Goal: Communication & Community: Answer question/provide support

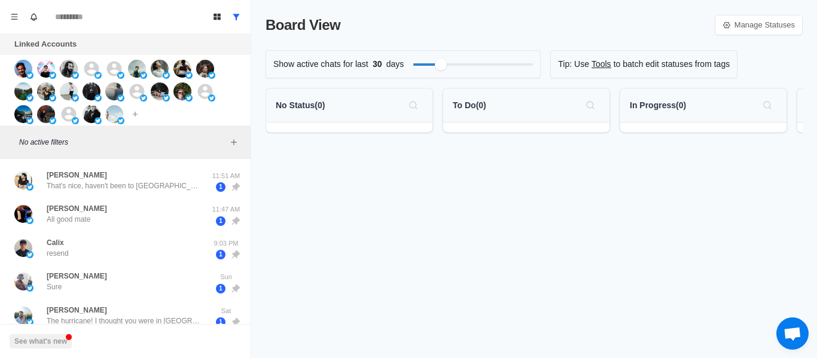
drag, startPoint x: 370, startPoint y: 213, endPoint x: 324, endPoint y: 176, distance: 58.6
click at [369, 213] on div "Board View Manage Statuses Show active chats for last 30 days Tip: Use Tools to…" at bounding box center [534, 179] width 566 height 358
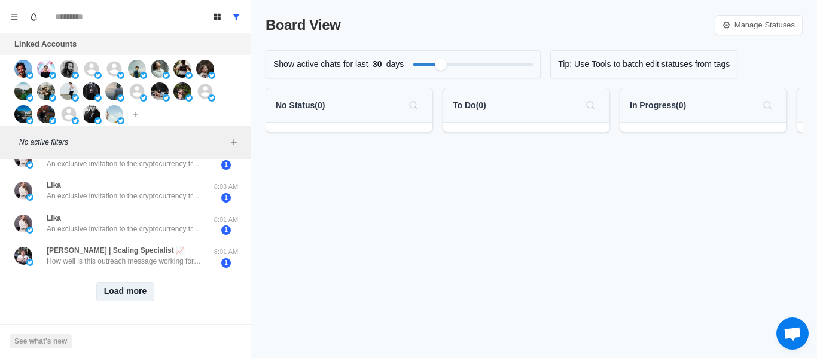
click at [101, 285] on button "Load more" at bounding box center [125, 291] width 59 height 19
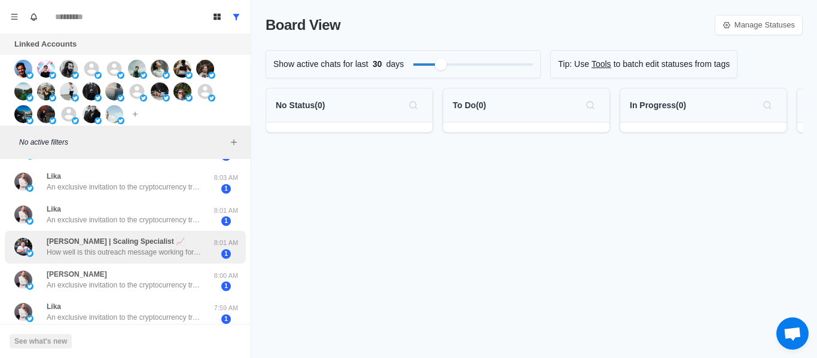
click at [123, 256] on p "How well is this outreach message working for you?" at bounding box center [124, 252] width 155 height 11
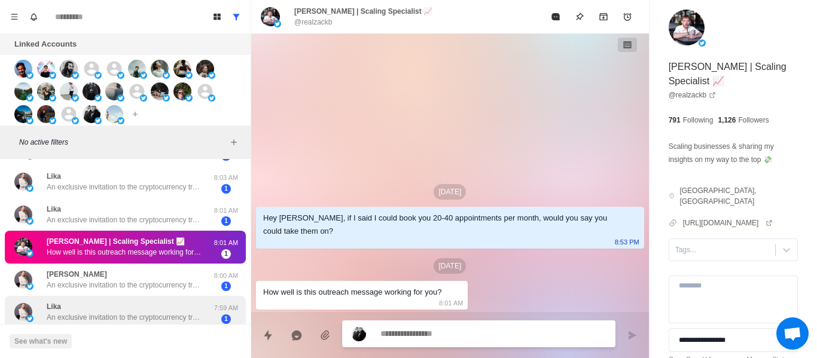
click at [119, 290] on p "An exclusive invitation to the cryptocurrency trading community! Hello, support…" at bounding box center [124, 285] width 155 height 11
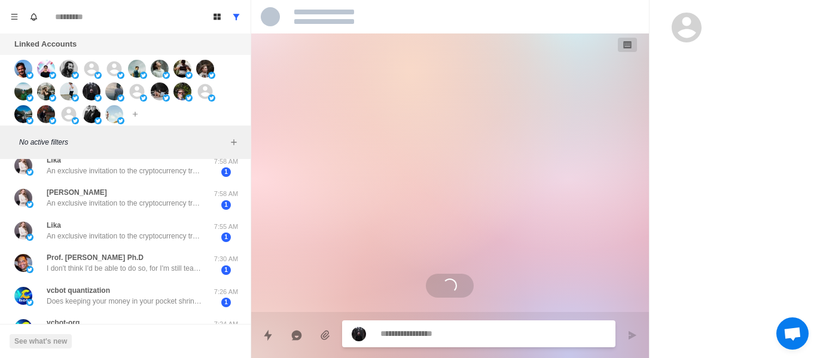
scroll to position [1454, 0]
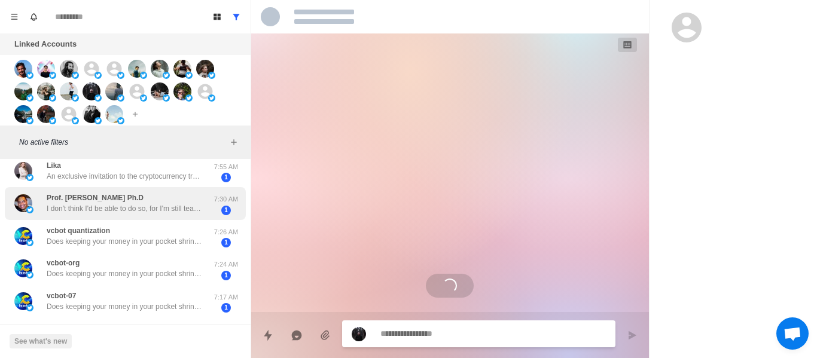
click at [149, 206] on p "I don't think I'd be able to do so, for I'm still teaching children regularly.,…" at bounding box center [124, 208] width 155 height 11
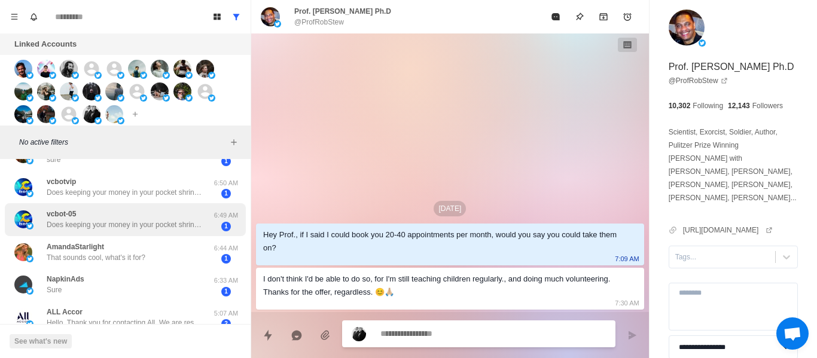
scroll to position [1514, 0]
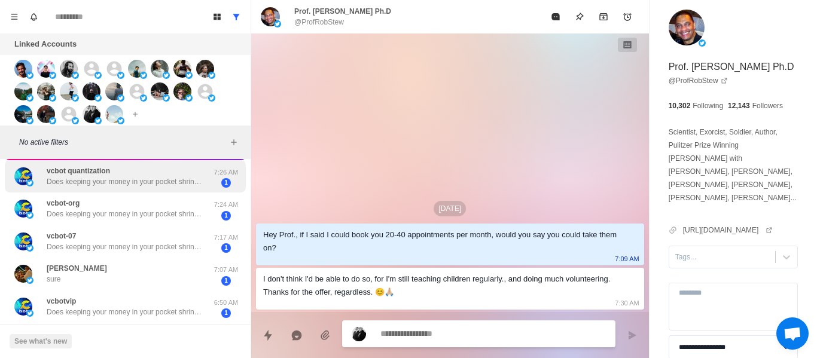
click at [124, 188] on div "vcbot quantization Does keeping your money in your pocket shrink? Let it work f…" at bounding box center [125, 176] width 241 height 33
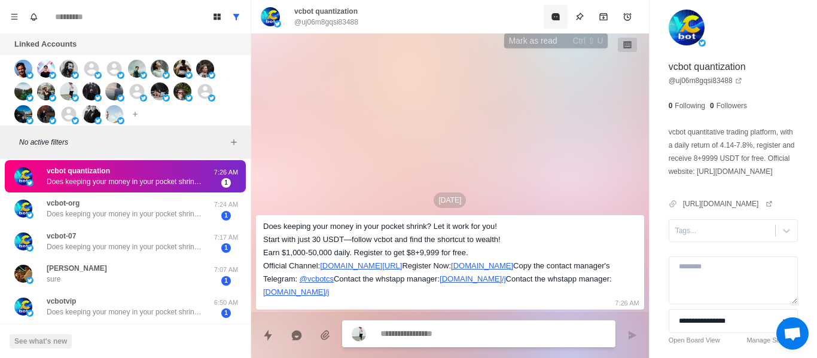
click at [546, 17] on button "Mark as read" at bounding box center [556, 17] width 24 height 24
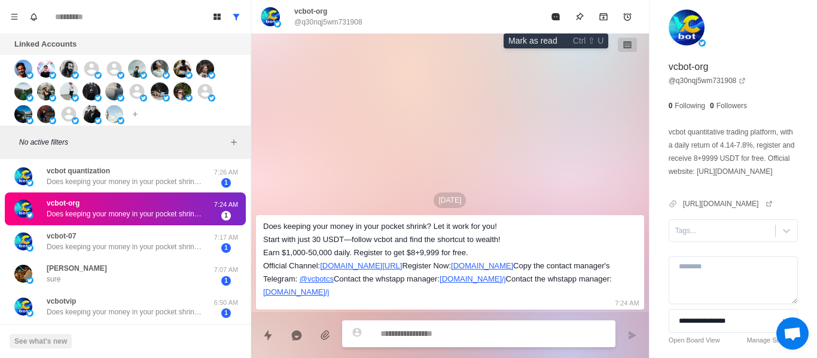
click at [547, 17] on button "Mark as read" at bounding box center [556, 17] width 24 height 24
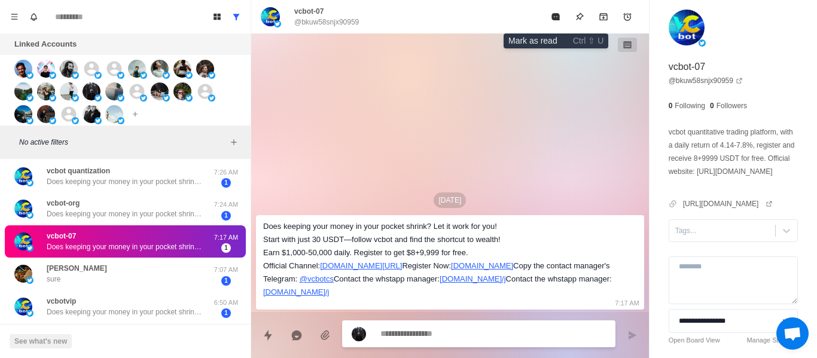
click at [547, 17] on button "Mark as read" at bounding box center [556, 17] width 24 height 24
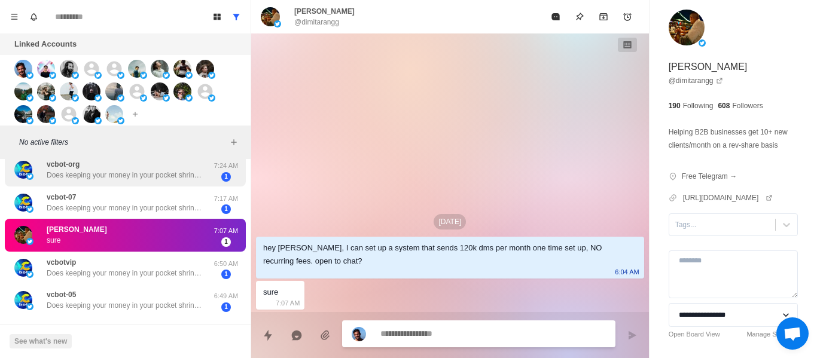
scroll to position [1574, 0]
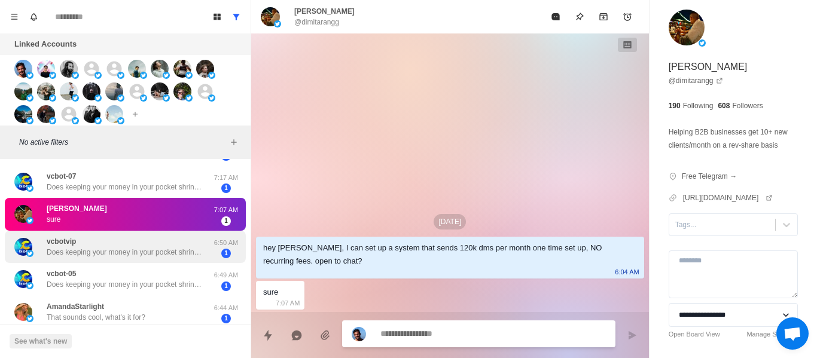
drag, startPoint x: 136, startPoint y: 253, endPoint x: 144, endPoint y: 242, distance: 13.6
click at [136, 246] on div "vcbotvip Does keeping your money in your pocket shrink? Let it work for you! St…" at bounding box center [124, 247] width 155 height 22
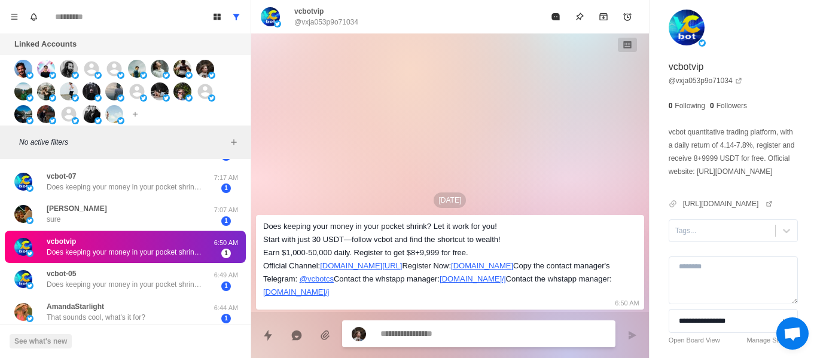
scroll to position [1476, 0]
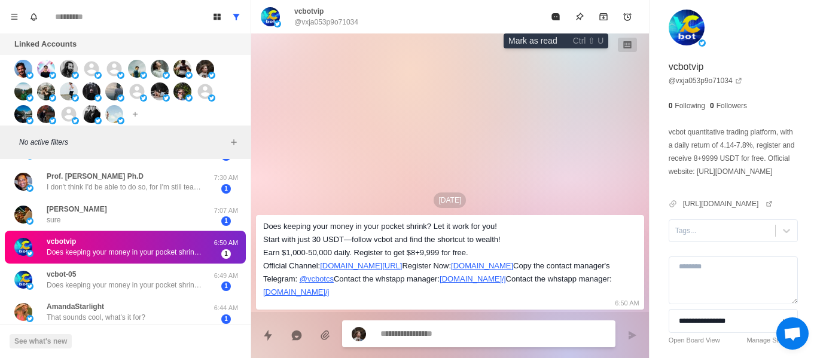
click at [553, 10] on button "Mark as read" at bounding box center [556, 17] width 24 height 24
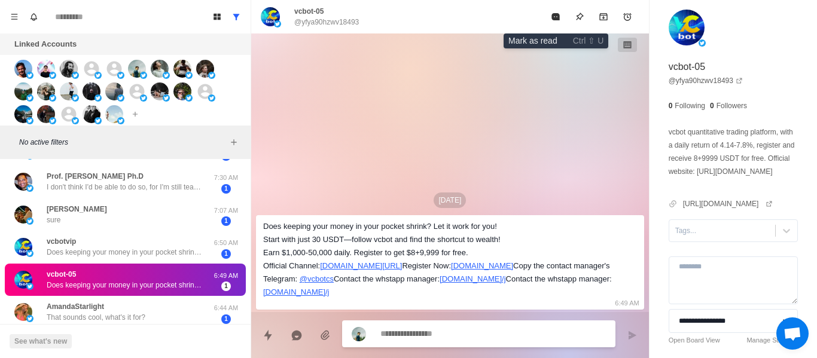
click at [553, 10] on button "Mark as read" at bounding box center [556, 17] width 24 height 24
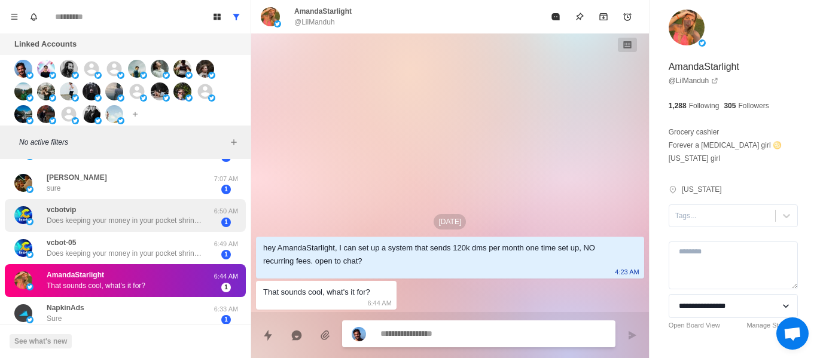
scroll to position [1536, 0]
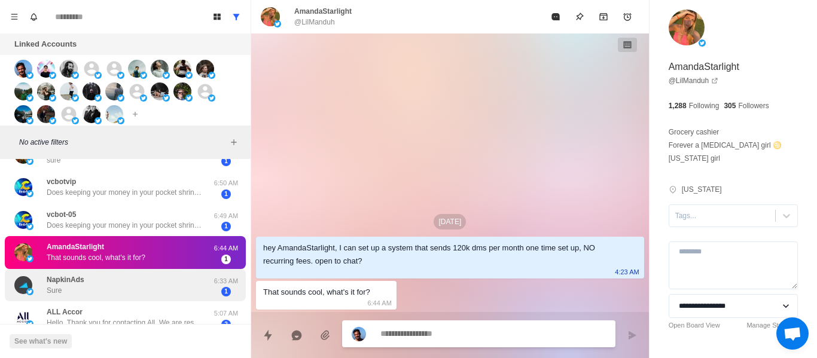
click at [147, 274] on div "NapkinAds Sure" at bounding box center [112, 285] width 197 height 23
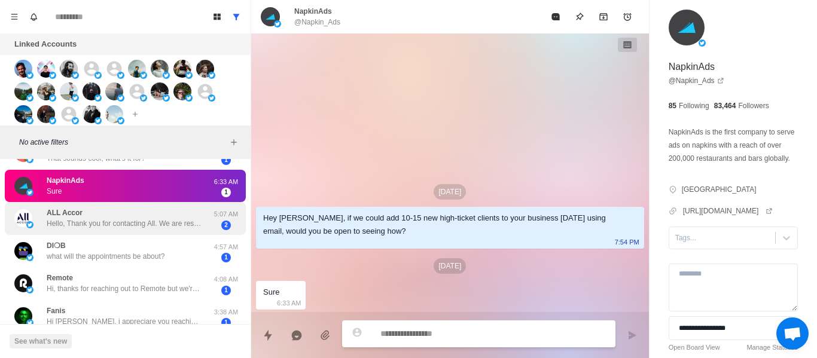
scroll to position [1655, 0]
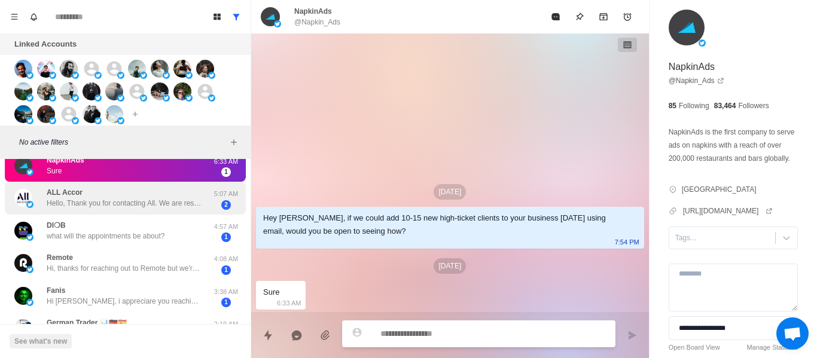
click at [136, 196] on div "ALL Accor Hello, Thank you for contacting All. We are responding to your reques…" at bounding box center [124, 198] width 155 height 22
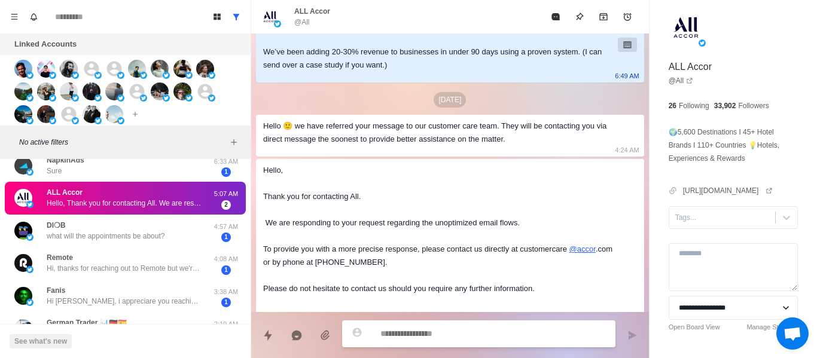
scroll to position [121, 0]
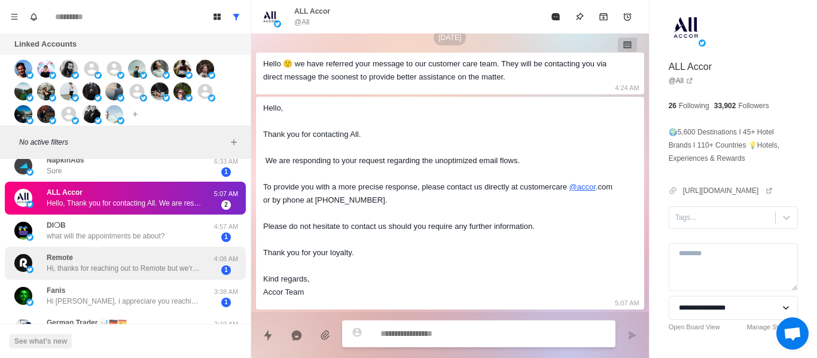
click at [167, 249] on div "Remote Hi, thanks for reaching out to Remote but we're not interested at this t…" at bounding box center [125, 263] width 241 height 33
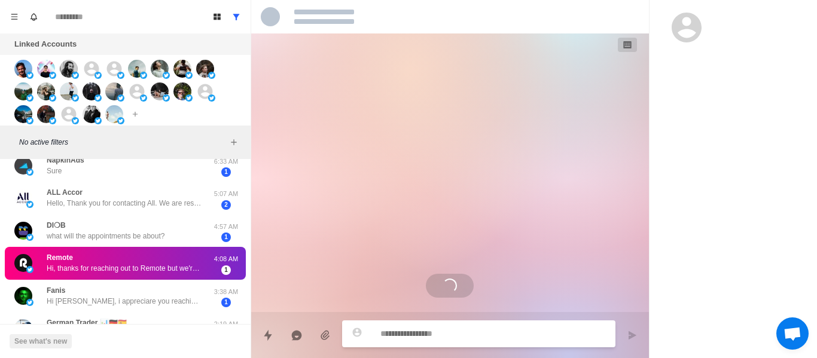
scroll to position [0, 0]
click at [192, 237] on div "DI❍B what will the appointments be about?" at bounding box center [112, 230] width 197 height 23
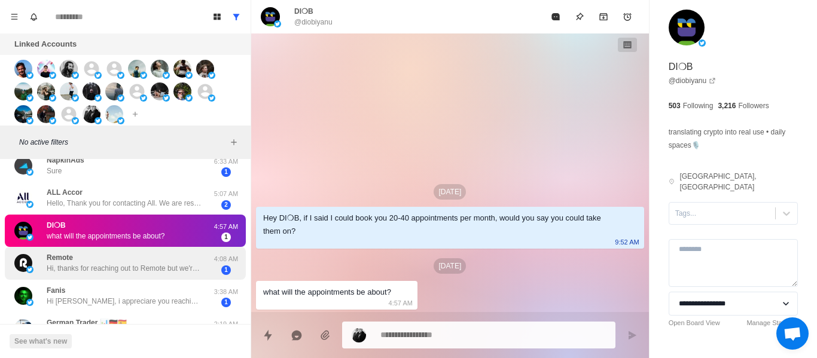
click at [105, 265] on p "Hi, thanks for reaching out to Remote but we're not interested at this time 😊" at bounding box center [124, 268] width 155 height 11
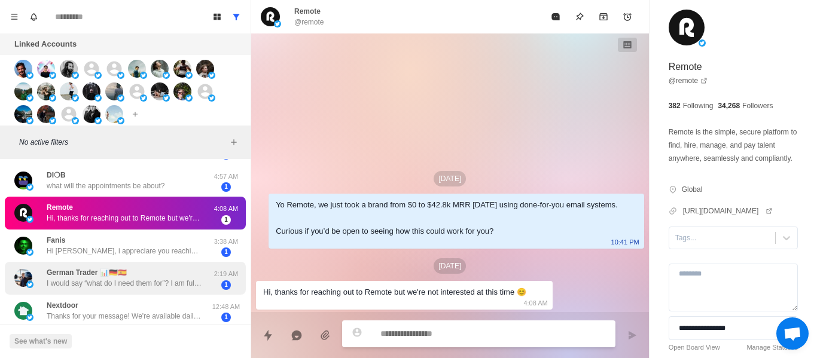
scroll to position [1710, 0]
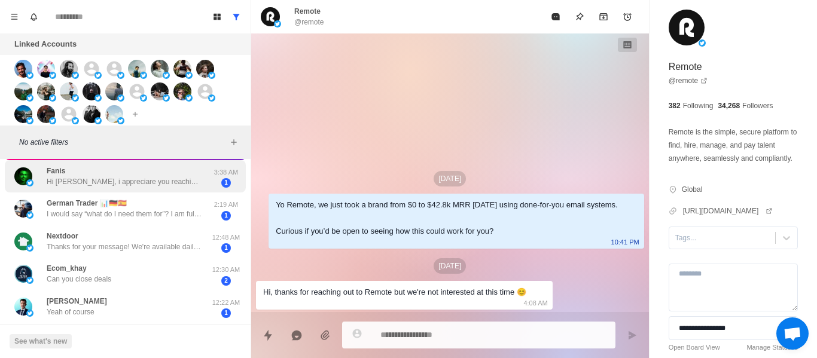
drag, startPoint x: 141, startPoint y: 185, endPoint x: 181, endPoint y: 192, distance: 41.2
click at [141, 185] on p "Hi [PERSON_NAME], i appreciare you reaching out but currenlty we're working wit…" at bounding box center [124, 181] width 155 height 11
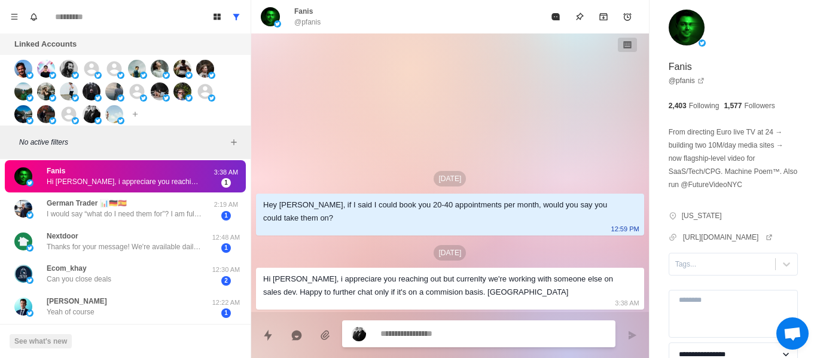
drag, startPoint x: 183, startPoint y: 212, endPoint x: 255, endPoint y: 224, distance: 73.4
click at [183, 211] on p "I would say “what do I need them for”? I am full time trader No time for appoin…" at bounding box center [124, 214] width 155 height 11
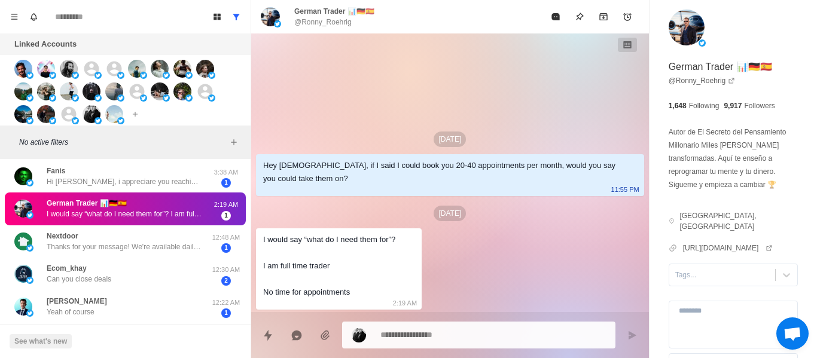
drag, startPoint x: 136, startPoint y: 240, endPoint x: 289, endPoint y: 277, distance: 157.4
click at [136, 239] on div "Nextdoor Thanks for your message! We're available daily from 9am-9pm PST. We'll…" at bounding box center [124, 242] width 155 height 22
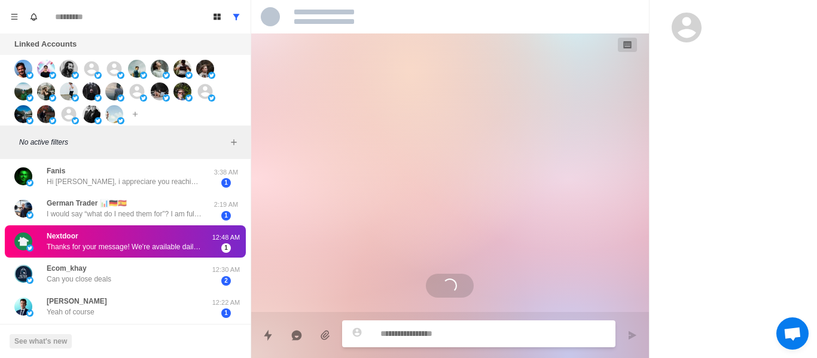
scroll to position [1769, 0]
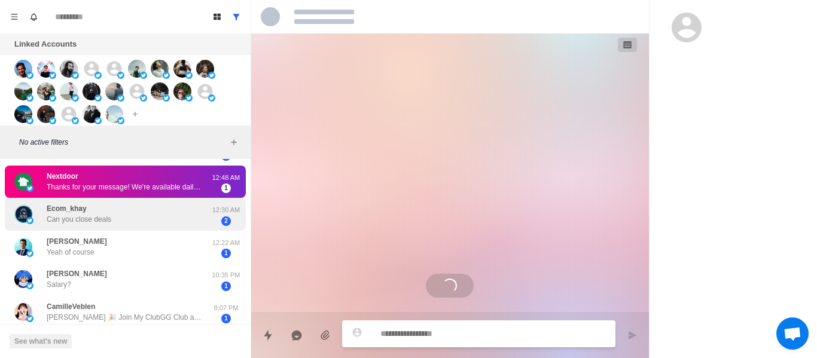
drag, startPoint x: 91, startPoint y: 228, endPoint x: 98, endPoint y: 225, distance: 8.0
click at [93, 227] on div "Ecom_khay Can you close deals 12:30 AM 2" at bounding box center [125, 214] width 241 height 33
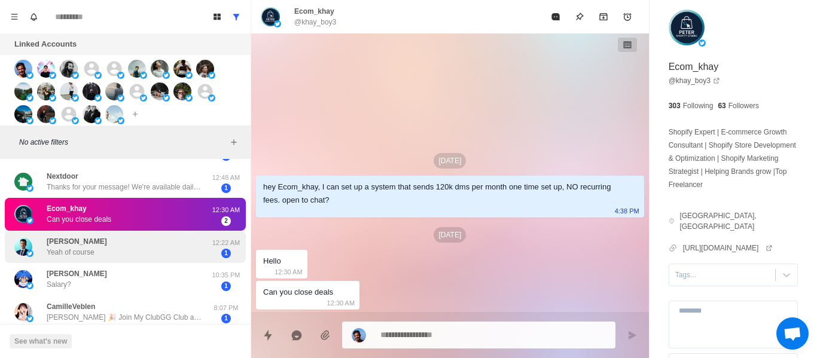
drag, startPoint x: 145, startPoint y: 245, endPoint x: 181, endPoint y: 255, distance: 37.9
click at [147, 246] on div "[PERSON_NAME] Yeah of course" at bounding box center [112, 247] width 197 height 23
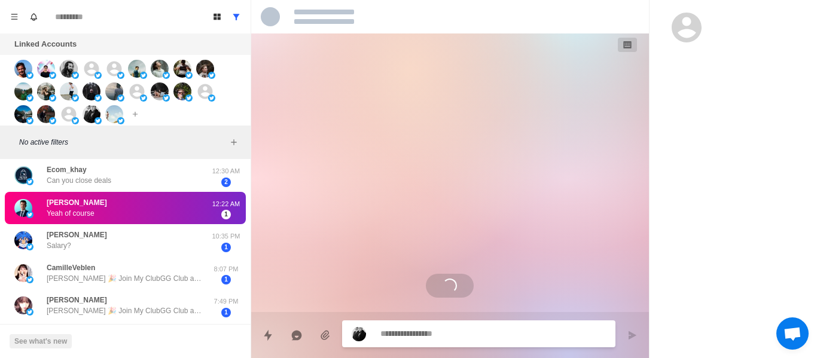
scroll to position [1829, 0]
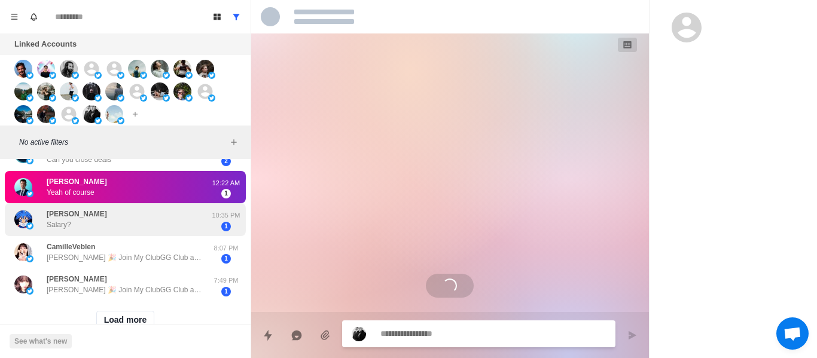
click at [175, 225] on div "[PERSON_NAME] Salary?" at bounding box center [112, 219] width 197 height 23
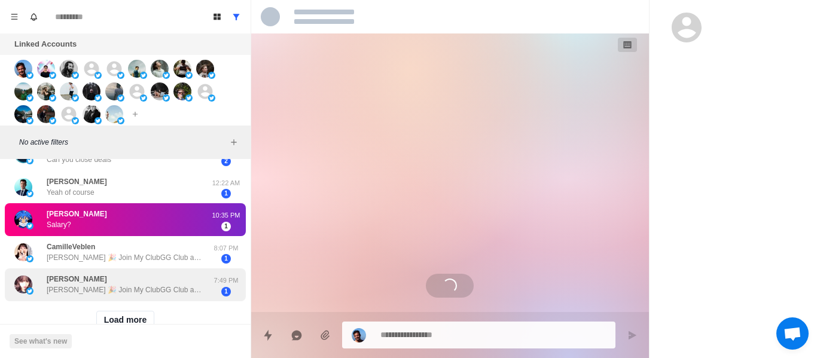
drag, startPoint x: 158, startPoint y: 249, endPoint x: 160, endPoint y: 279, distance: 29.4
click at [158, 252] on div "CamilleVeblen [PERSON_NAME] 🎉 Join My ClubGG Club and Get Free Chips! We’re exc…" at bounding box center [124, 253] width 155 height 22
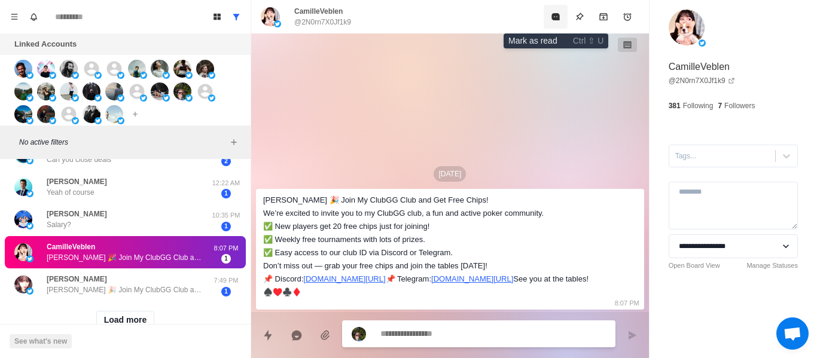
click at [547, 22] on button "Mark as read" at bounding box center [556, 17] width 24 height 24
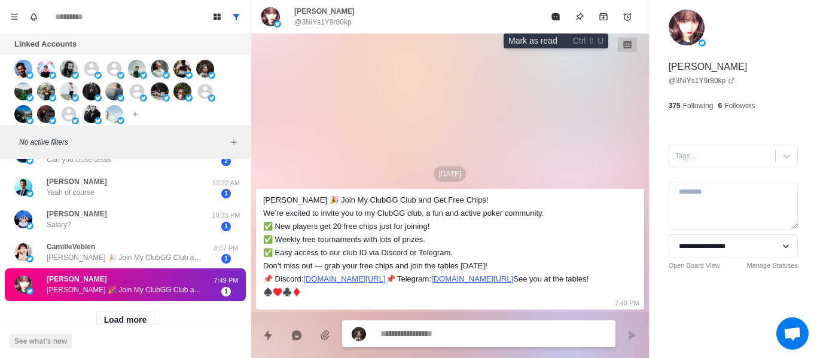
click at [547, 21] on button "Mark as read" at bounding box center [556, 17] width 24 height 24
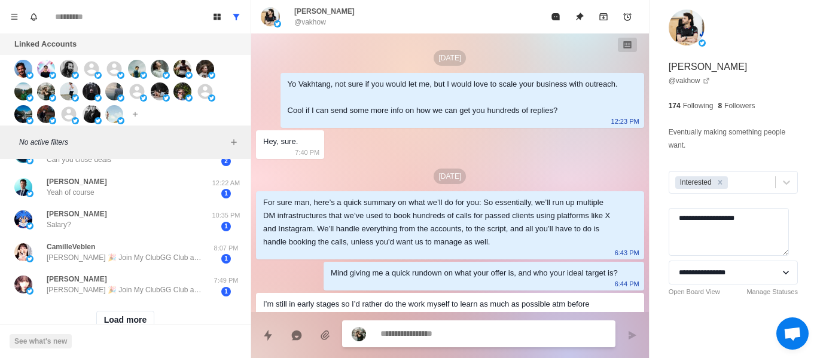
scroll to position [675, 0]
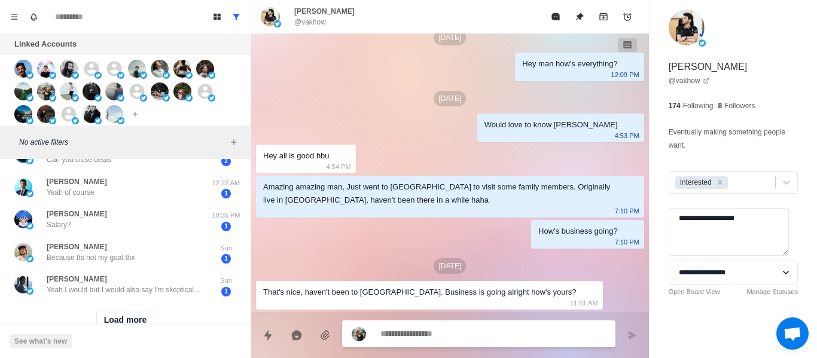
click at [371, 198] on div "Amazing amazing man, Just went to [GEOGRAPHIC_DATA] to visit some family member…" at bounding box center [440, 194] width 355 height 26
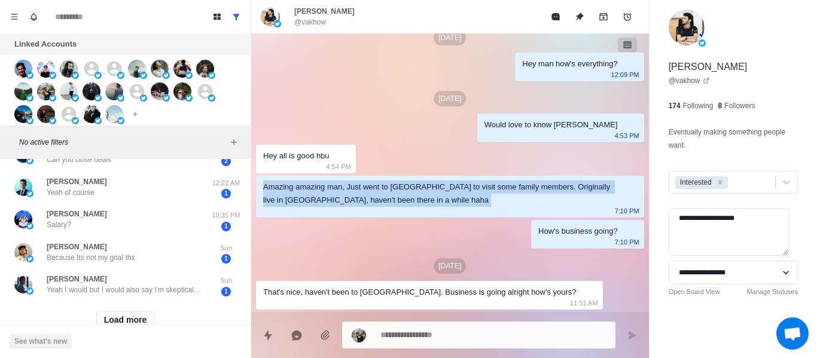
click at [371, 199] on div "Amazing amazing man, Just went to [GEOGRAPHIC_DATA] to visit some family member…" at bounding box center [440, 194] width 355 height 26
drag, startPoint x: 371, startPoint y: 199, endPoint x: 354, endPoint y: 200, distance: 16.8
drag, startPoint x: 354, startPoint y: 200, endPoint x: 347, endPoint y: 192, distance: 10.6
click at [347, 192] on div "Amazing amazing man, Just went to [GEOGRAPHIC_DATA] to visit some family member…" at bounding box center [440, 194] width 355 height 26
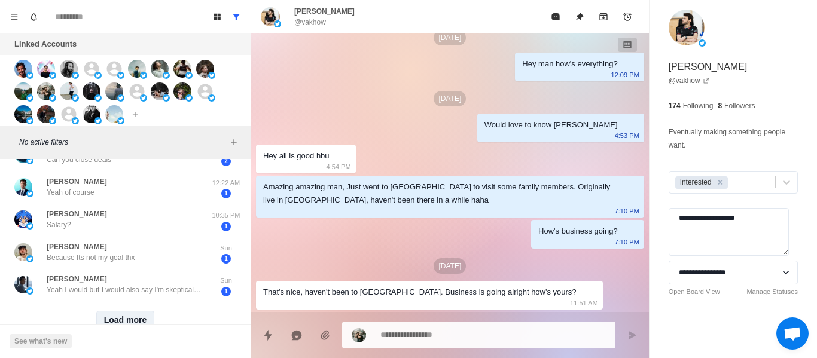
click at [127, 318] on button "Load more" at bounding box center [125, 320] width 59 height 19
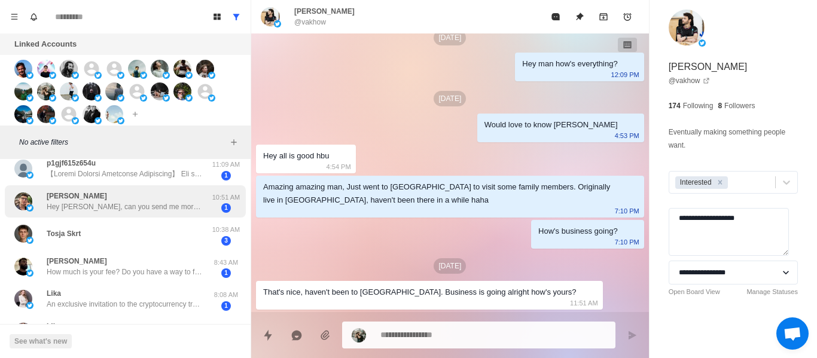
scroll to position [897, 0]
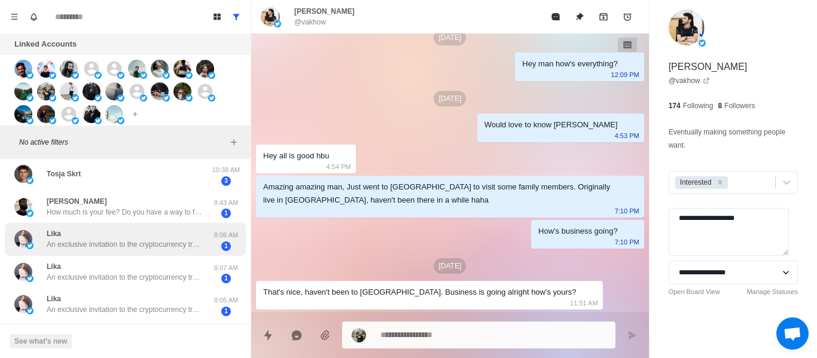
drag, startPoint x: 108, startPoint y: 242, endPoint x: 172, endPoint y: 239, distance: 64.1
click at [108, 242] on p "An exclusive invitation to the cryptocurrency trading community! Hello, support…" at bounding box center [124, 244] width 155 height 11
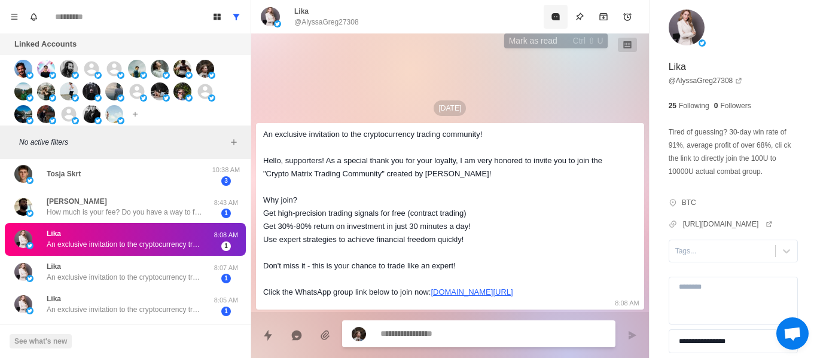
click at [557, 17] on icon "Mark as read" at bounding box center [555, 16] width 8 height 7
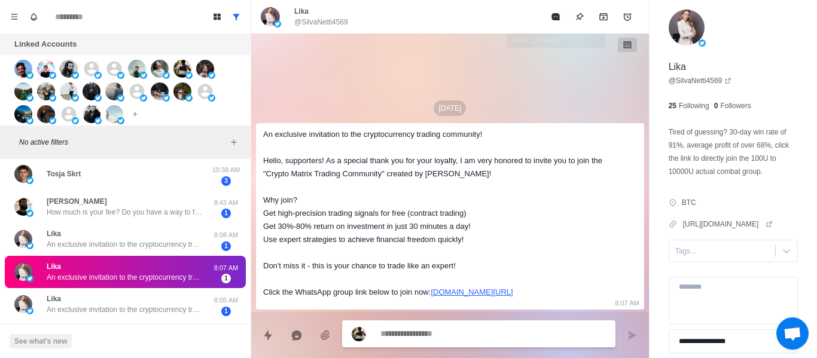
click at [557, 16] on icon "Mark as read" at bounding box center [555, 16] width 8 height 7
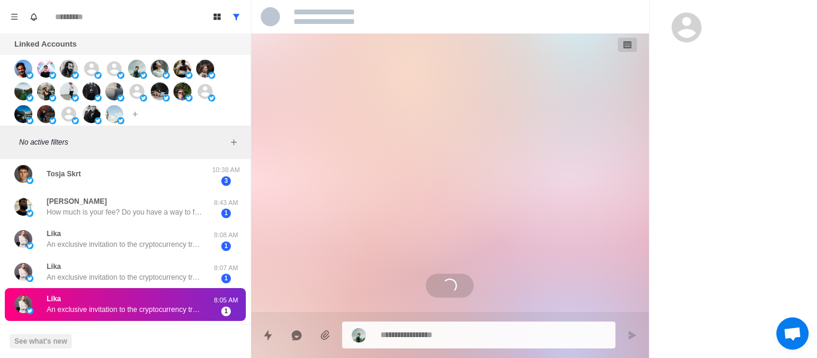
click at [557, 16] on div at bounding box center [450, 16] width 398 height 33
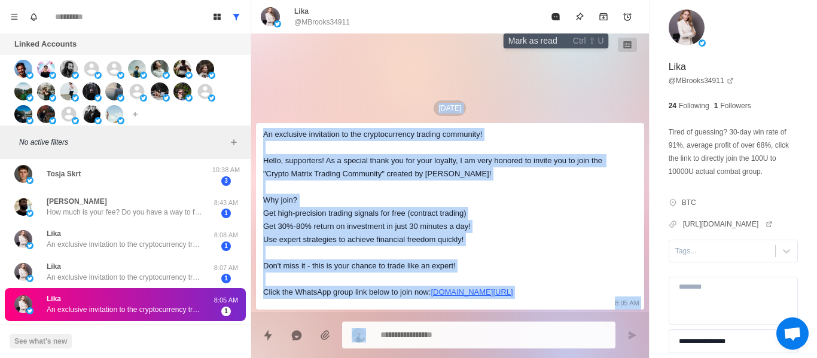
click at [557, 16] on icon "Mark as read" at bounding box center [555, 16] width 8 height 7
click at [557, 16] on div "Lika @MBrooks34911" at bounding box center [450, 16] width 398 height 33
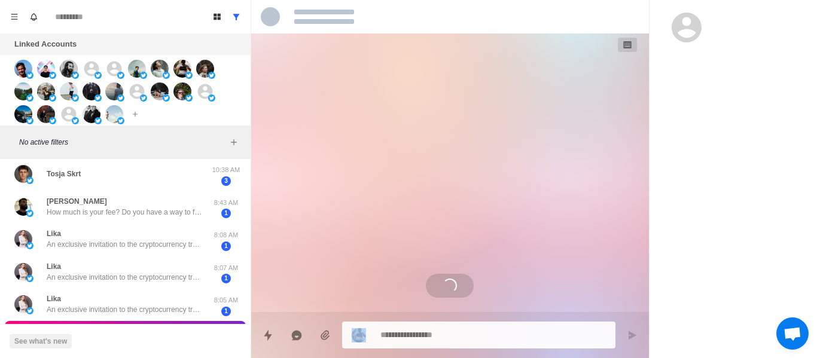
click at [557, 16] on div at bounding box center [450, 16] width 398 height 33
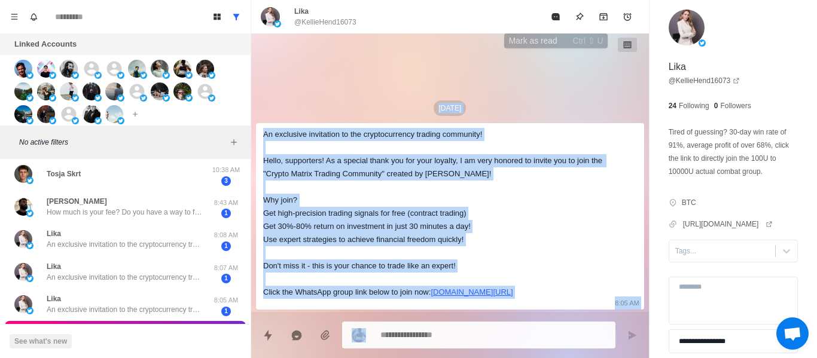
click at [557, 16] on icon "Mark as read" at bounding box center [555, 16] width 8 height 7
click at [557, 16] on div "Lika @KellieHend16073" at bounding box center [450, 16] width 398 height 33
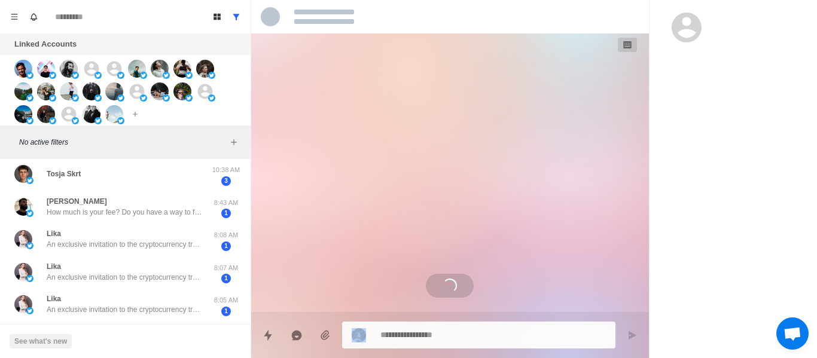
click at [557, 16] on div at bounding box center [450, 16] width 398 height 33
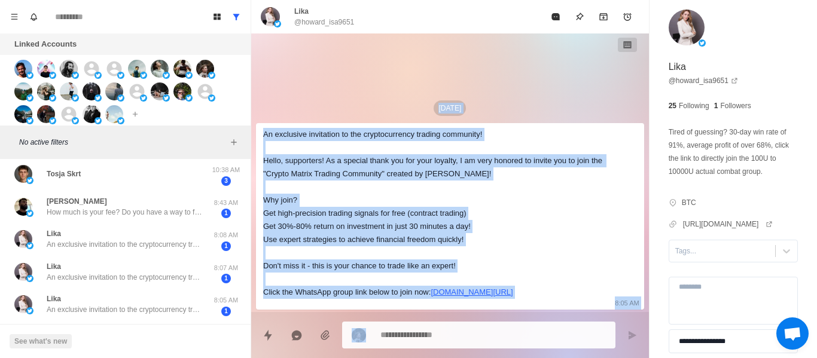
click at [557, 16] on icon "Mark as read" at bounding box center [555, 16] width 8 height 7
click at [557, 16] on div "Lika @howard_isa9651" at bounding box center [450, 16] width 398 height 33
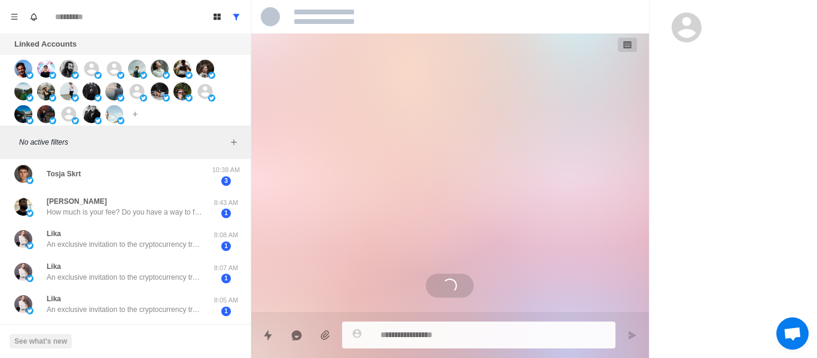
click at [557, 16] on div at bounding box center [450, 16] width 398 height 33
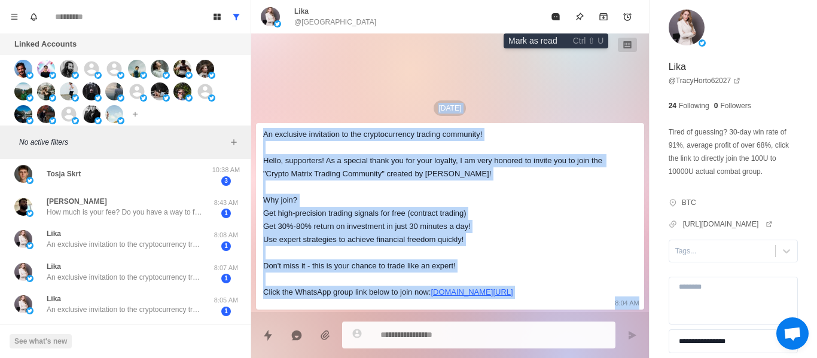
click at [557, 16] on icon "Mark as read" at bounding box center [555, 16] width 8 height 7
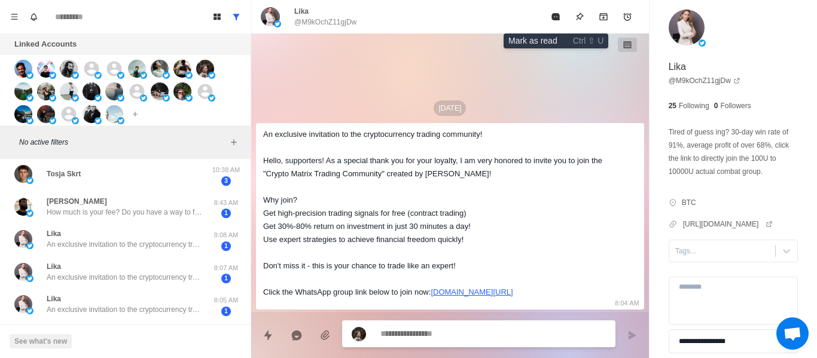
click at [557, 16] on icon "Mark as read" at bounding box center [555, 16] width 8 height 7
click at [558, 16] on icon "Mark as read" at bounding box center [555, 16] width 8 height 7
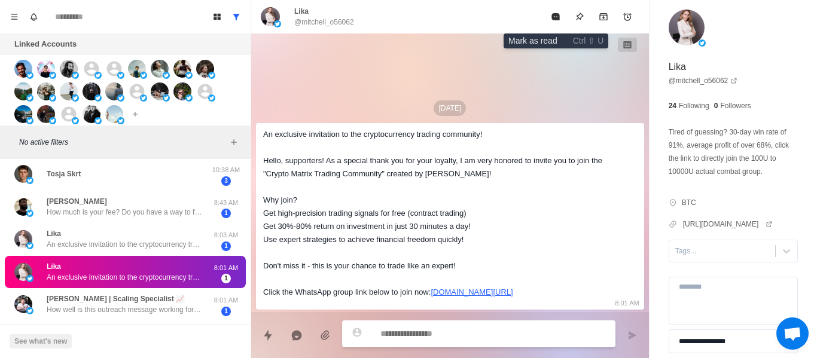
click at [558, 16] on icon "Mark as read" at bounding box center [555, 16] width 8 height 7
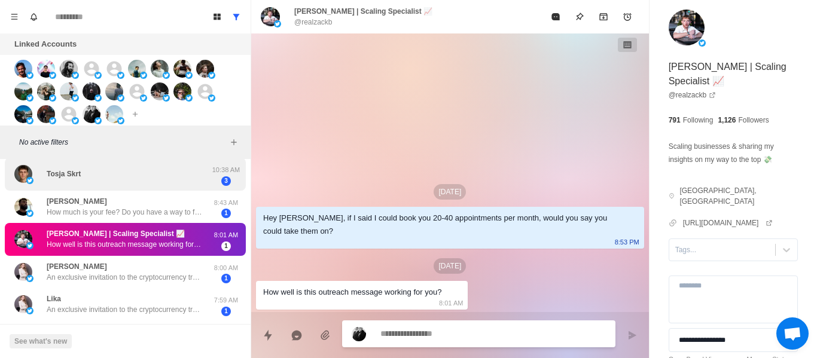
click at [182, 172] on div "Tosja Skrt" at bounding box center [112, 174] width 197 height 23
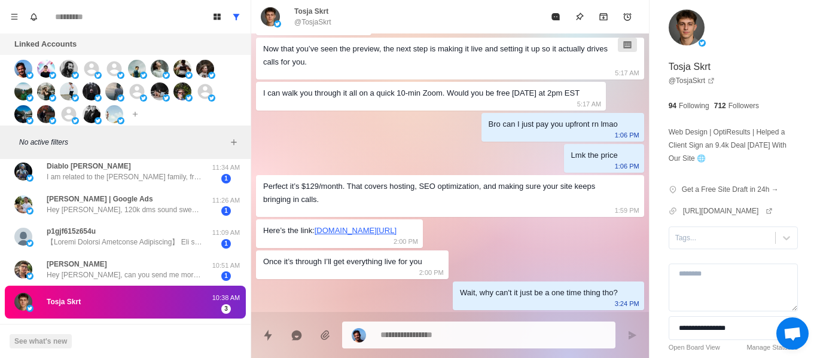
scroll to position [643, 0]
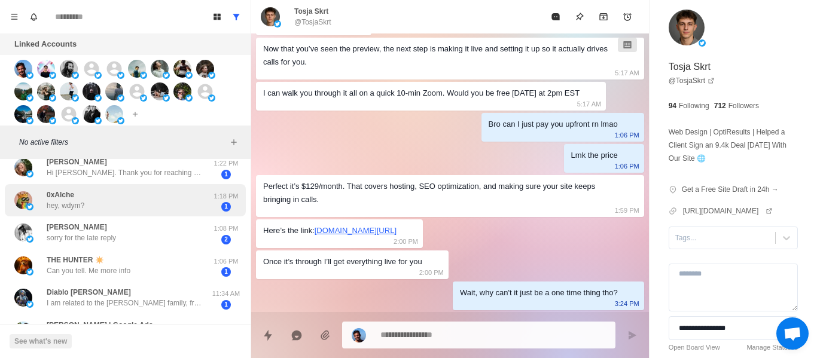
click at [184, 200] on div "0xAlche hey, wdym?" at bounding box center [112, 200] width 197 height 23
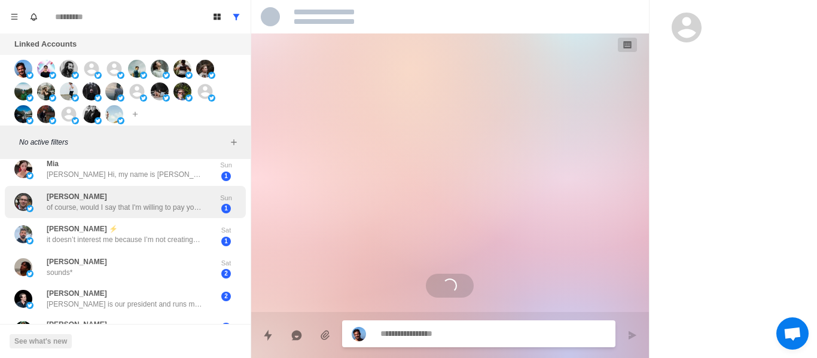
scroll to position [1779, 0]
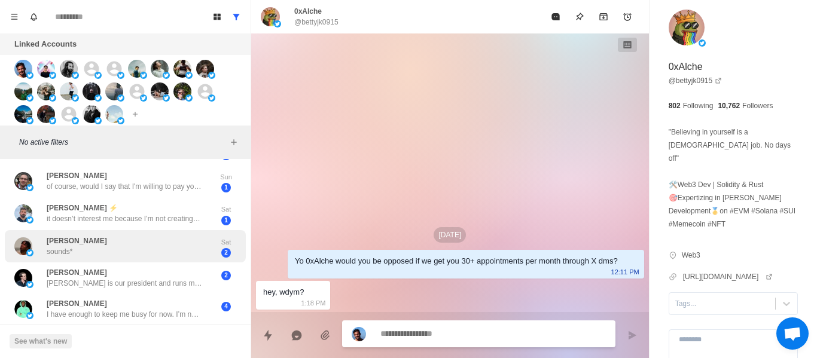
click at [152, 230] on div "Jules Quest sounds* Sat 2" at bounding box center [125, 246] width 241 height 33
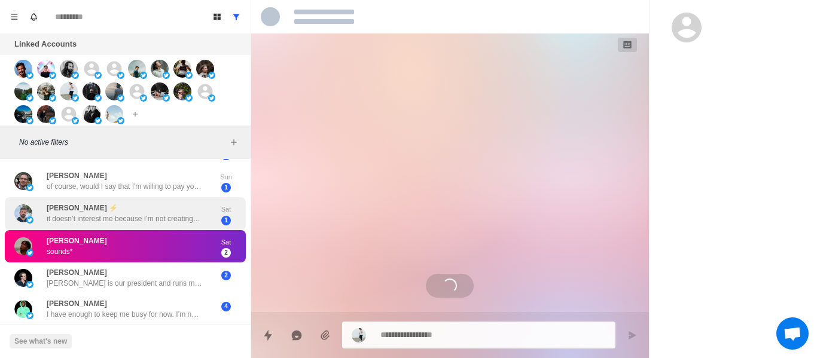
click at [148, 213] on p "it doesn’t interest me because I’m not creating this content and I’m not going …" at bounding box center [124, 218] width 155 height 11
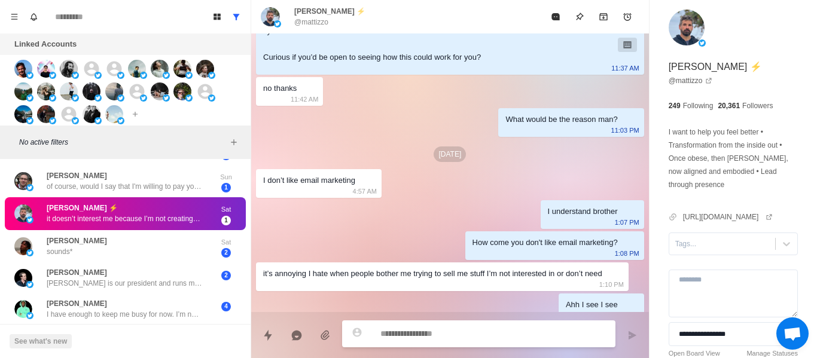
scroll to position [120, 0]
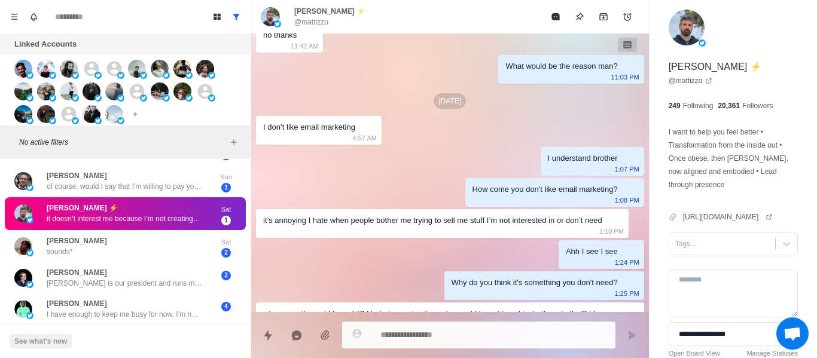
drag, startPoint x: 383, startPoint y: 386, endPoint x: 502, endPoint y: 376, distance: 119.5
drag, startPoint x: 502, startPoint y: 376, endPoint x: 376, endPoint y: 184, distance: 229.7
click at [371, 179] on div "[DATE][DEMOGRAPHIC_DATA] Matt, we just took a brand from $0 to $42.8k MRR [DATE…" at bounding box center [450, 342] width 398 height 857
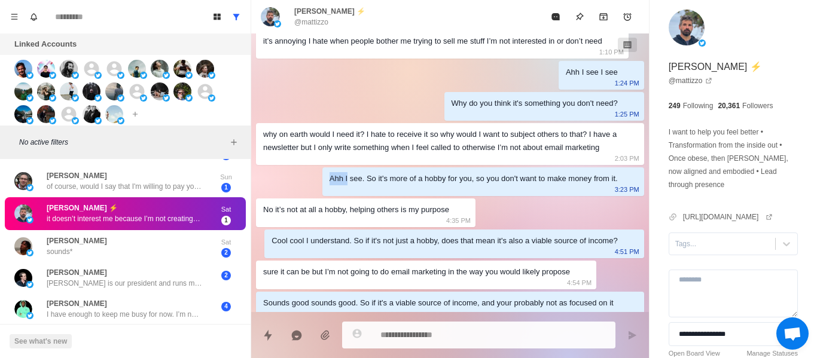
drag, startPoint x: 309, startPoint y: 176, endPoint x: 338, endPoint y: 184, distance: 30.5
click at [338, 184] on div "[DATE][DEMOGRAPHIC_DATA] Matt, we just took a brand from $0 to $42.8k MRR [DATE…" at bounding box center [450, 163] width 398 height 857
click at [382, 181] on div "Ahh I see. So it's more of a hobby for you, so you don't want to make money fro…" at bounding box center [473, 178] width 288 height 13
click at [558, 200] on div "[DATE][DEMOGRAPHIC_DATA] Matt, we just took a brand from $0 to $42.8k MRR [DATE…" at bounding box center [450, 163] width 398 height 857
click at [508, 185] on div "Ahh I see. So it's more of a hobby for you, so you don't want to make money fro…" at bounding box center [483, 181] width 322 height 29
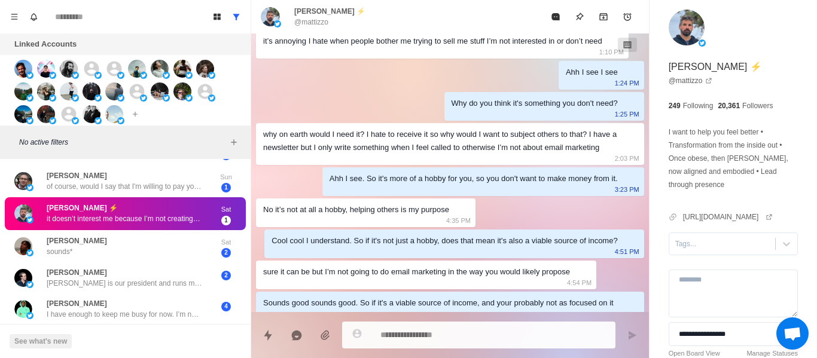
click at [389, 176] on div "Ahh I see. So it's more of a hobby for you, so you don't want to make money fro…" at bounding box center [473, 178] width 288 height 13
click at [279, 226] on div "No it’s not at all a hobby, helping others is my purpose 4:35 PM" at bounding box center [365, 213] width 219 height 29
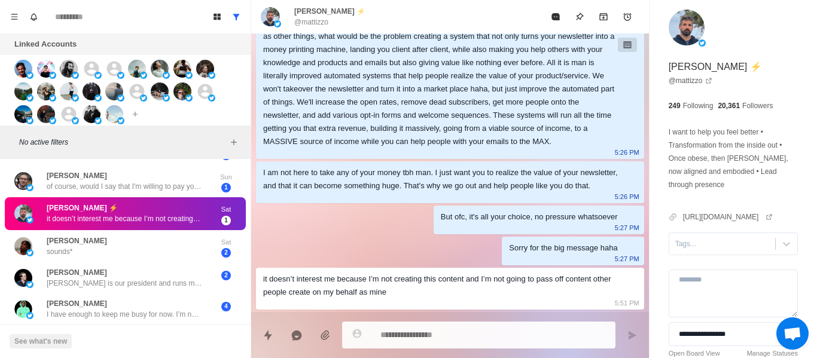
scroll to position [605, 0]
click at [417, 297] on div "it doesn’t interest me because I’m not creating this content and I’m not going …" at bounding box center [440, 286] width 355 height 26
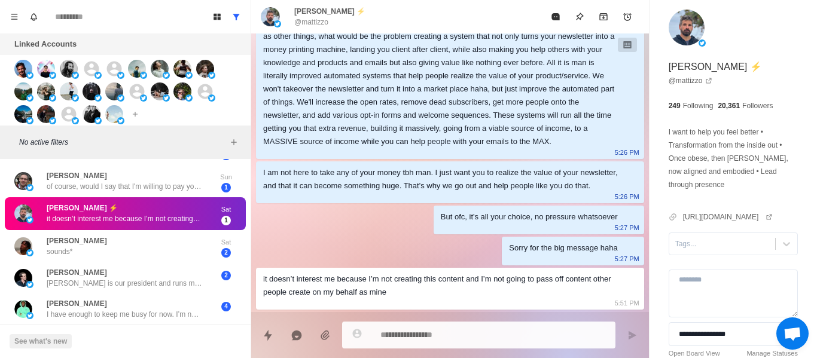
click at [408, 296] on div "it doesn’t interest me because I’m not creating this content and I’m not going …" at bounding box center [440, 286] width 355 height 26
click at [397, 294] on div "it doesn’t interest me because I’m not creating this content and I’m not going …" at bounding box center [440, 286] width 355 height 26
click at [426, 298] on div "it doesn’t interest me because I’m not creating this content and I’m not going …" at bounding box center [450, 289] width 388 height 42
click at [418, 291] on div "it doesn’t interest me because I’m not creating this content and I’m not going …" at bounding box center [440, 286] width 355 height 26
click at [390, 285] on div "it doesn’t interest me because I’m not creating this content and I’m not going …" at bounding box center [440, 286] width 355 height 26
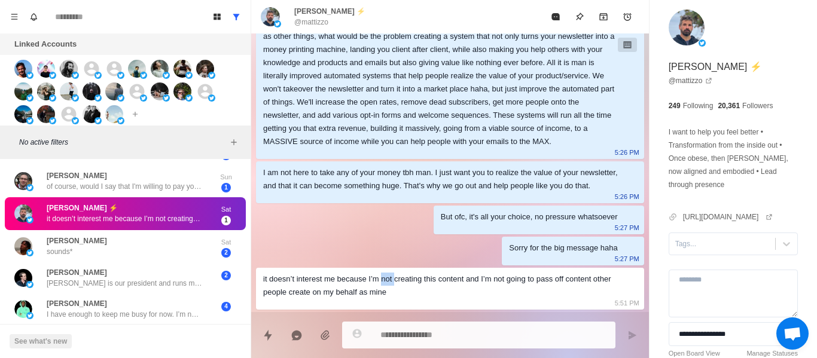
click at [390, 285] on div "it doesn’t interest me because I’m not creating this content and I’m not going …" at bounding box center [440, 286] width 355 height 26
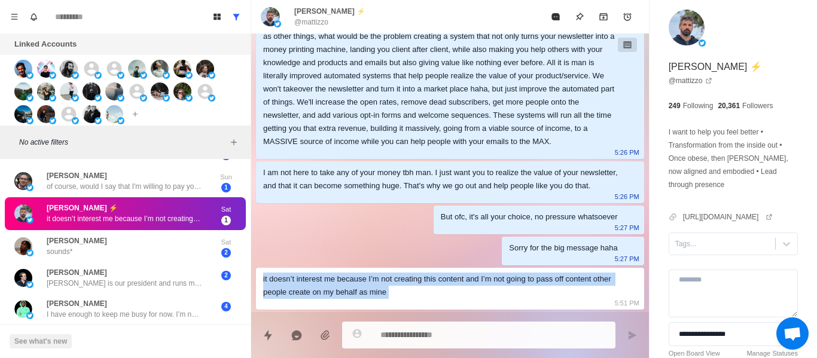
click at [390, 285] on div "it doesn’t interest me because I’m not creating this content and I’m not going …" at bounding box center [440, 286] width 355 height 26
click at [423, 294] on div "it doesn’t interest me because I’m not creating this content and I’m not going …" at bounding box center [440, 286] width 355 height 26
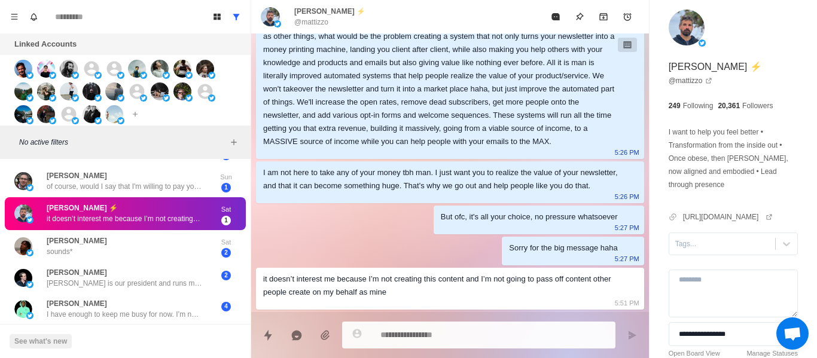
click at [728, 162] on p "I want to help you feel better • Transformation from the inside out • Once obes…" at bounding box center [733, 159] width 129 height 66
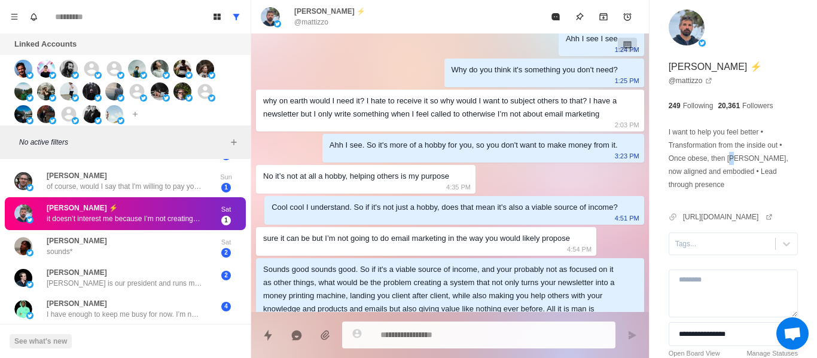
scroll to position [306, 0]
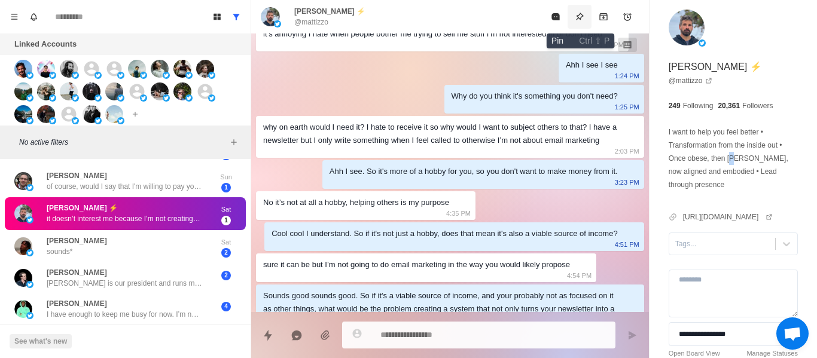
click at [582, 14] on icon "Pin" at bounding box center [580, 17] width 10 height 10
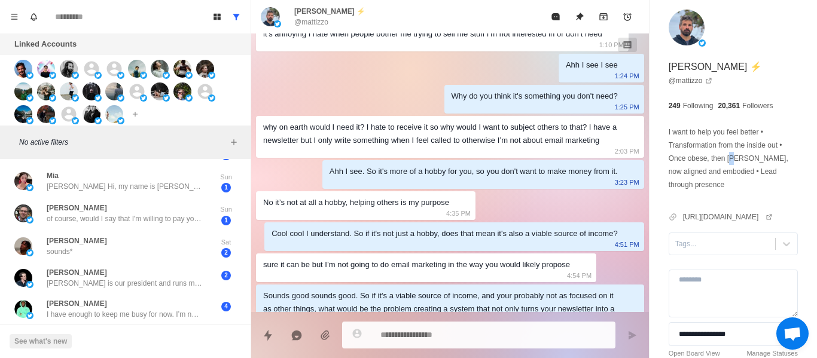
scroll to position [110, 0]
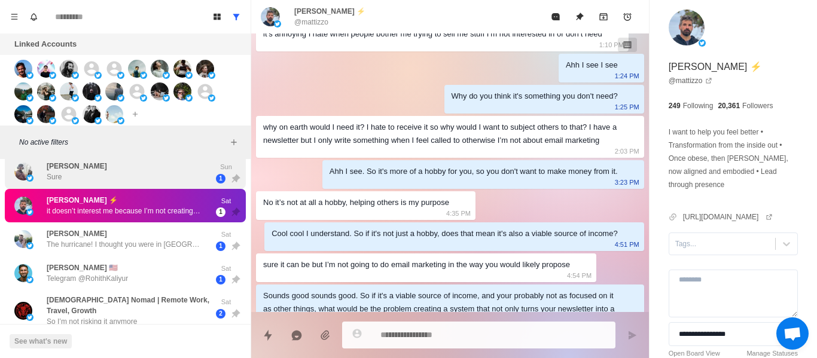
click at [88, 155] on div "No active filters" at bounding box center [125, 142] width 251 height 33
drag, startPoint x: 68, startPoint y: 166, endPoint x: 129, endPoint y: 215, distance: 77.8
click at [68, 165] on p "[PERSON_NAME]" at bounding box center [77, 166] width 60 height 11
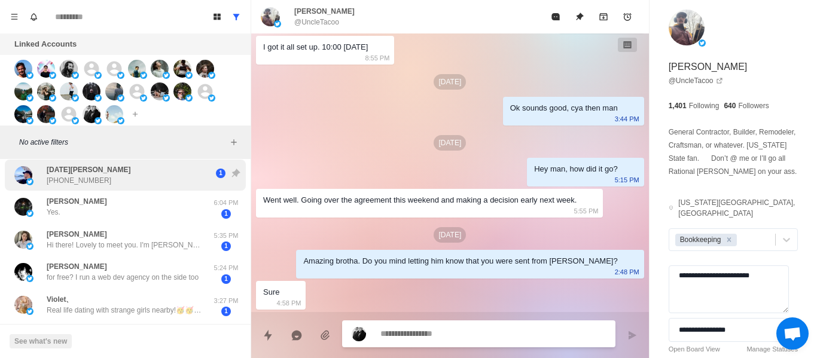
scroll to position [478, 0]
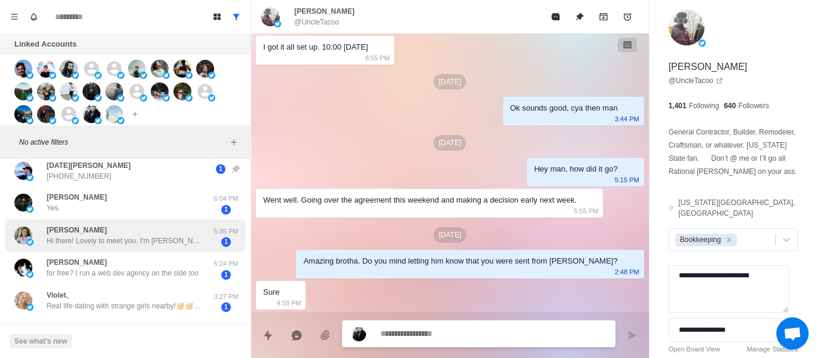
click at [85, 227] on div "[PERSON_NAME] Hi there! Lovely to meet you. I'm [PERSON_NAME] currently based i…" at bounding box center [124, 236] width 155 height 22
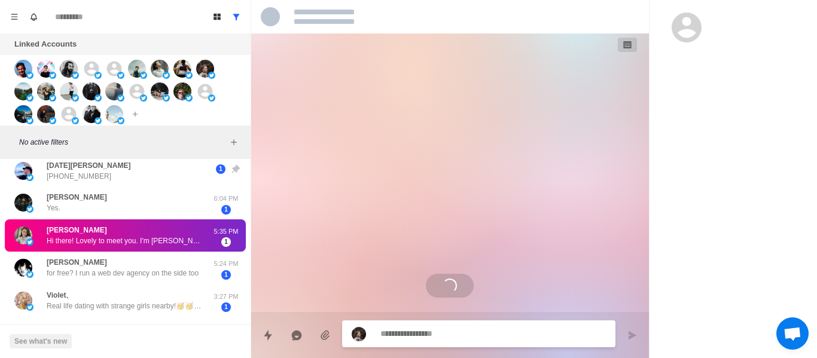
scroll to position [0, 0]
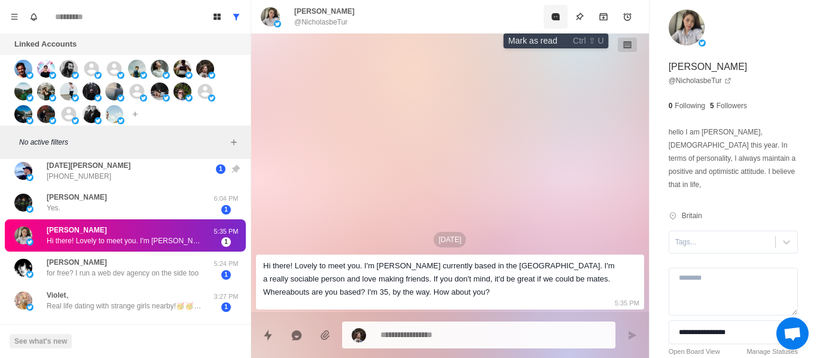
click at [557, 23] on button "Mark as read" at bounding box center [556, 17] width 24 height 24
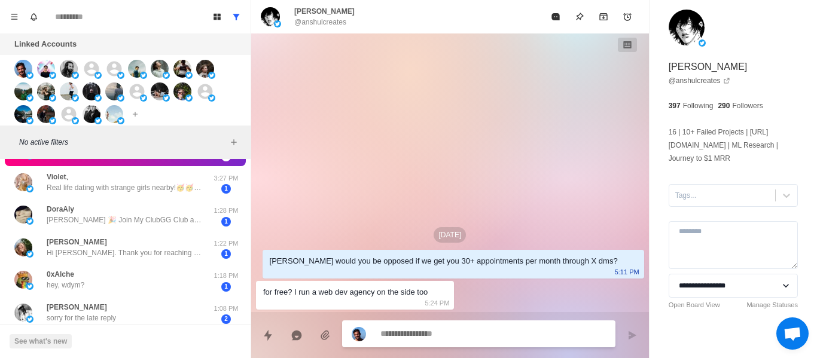
scroll to position [598, 0]
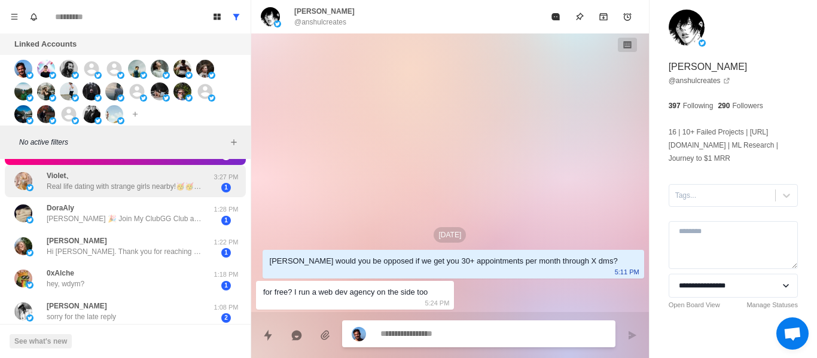
click at [104, 186] on p "Real life dating with strange girls nearby!🥳🥳 🔞Various styles,🔞sexy and hot. 💕[…" at bounding box center [124, 186] width 155 height 11
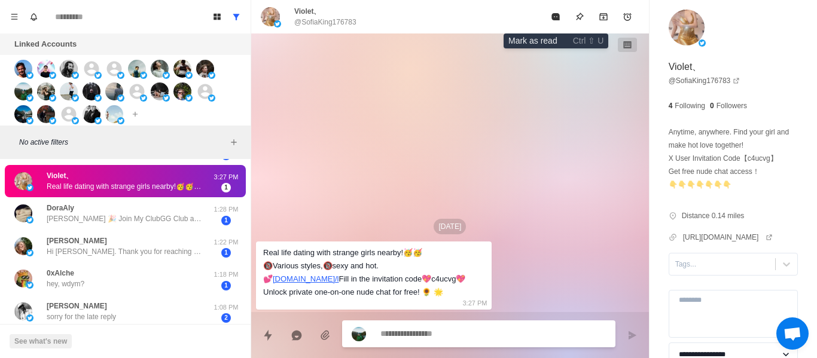
click at [553, 16] on icon "Mark as read" at bounding box center [555, 16] width 8 height 7
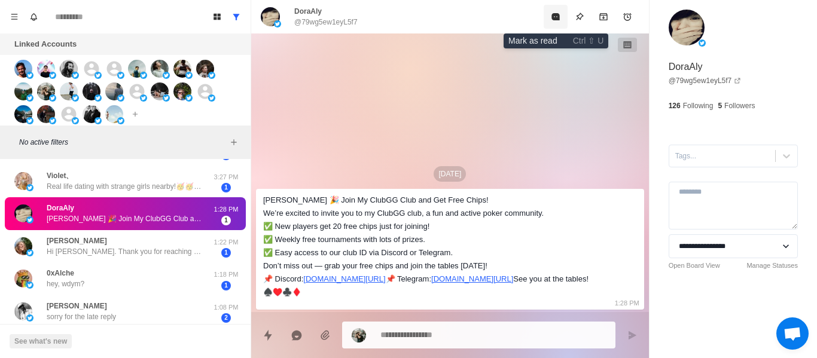
click at [553, 17] on icon "Mark as read" at bounding box center [555, 16] width 8 height 7
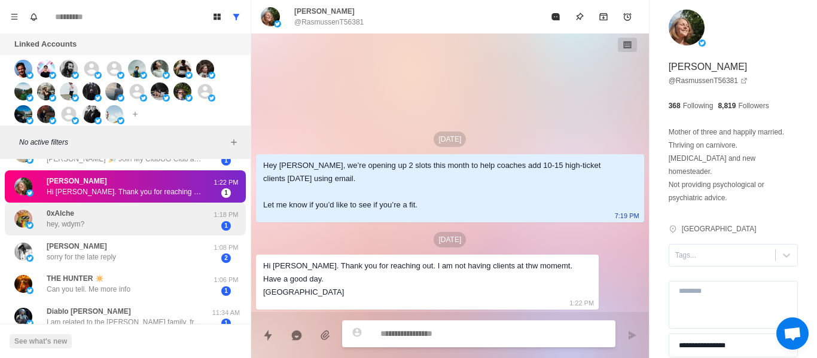
click at [140, 218] on div "0xAlche hey, wdym?" at bounding box center [112, 218] width 197 height 23
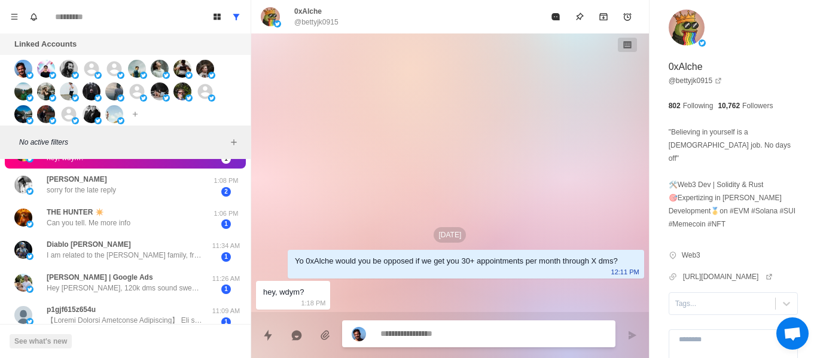
scroll to position [718, 0]
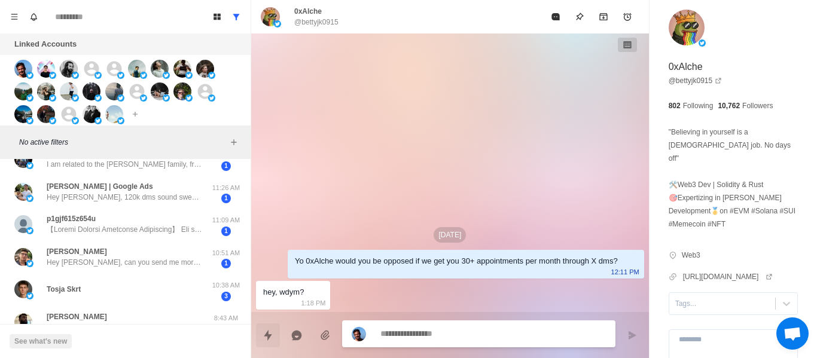
drag, startPoint x: 173, startPoint y: 209, endPoint x: 271, endPoint y: 325, distance: 151.5
click at [173, 209] on div "p1gjf615z654u 11:09 AM 1" at bounding box center [125, 224] width 241 height 33
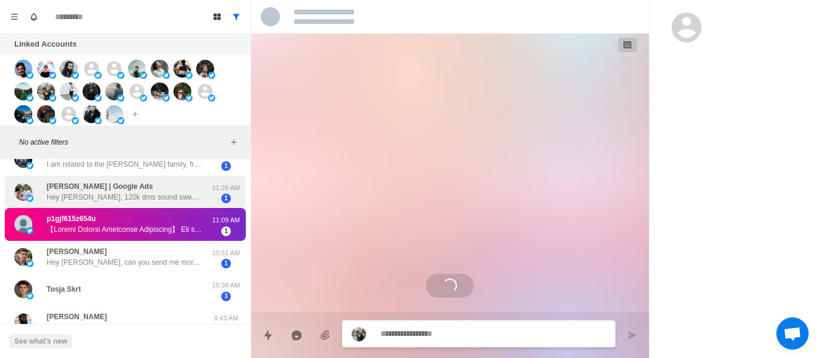
click at [157, 202] on p "Hey [PERSON_NAME], 120k dms sound sweet, do you handle leadlists as well?" at bounding box center [124, 197] width 155 height 11
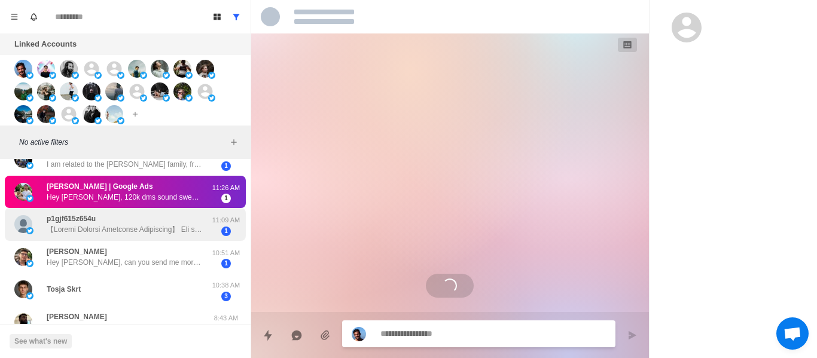
click at [143, 233] on p at bounding box center [124, 229] width 155 height 11
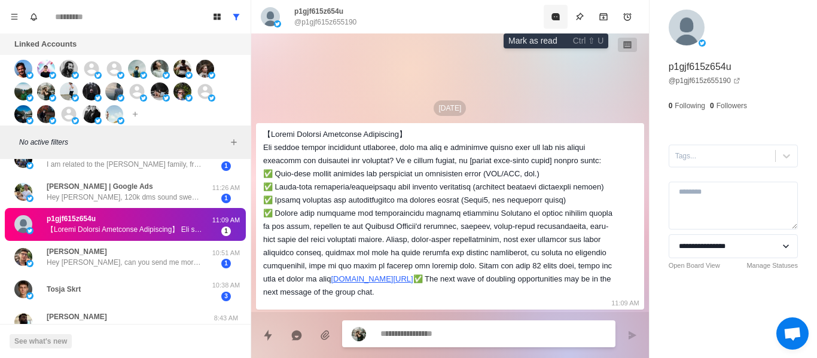
click at [551, 26] on button "Mark as read" at bounding box center [556, 17] width 24 height 24
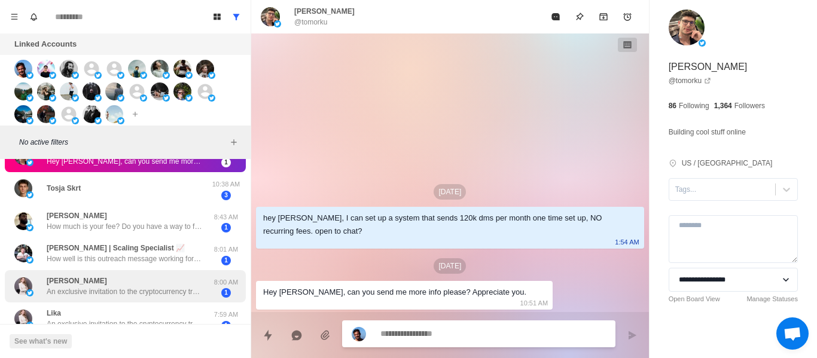
scroll to position [837, 0]
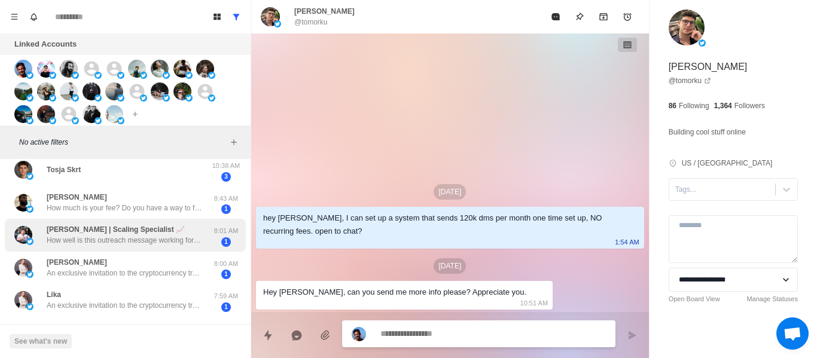
click at [153, 224] on div "[PERSON_NAME] | Scaling Specialist 📈 How well is this outreach message working …" at bounding box center [112, 235] width 197 height 23
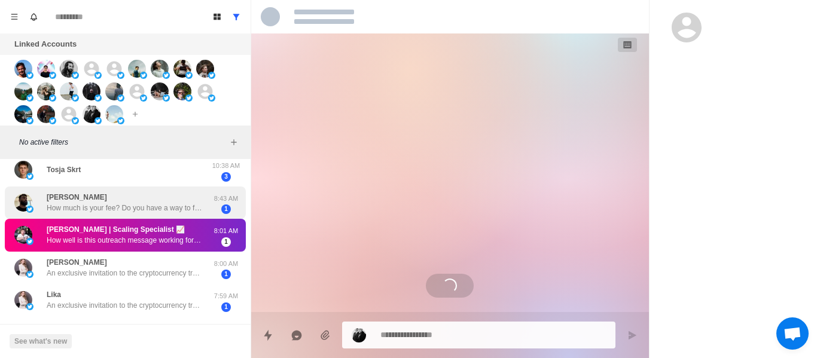
click at [154, 210] on p "How much is your fee? Do you have a way to filter out inactive accounts? Is it …" at bounding box center [124, 208] width 155 height 11
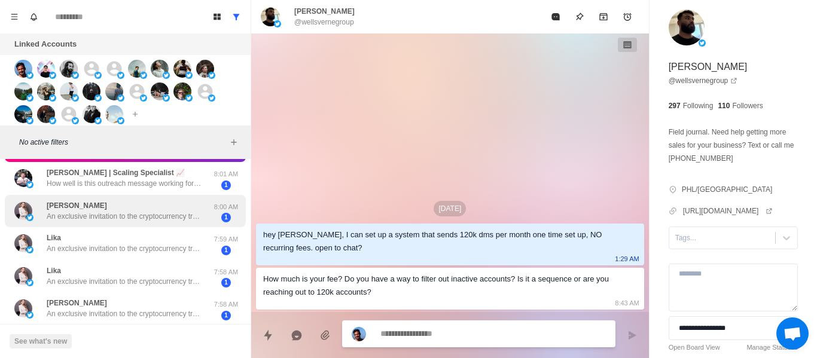
scroll to position [957, 0]
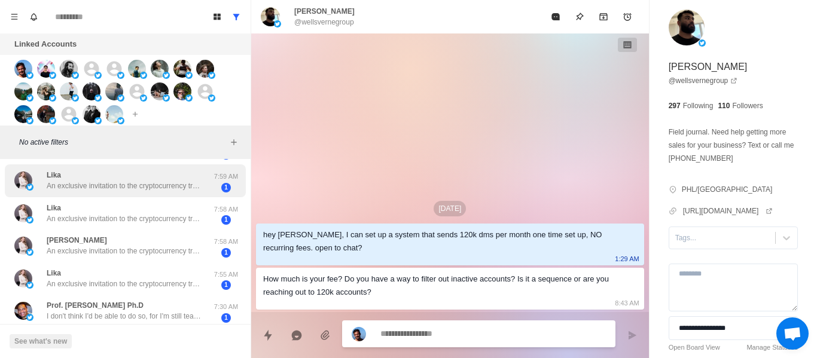
click at [111, 175] on div "Lika An exclusive invitation to the cryptocurrency trading community! Hello, su…" at bounding box center [124, 181] width 155 height 22
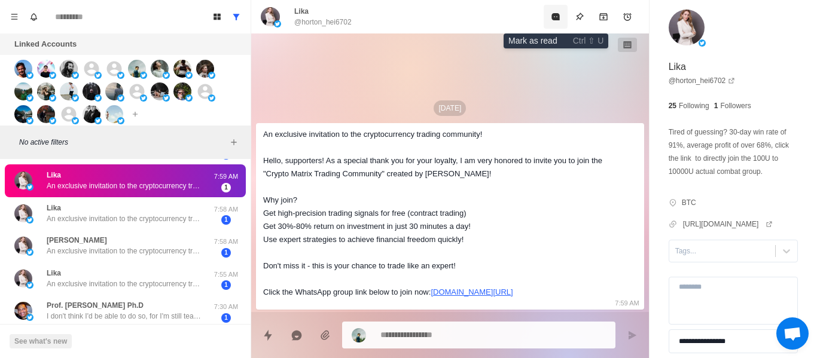
click at [553, 15] on icon "Mark as read" at bounding box center [555, 16] width 8 height 7
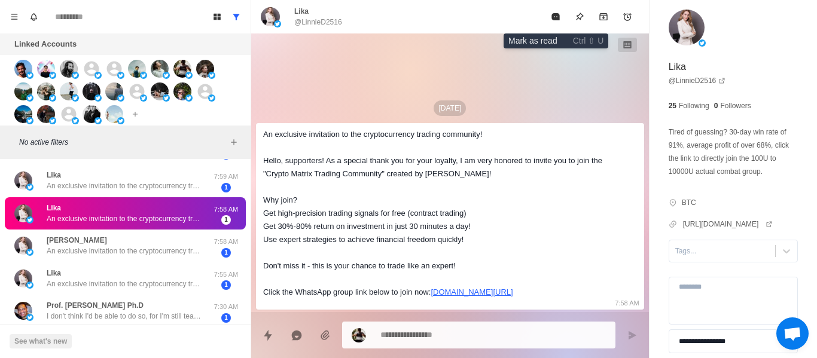
click at [553, 16] on icon "Mark as read" at bounding box center [555, 16] width 8 height 7
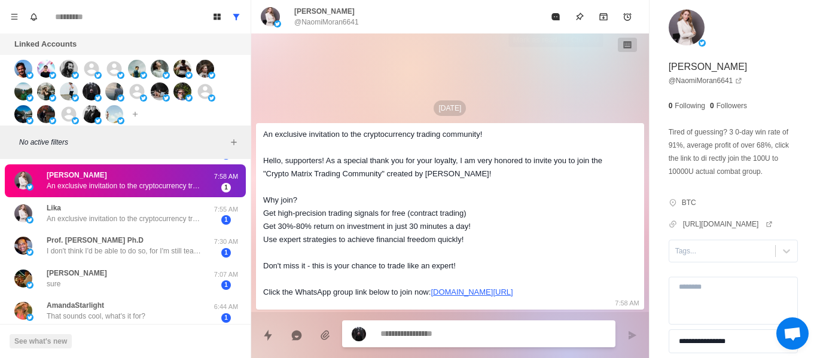
scroll to position [924, 0]
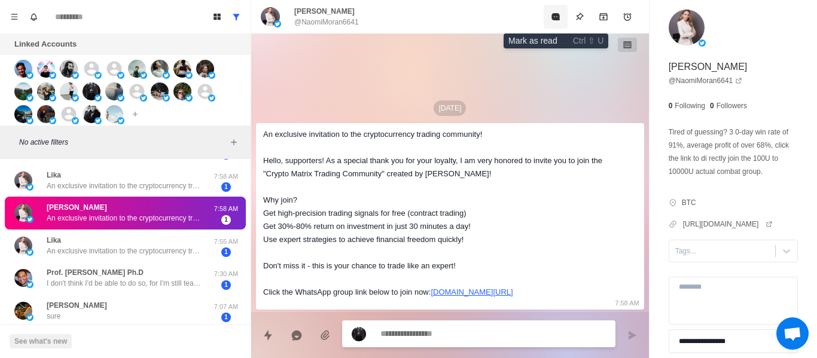
click at [553, 19] on icon "Mark as read" at bounding box center [555, 16] width 8 height 7
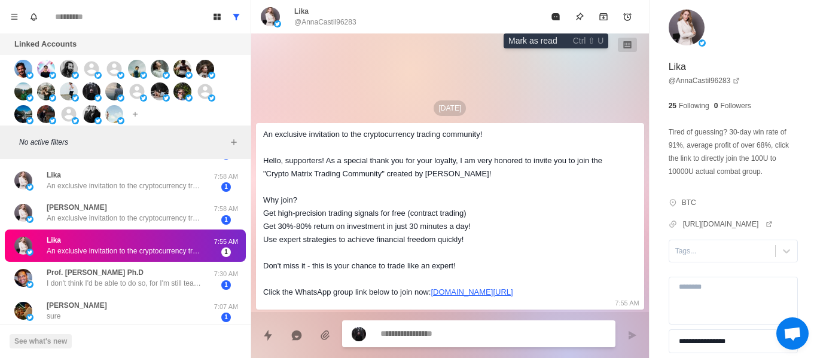
click at [553, 19] on icon "Mark as read" at bounding box center [555, 16] width 8 height 7
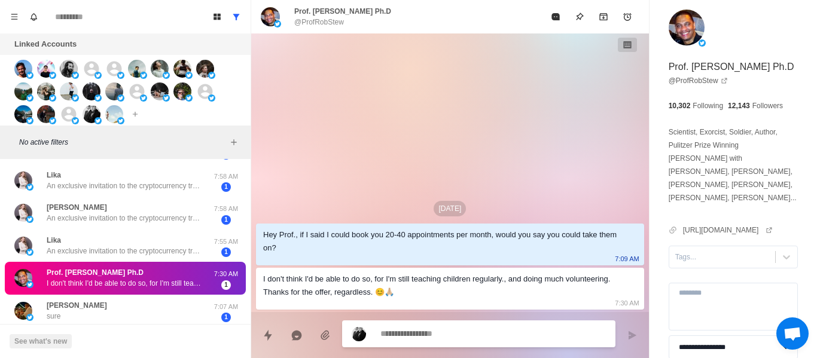
scroll to position [1044, 0]
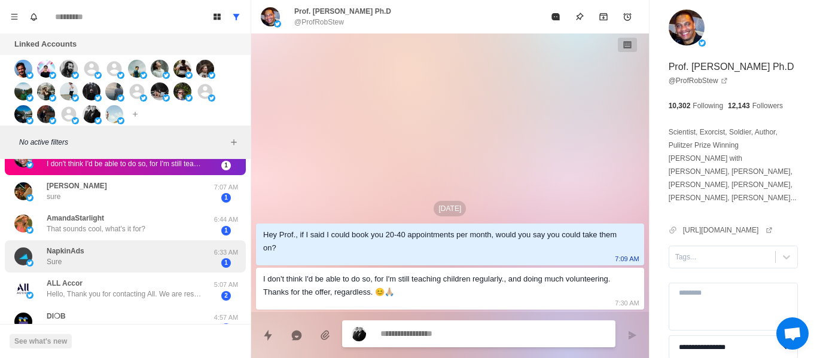
click at [90, 227] on p "That sounds cool, what's it for?" at bounding box center [96, 229] width 99 height 11
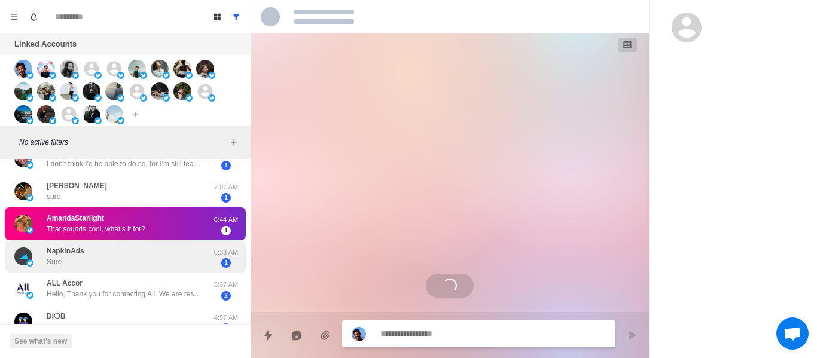
click at [105, 261] on div "NapkinAds Sure" at bounding box center [112, 256] width 197 height 23
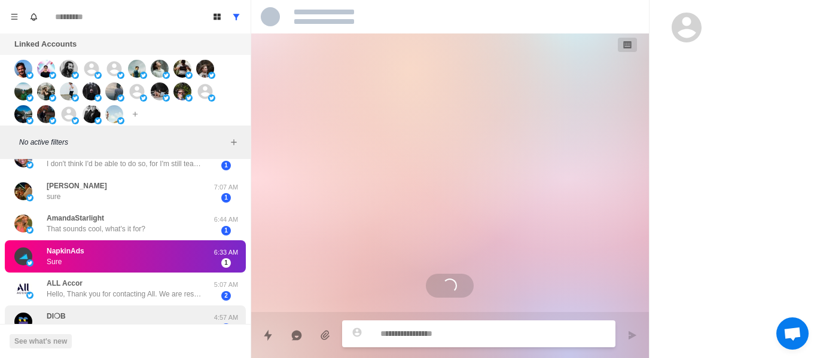
drag, startPoint x: 92, startPoint y: 313, endPoint x: 99, endPoint y: 288, distance: 26.1
click at [92, 312] on div "DI❍B what will the appointments be about?" at bounding box center [106, 322] width 118 height 22
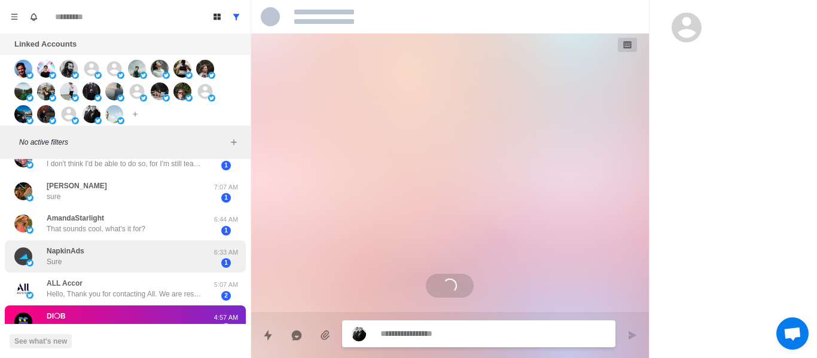
click at [103, 286] on div "ALL Accor Hello, Thank you for contacting All. We are responding to your reques…" at bounding box center [124, 289] width 155 height 22
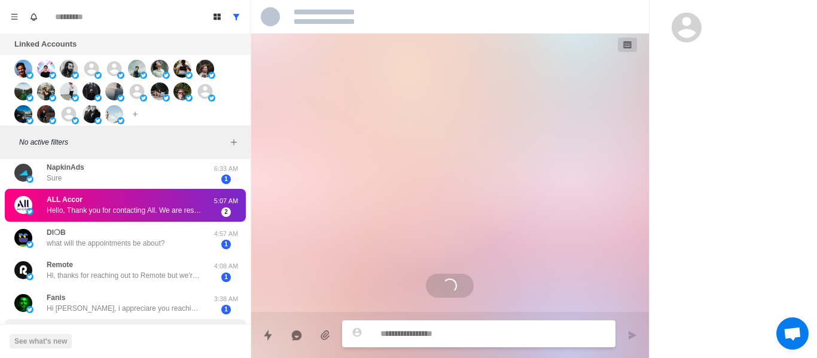
scroll to position [1223, 0]
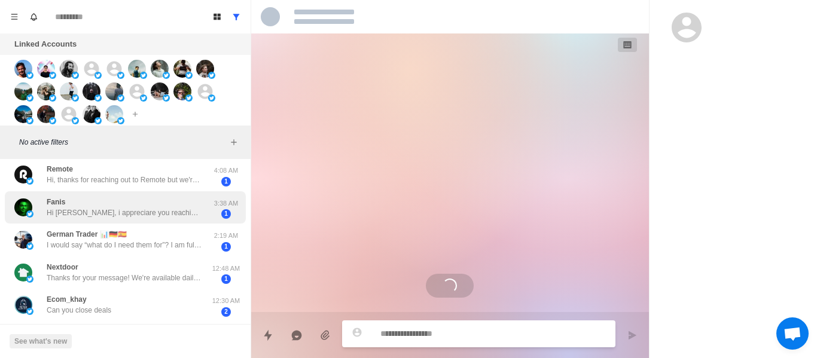
drag, startPoint x: 115, startPoint y: 163, endPoint x: 141, endPoint y: 209, distance: 53.0
click at [115, 162] on div "Remote Hi, thanks for reaching out to Remote but we're not interested at this t…" at bounding box center [125, 174] width 241 height 33
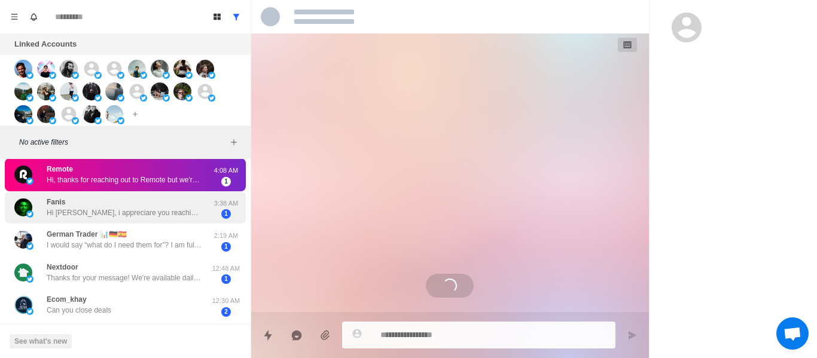
drag, startPoint x: 120, startPoint y: 202, endPoint x: 158, endPoint y: 222, distance: 42.5
click at [120, 203] on div "Fanis Hi [PERSON_NAME], i appreciare you reaching out but currenlty we're worki…" at bounding box center [124, 208] width 155 height 22
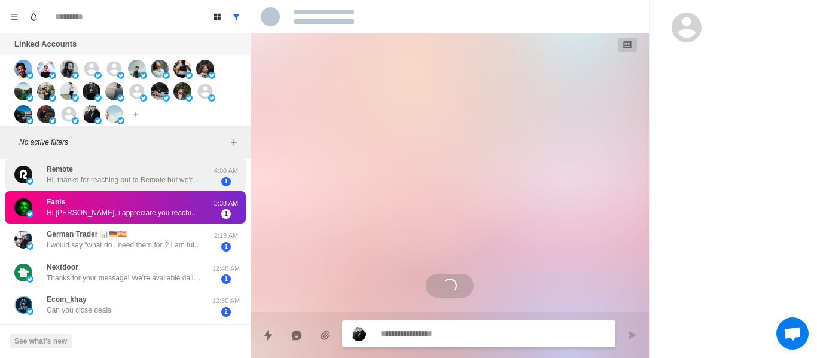
click at [149, 179] on p "Hi, thanks for reaching out to Remote but we're not interested at this time 😊" at bounding box center [124, 180] width 155 height 11
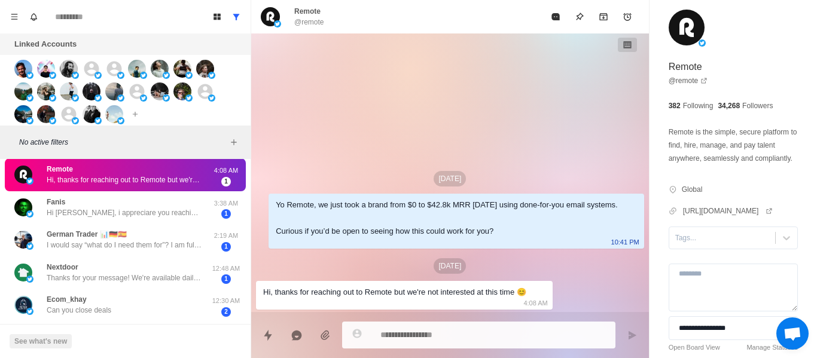
click at [161, 189] on div "Remote Hi, thanks for reaching out to Remote but we're not interested at this t…" at bounding box center [125, 174] width 241 height 33
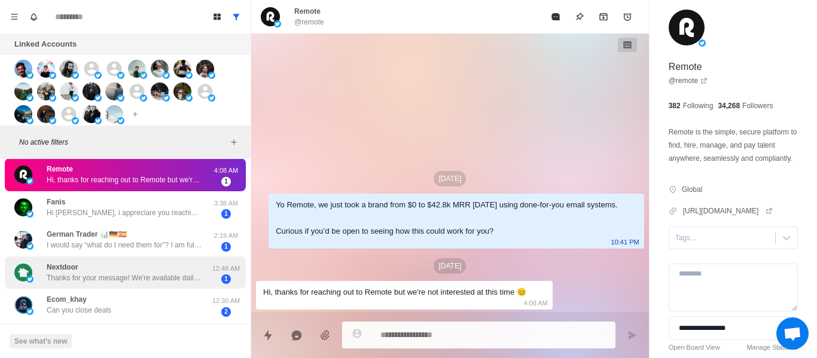
drag, startPoint x: 125, startPoint y: 230, endPoint x: 130, endPoint y: 286, distance: 55.9
click at [124, 232] on div "German Trader 📊🇩🇪🇪🇸 I would say “what do I need them for”? I am full time trade…" at bounding box center [124, 240] width 155 height 22
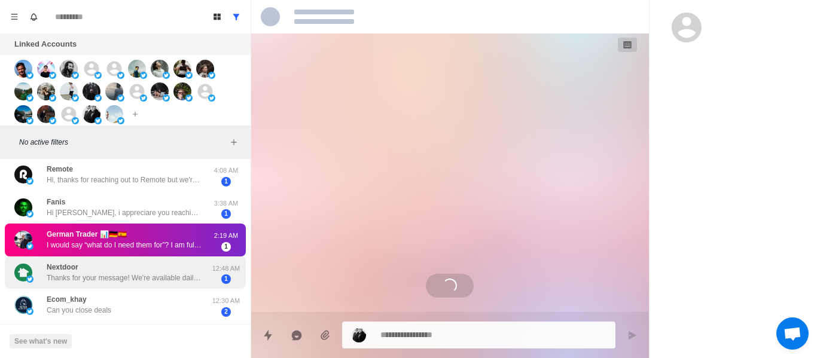
drag, startPoint x: 120, startPoint y: 286, endPoint x: 107, endPoint y: 286, distance: 12.6
click at [120, 287] on div "Nextdoor Thanks for your message! We're available daily from 9am-9pm PST. We'll…" at bounding box center [125, 273] width 241 height 33
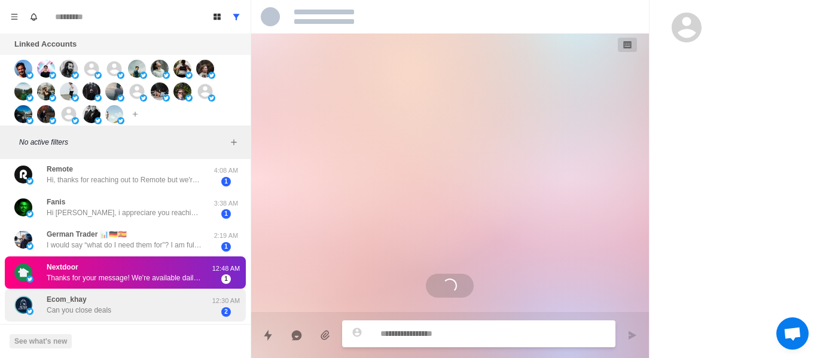
click at [108, 295] on div "Ecom_khay Can you close deals" at bounding box center [79, 305] width 65 height 22
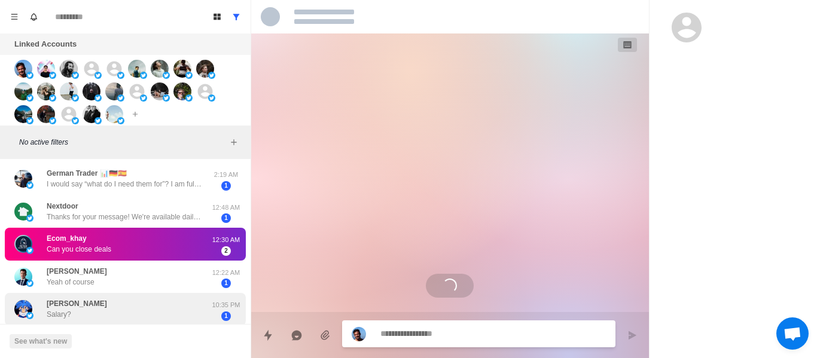
scroll to position [1343, 0]
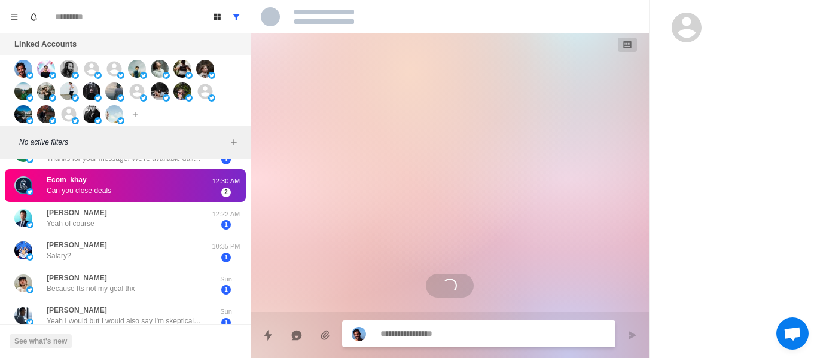
click at [106, 198] on div "Ecom_khay Can you close deals 12:30 AM 2" at bounding box center [125, 185] width 241 height 33
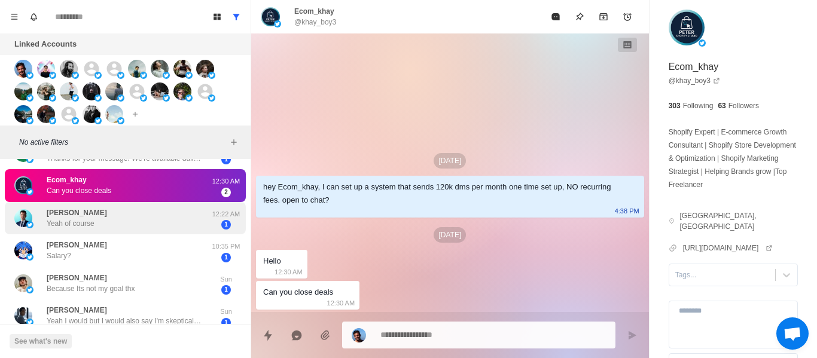
click at [117, 230] on div "[PERSON_NAME] Yeah of course 12:22 AM 1" at bounding box center [125, 218] width 241 height 33
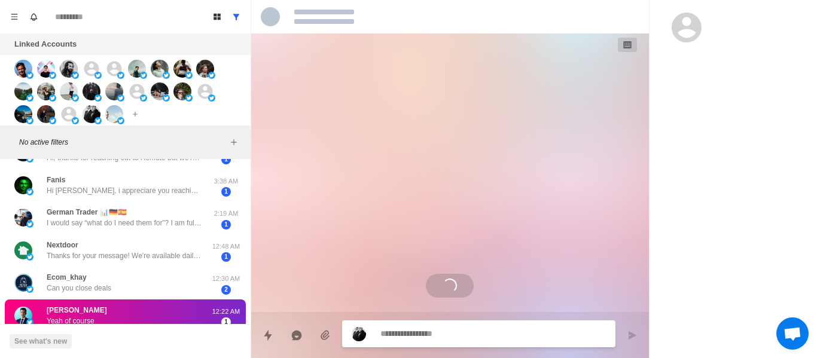
click at [151, 337] on div "[PERSON_NAME] Salary?" at bounding box center [112, 348] width 197 height 23
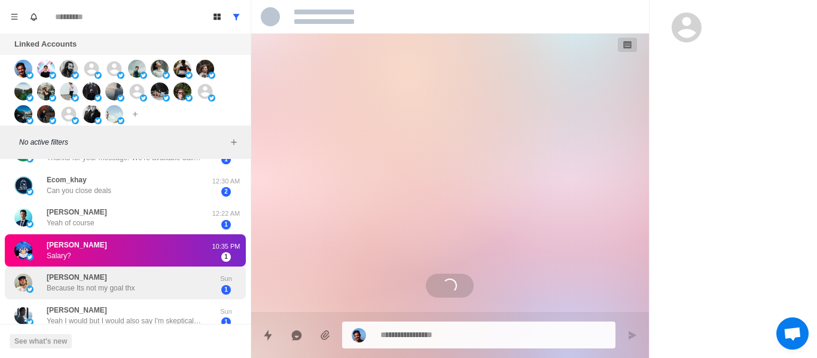
drag, startPoint x: 151, startPoint y: 281, endPoint x: 144, endPoint y: 292, distance: 13.1
click at [149, 282] on div "[PERSON_NAME] Because Its not my goal thx" at bounding box center [112, 282] width 197 height 23
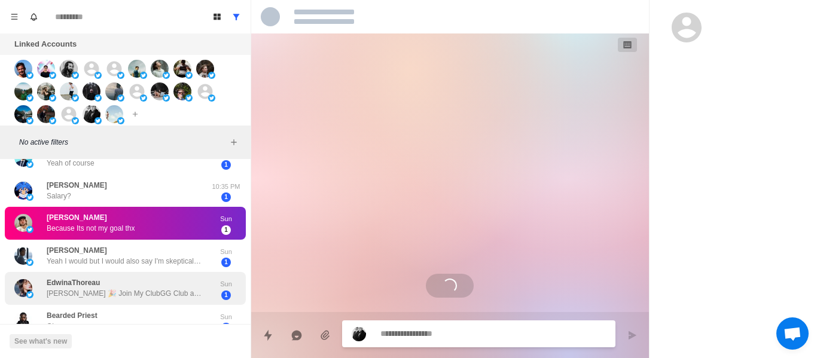
scroll to position [22, 0]
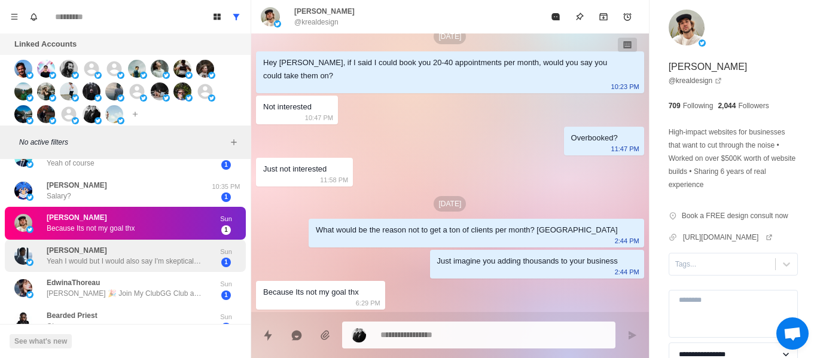
click at [135, 264] on p "Yeah I would but I would also say I'm skeptical it can prove any more valuable …" at bounding box center [124, 261] width 155 height 11
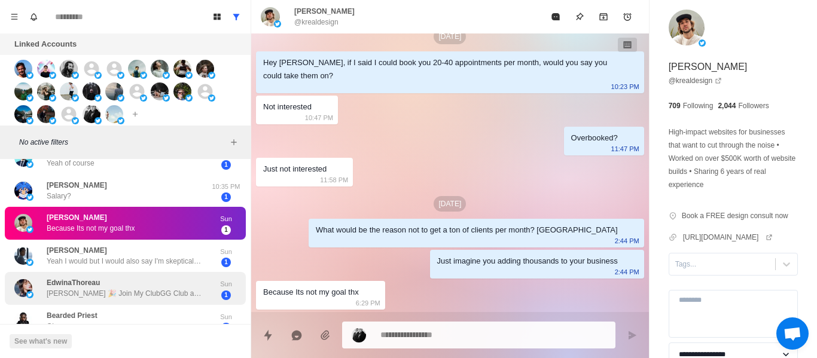
scroll to position [0, 0]
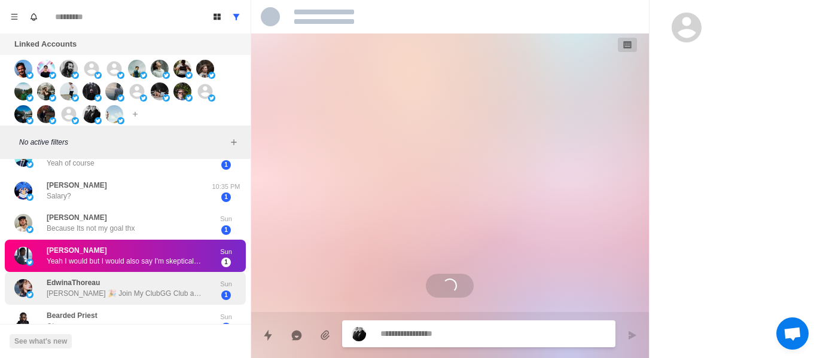
click at [110, 294] on p "[PERSON_NAME] 🎉 Join My ClubGG Club and Get Free Chips! We’re excited to invite…" at bounding box center [124, 293] width 155 height 11
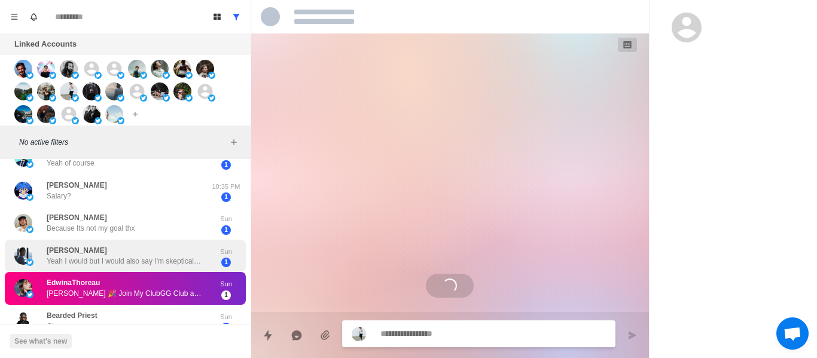
scroll to position [1425, 0]
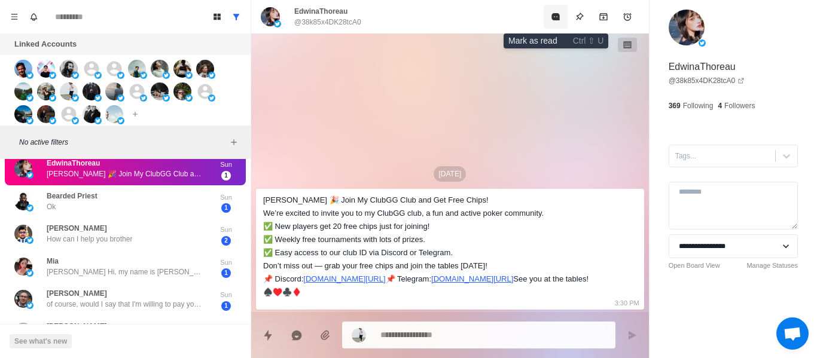
click at [551, 13] on icon "Mark as read" at bounding box center [556, 17] width 10 height 10
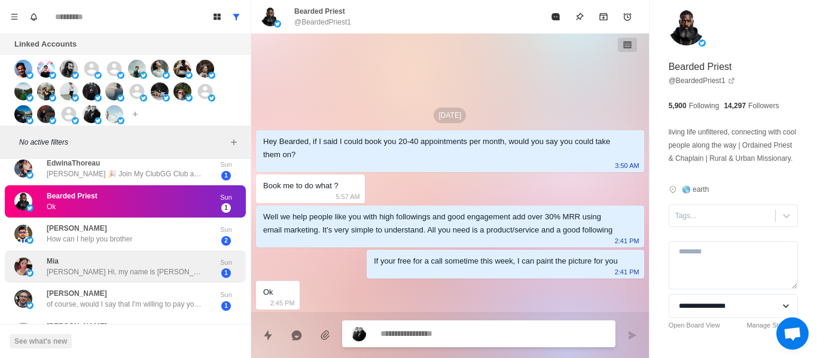
click at [108, 235] on p "How can I help you brother" at bounding box center [90, 239] width 86 height 11
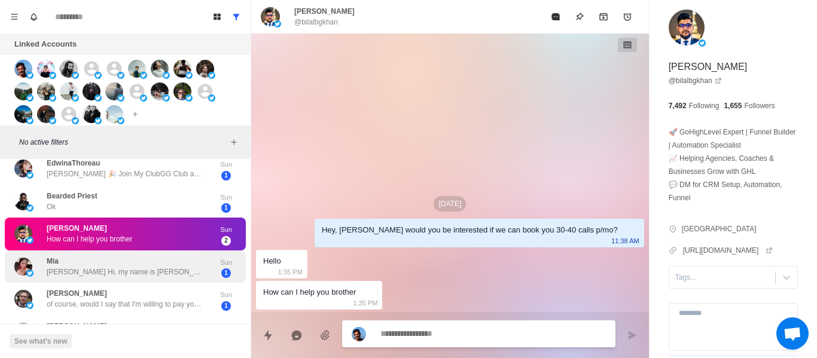
click at [117, 273] on p "[PERSON_NAME] Hi, my name is [PERSON_NAME], I'm [DEMOGRAPHIC_DATA] and single. …" at bounding box center [124, 272] width 155 height 11
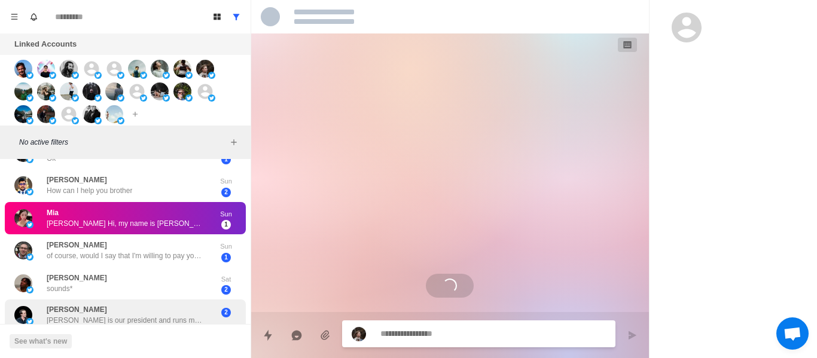
scroll to position [1519, 0]
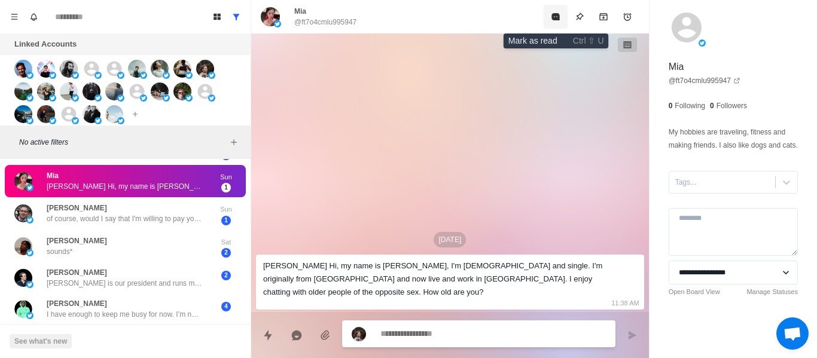
click at [551, 17] on icon "Mark as read" at bounding box center [556, 17] width 10 height 10
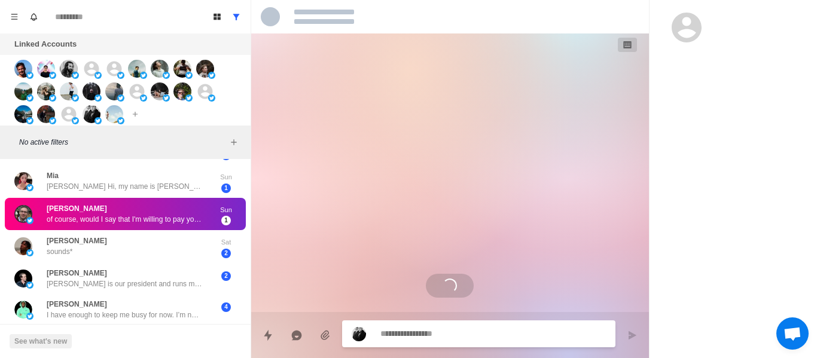
scroll to position [1487, 0]
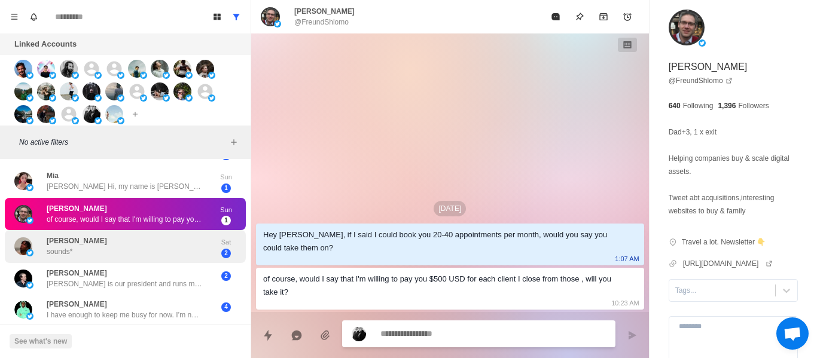
click at [108, 235] on div "[PERSON_NAME] sounds*" at bounding box center [112, 246] width 197 height 23
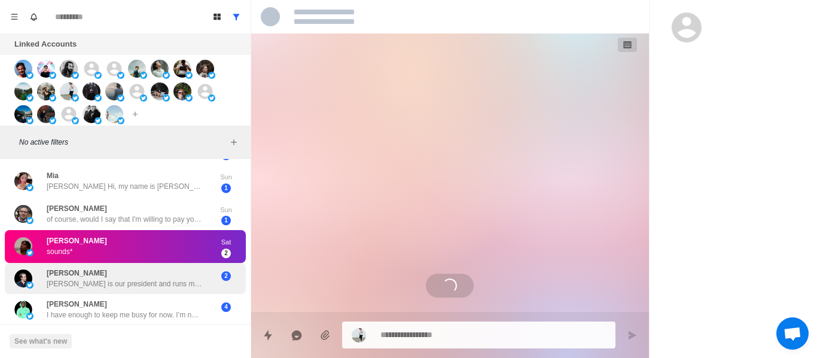
click at [98, 268] on div "[PERSON_NAME] [PERSON_NAME] is our president and runs marketing" at bounding box center [124, 279] width 155 height 22
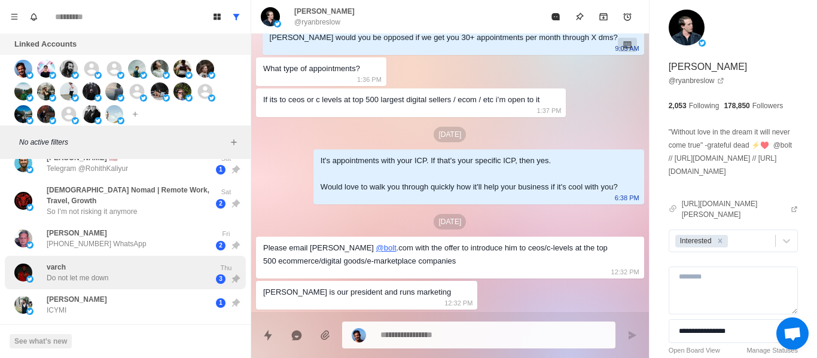
scroll to position [239, 0]
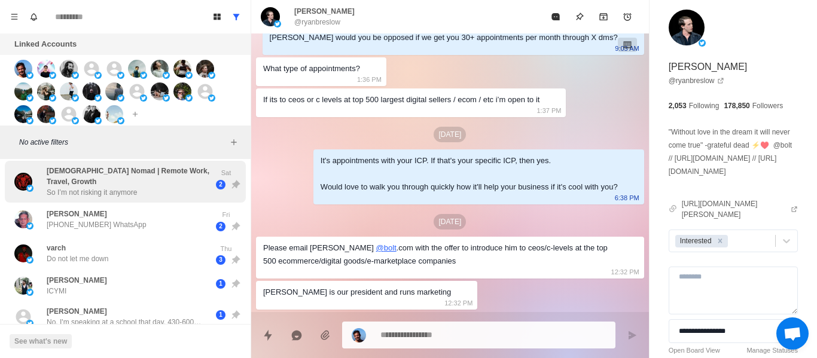
click at [113, 191] on p "So I’m not risking it anymore" at bounding box center [92, 192] width 90 height 11
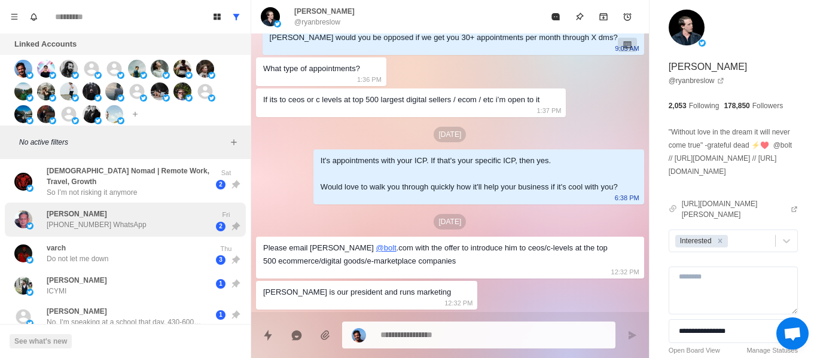
scroll to position [0, 0]
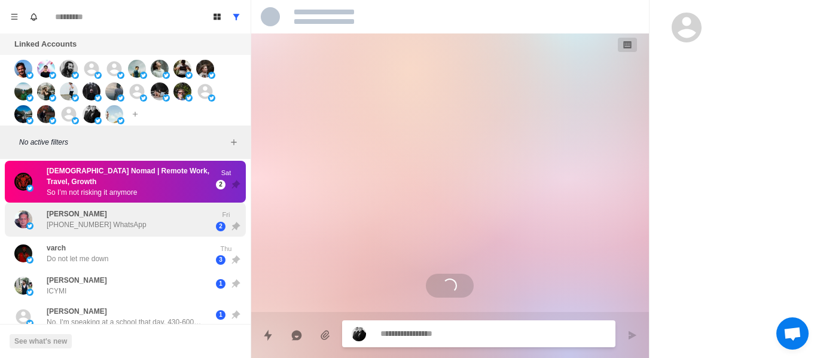
click at [110, 233] on div "[PERSON_NAME] [PHONE_NUMBER] WhatsApp Fri 2" at bounding box center [125, 220] width 241 height 34
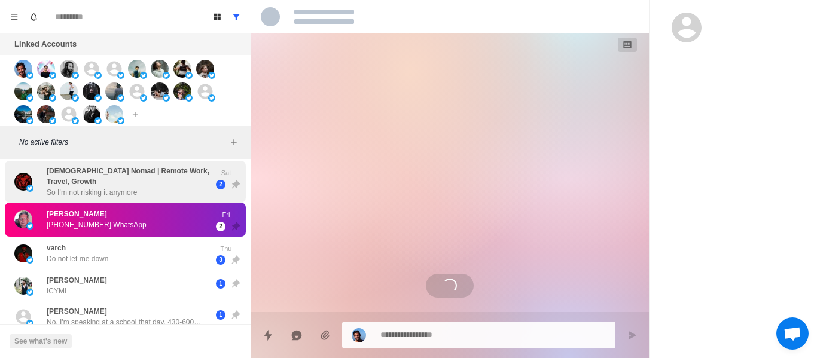
click at [121, 196] on p "So I’m not risking it anymore" at bounding box center [92, 192] width 90 height 11
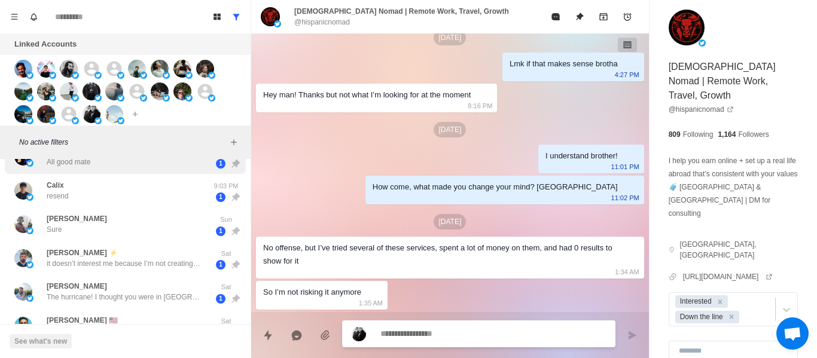
scroll to position [120, 0]
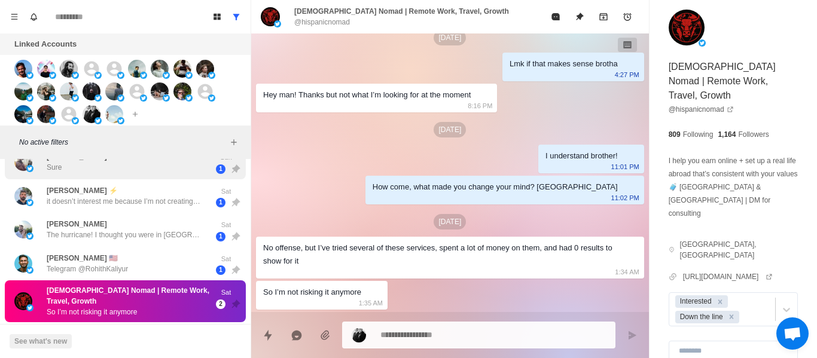
click at [92, 165] on div "[PERSON_NAME] Sure" at bounding box center [112, 162] width 197 height 25
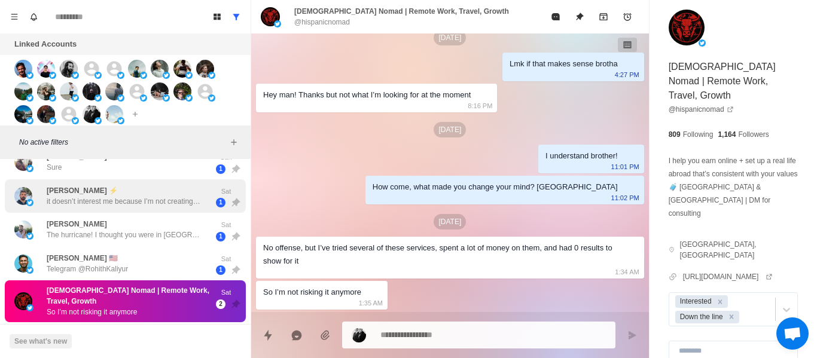
type textarea "*"
type textarea "**********"
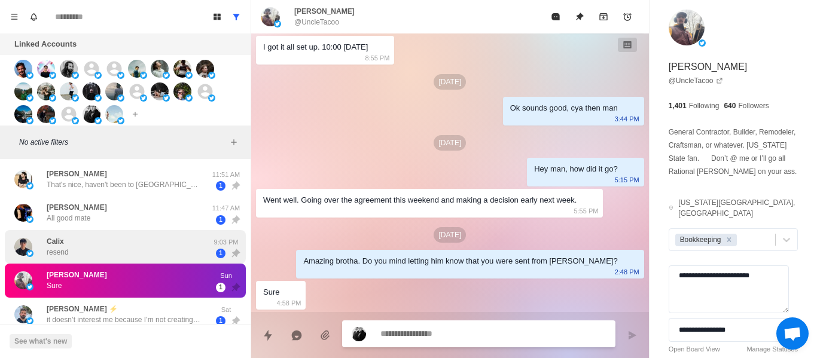
scroll to position [0, 0]
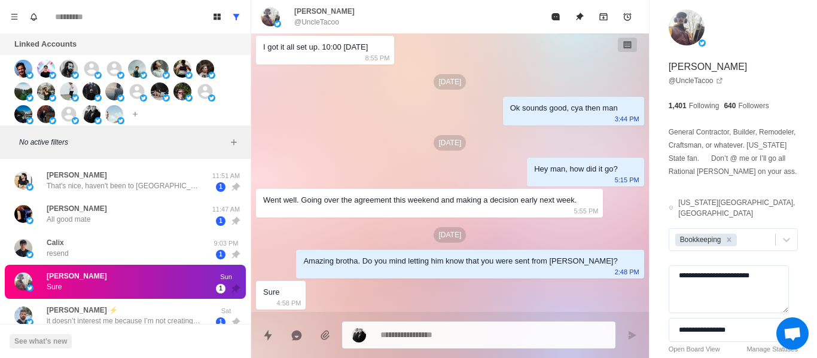
drag, startPoint x: 112, startPoint y: 312, endPoint x: 152, endPoint y: 289, distance: 46.1
click at [112, 312] on div "[PERSON_NAME] ⚡️ it doesn’t interest me because I’m not creating this content a…" at bounding box center [124, 316] width 155 height 22
type textarea "*"
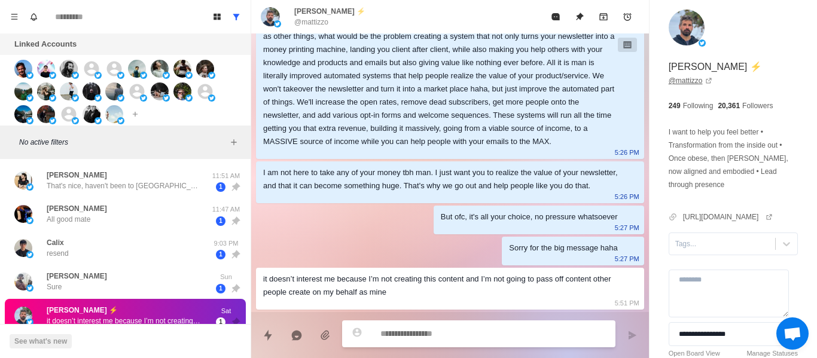
click at [693, 80] on link "@ mattizzo" at bounding box center [691, 80] width 44 height 11
paste textarea "**********"
type textarea "*"
type textarea "**********"
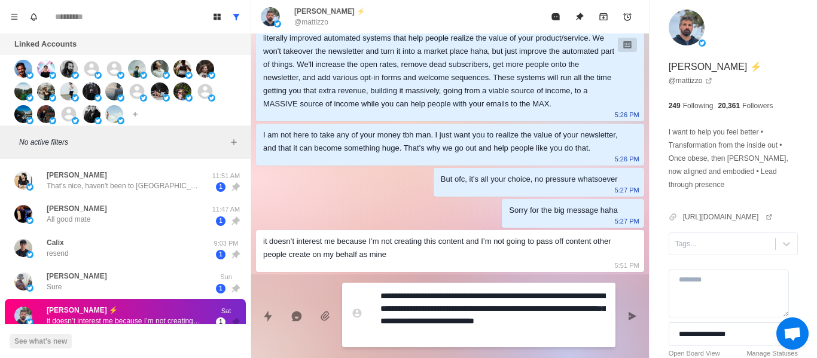
type textarea "*"
type textarea "**********"
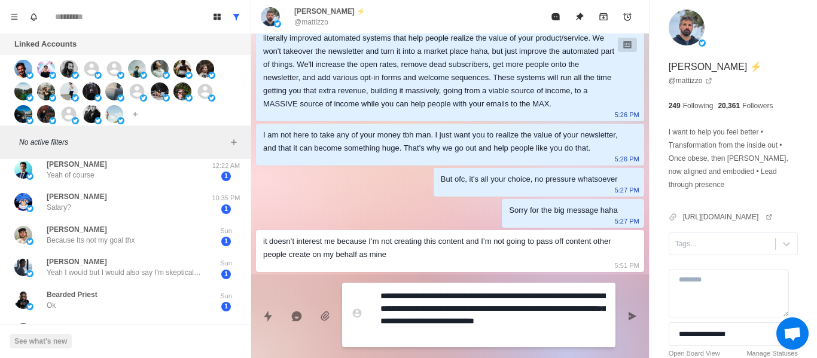
scroll to position [1488, 0]
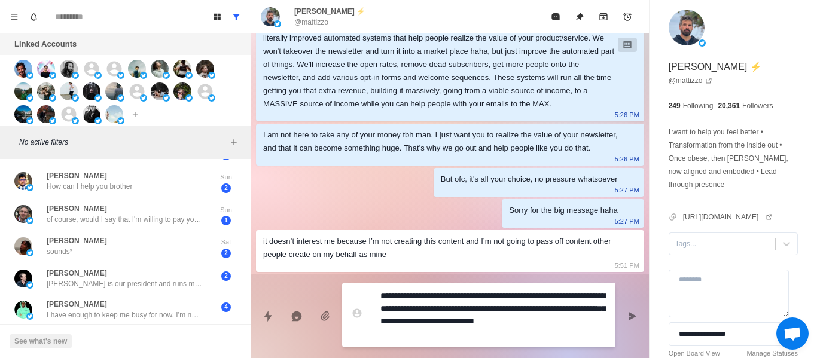
click at [561, 309] on textarea "**********" at bounding box center [492, 315] width 225 height 55
type textarea "*"
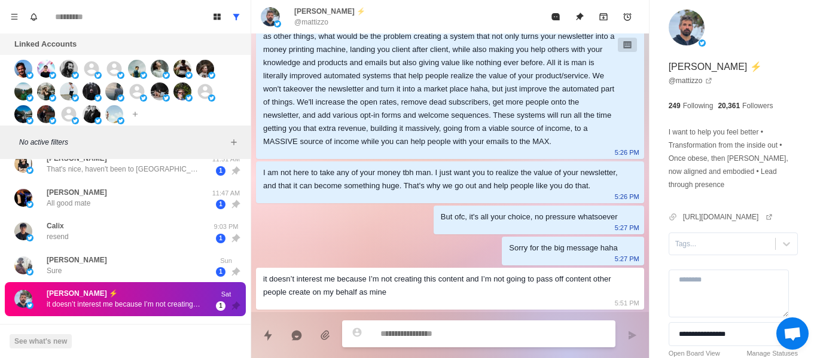
scroll to position [0, 0]
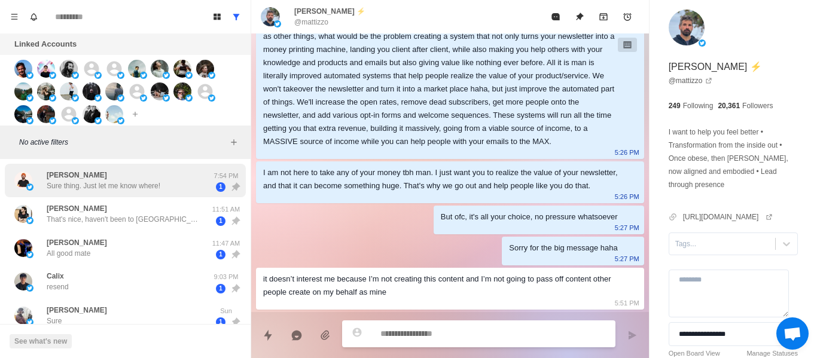
click at [139, 190] on p "Sure thing. Just let me know where!" at bounding box center [104, 186] width 114 height 11
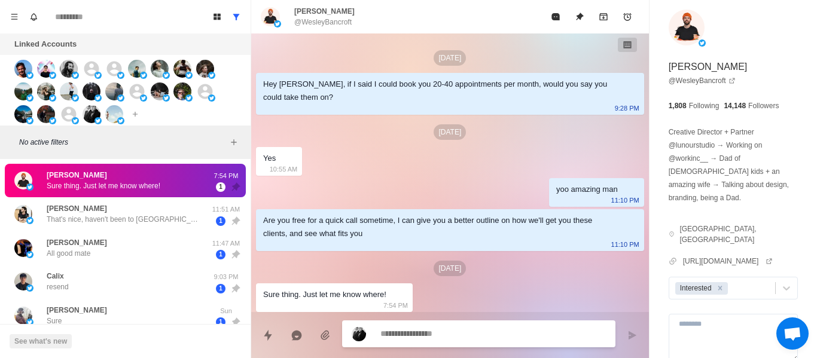
scroll to position [2, 0]
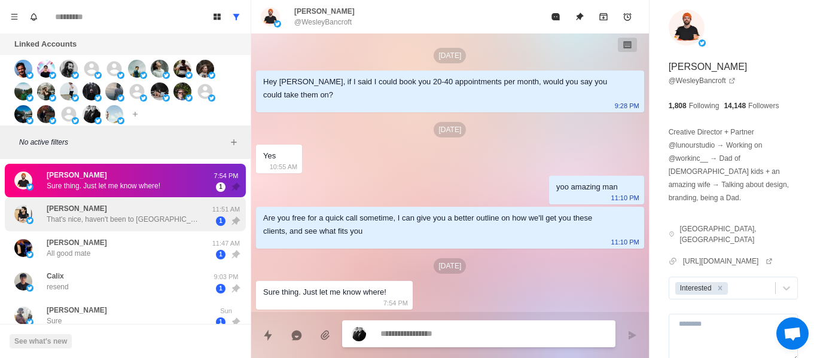
drag, startPoint x: 156, startPoint y: 234, endPoint x: 154, endPoint y: 222, distance: 11.5
click at [156, 234] on div "[PERSON_NAME] All good mate 11:47 AM 1" at bounding box center [125, 248] width 241 height 34
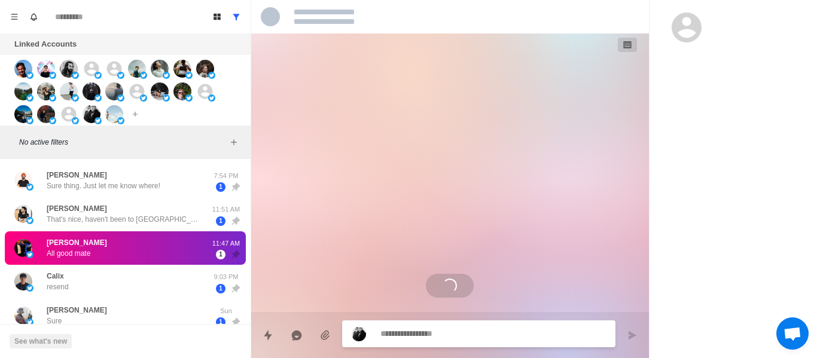
scroll to position [0, 0]
click at [152, 220] on p "That's nice, haven't been to [GEOGRAPHIC_DATA]. Business is going alright how's…" at bounding box center [124, 219] width 155 height 11
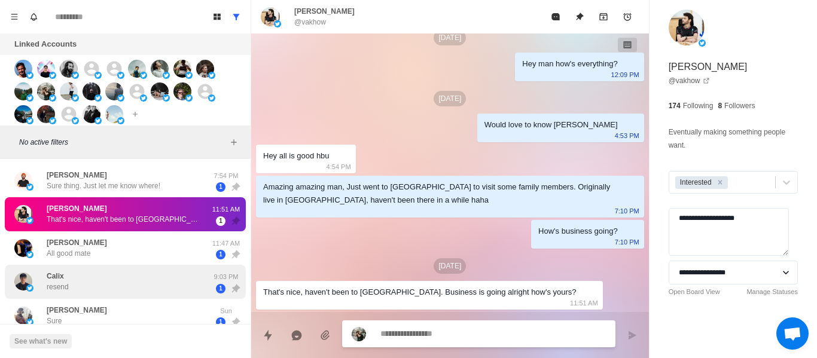
drag, startPoint x: 19, startPoint y: 255, endPoint x: 163, endPoint y: 273, distance: 145.8
click at [19, 255] on img at bounding box center [23, 248] width 18 height 18
type textarea "*"
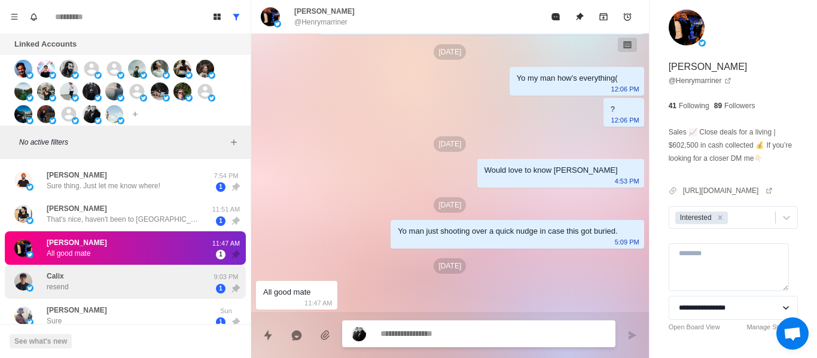
scroll to position [414, 0]
click at [50, 295] on div "Calix resend 9:03 PM 1" at bounding box center [125, 282] width 241 height 34
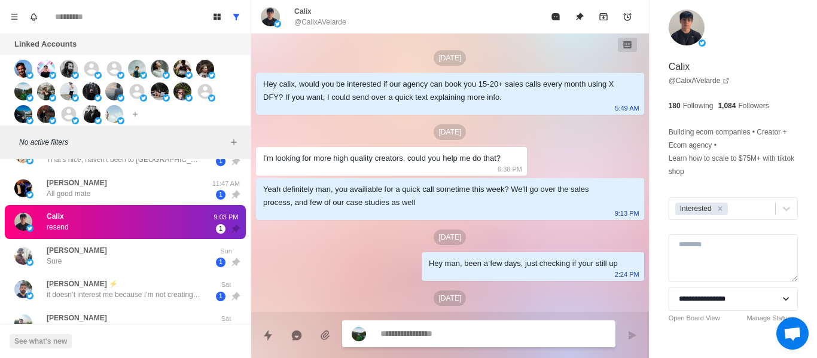
scroll to position [995, 0]
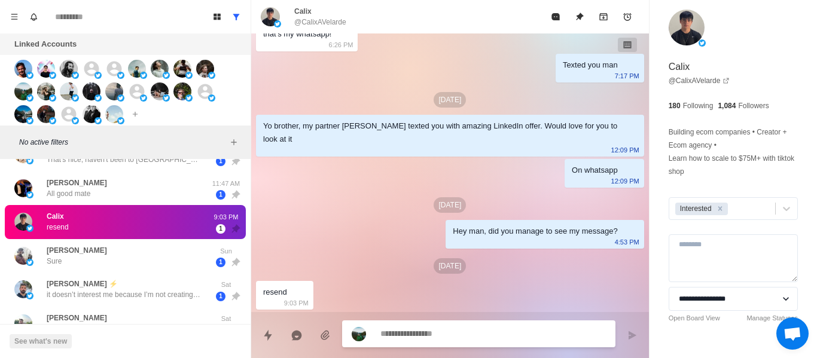
drag, startPoint x: 167, startPoint y: 255, endPoint x: 178, endPoint y: 212, distance: 45.0
click at [163, 255] on div "[PERSON_NAME] Sure" at bounding box center [112, 256] width 197 height 25
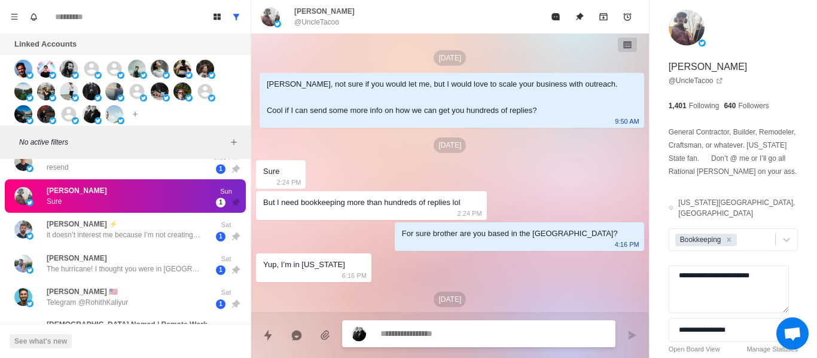
scroll to position [2196, 0]
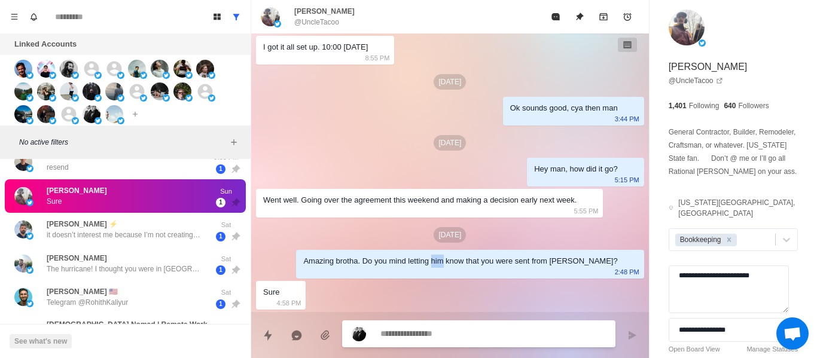
drag, startPoint x: 471, startPoint y: 260, endPoint x: 454, endPoint y: 273, distance: 20.8
click at [455, 273] on div "Amazing brotha. Do you mind letting him know that you were sent from [PERSON_NA…" at bounding box center [469, 264] width 347 height 29
drag, startPoint x: 174, startPoint y: 218, endPoint x: 300, endPoint y: 254, distance: 131.2
click at [174, 218] on div "[PERSON_NAME] ⚡️ it doesn’t interest me because I’m not creating this content a…" at bounding box center [112, 230] width 197 height 25
type textarea "*"
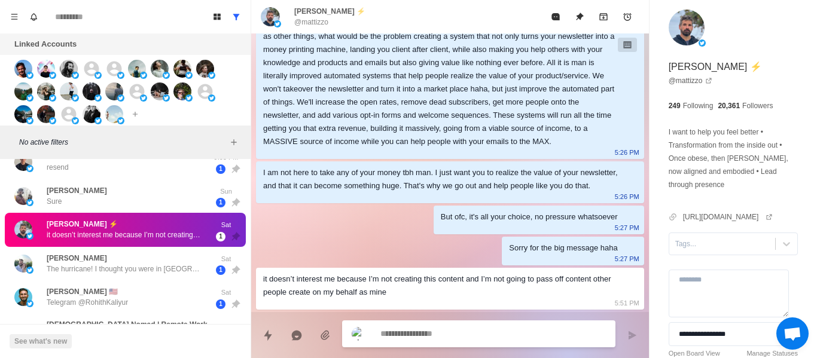
scroll to position [605, 0]
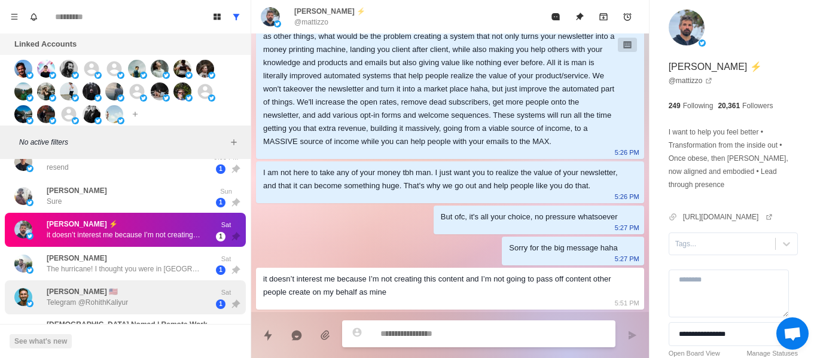
click at [123, 267] on p "The hurricane! I thought you were in [GEOGRAPHIC_DATA] for some reason. Where i…" at bounding box center [124, 269] width 155 height 11
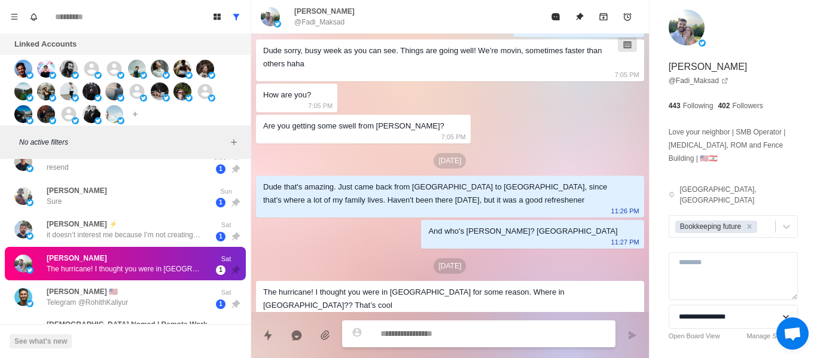
scroll to position [179, 0]
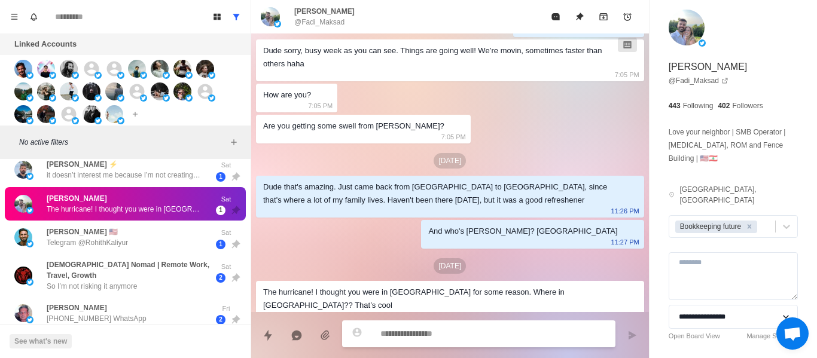
click at [81, 227] on p "[PERSON_NAME] 🇺🇸" at bounding box center [82, 232] width 71 height 11
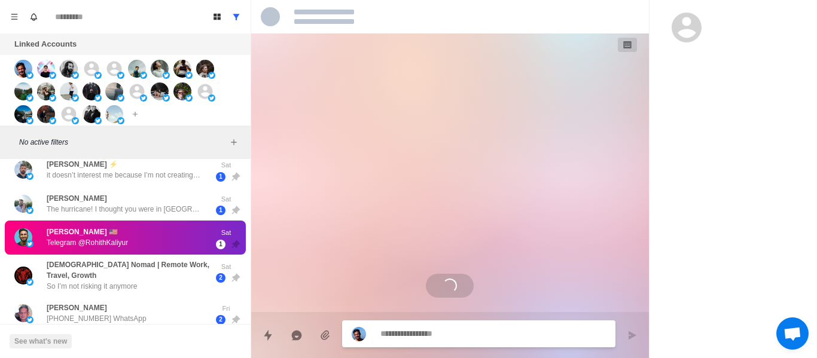
scroll to position [1018, 0]
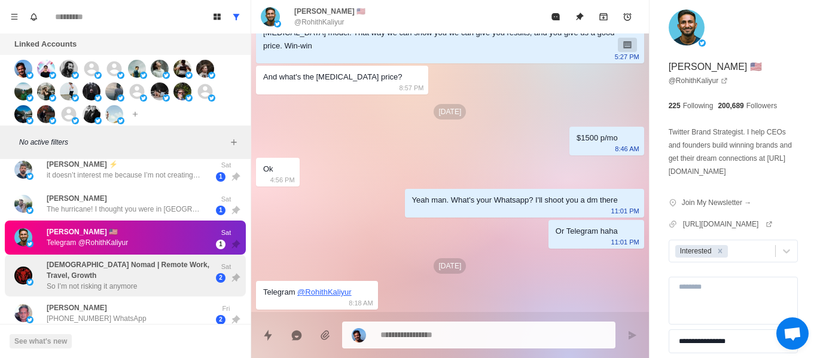
click at [150, 263] on p "[DEMOGRAPHIC_DATA] Nomad | Remote Work, Travel, Growth" at bounding box center [129, 271] width 164 height 22
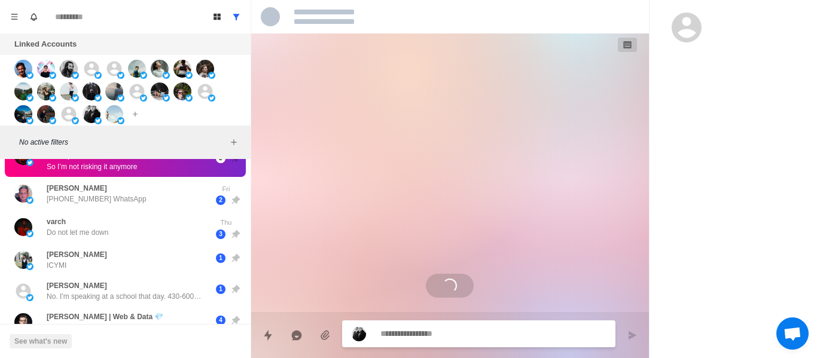
scroll to position [531, 0]
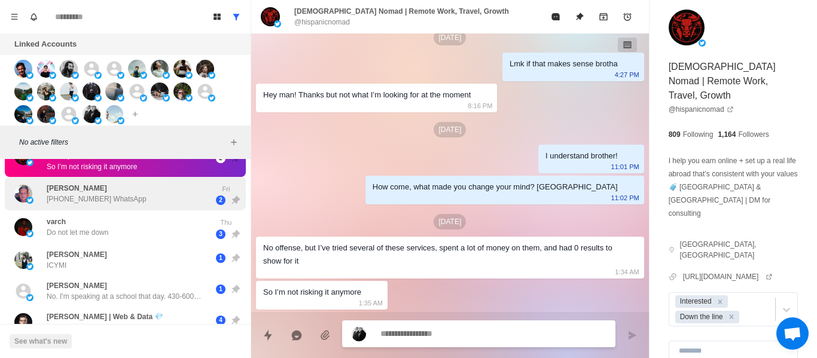
click at [101, 188] on p "[PERSON_NAME]" at bounding box center [77, 188] width 60 height 11
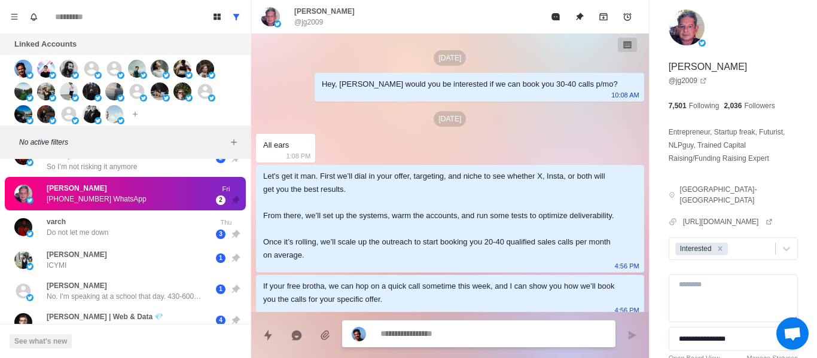
scroll to position [532, 0]
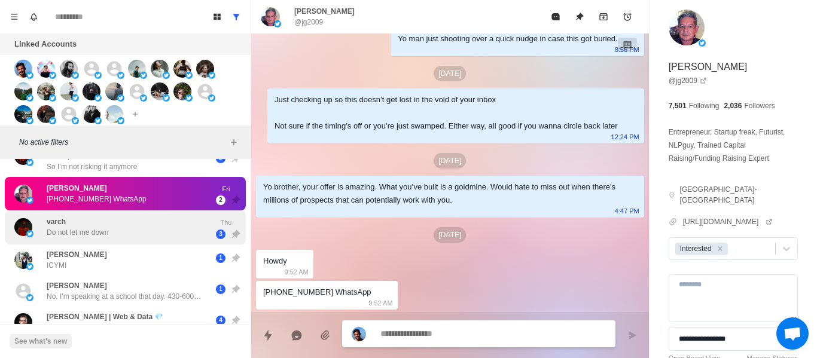
click at [127, 237] on div "varch Do not let me down" at bounding box center [112, 227] width 197 height 25
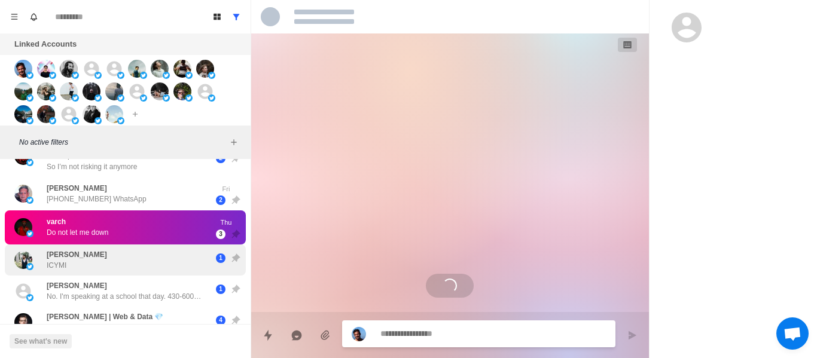
scroll to position [154, 0]
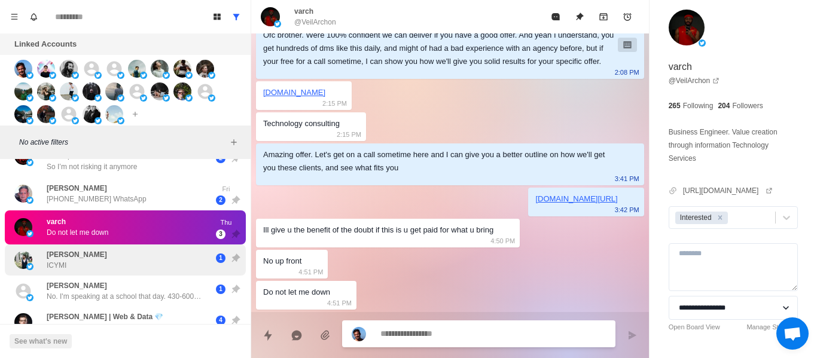
click at [156, 245] on div "[PERSON_NAME] ICYMI 1" at bounding box center [125, 260] width 241 height 31
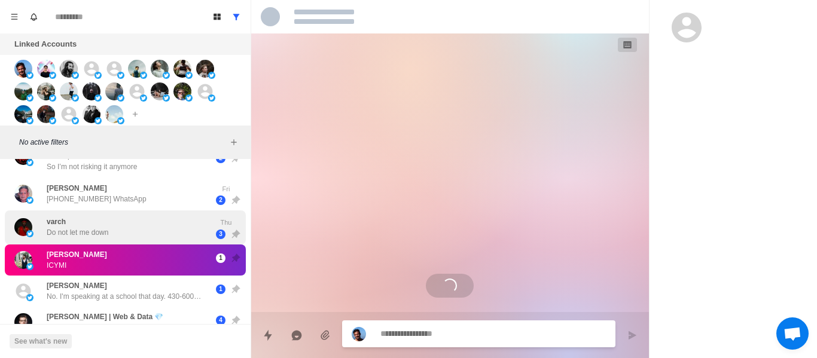
scroll to position [0, 0]
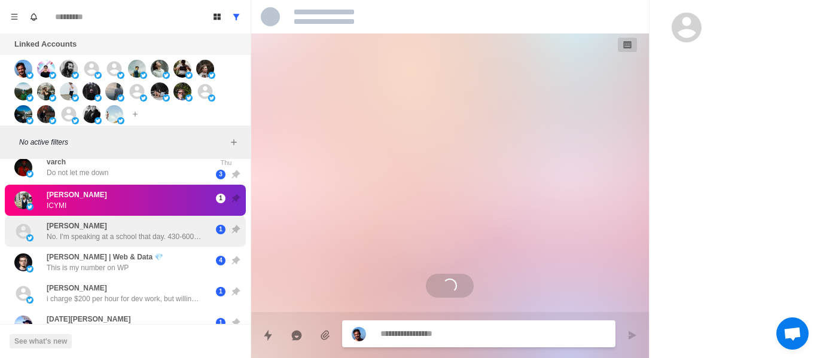
drag, startPoint x: 158, startPoint y: 231, endPoint x: 172, endPoint y: 220, distance: 17.8
click at [158, 231] on p "No. I'm speaking at a school that day. 430-600 pm" at bounding box center [124, 236] width 155 height 11
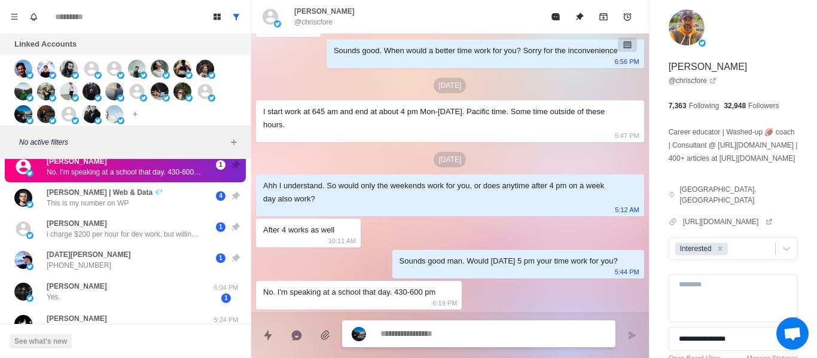
scroll to position [359, 0]
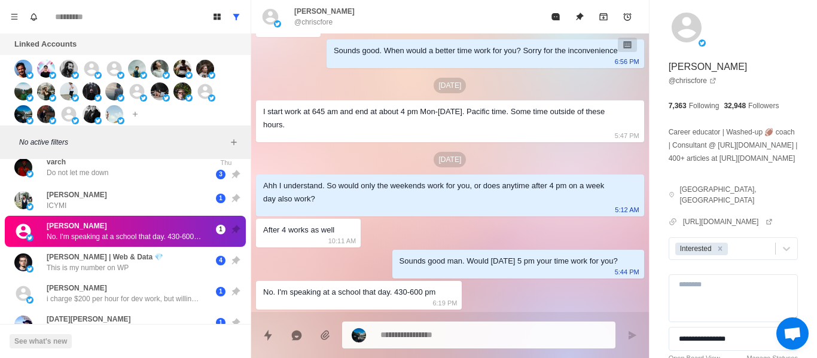
click at [437, 303] on p "6:19 PM" at bounding box center [444, 303] width 25 height 13
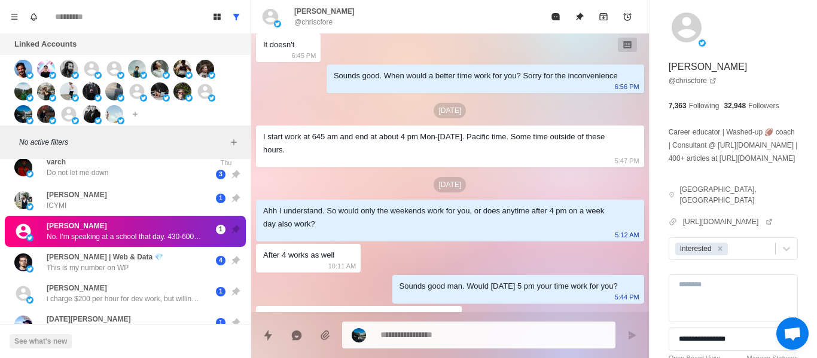
scroll to position [875, 0]
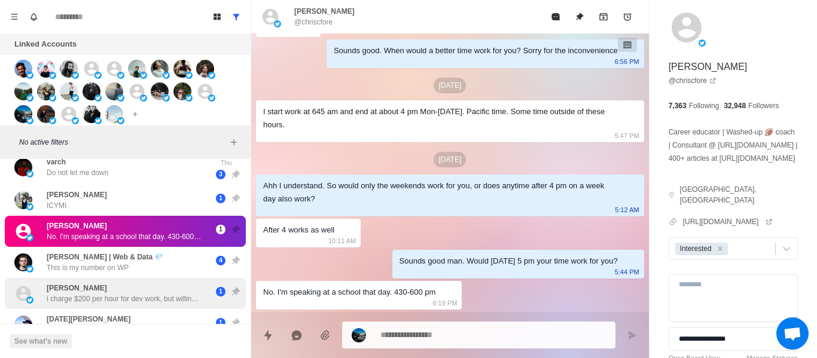
drag, startPoint x: 36, startPoint y: 267, endPoint x: 123, endPoint y: 282, distance: 88.0
click at [36, 268] on div "[PERSON_NAME] | Web & Data 💎 This is my number on WP" at bounding box center [112, 263] width 197 height 22
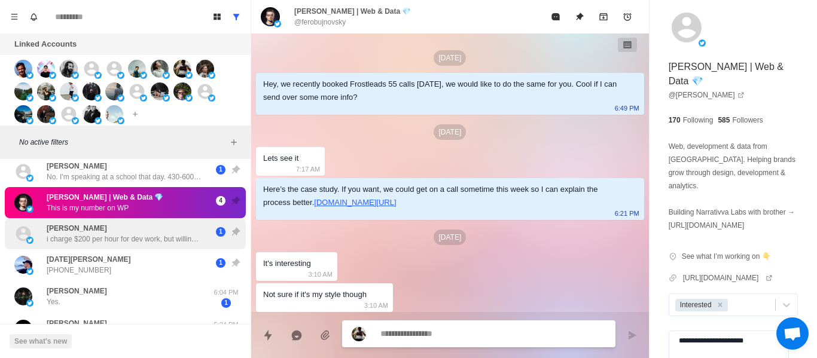
scroll to position [0, 0]
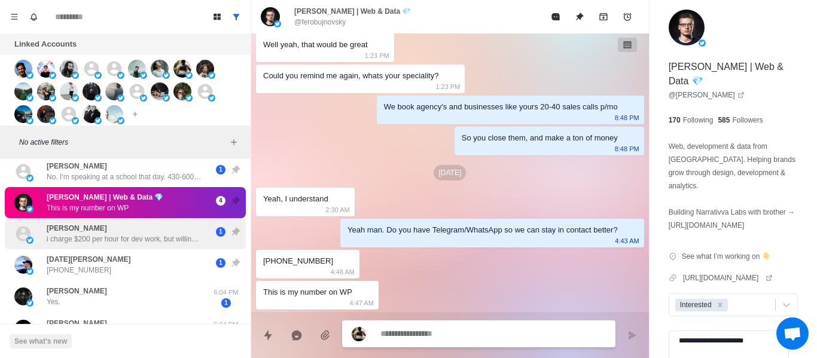
click at [86, 234] on p "i charge $200 per hour for dev work, but willing to do $50 to $100 for 30-60 mi…" at bounding box center [124, 239] width 155 height 11
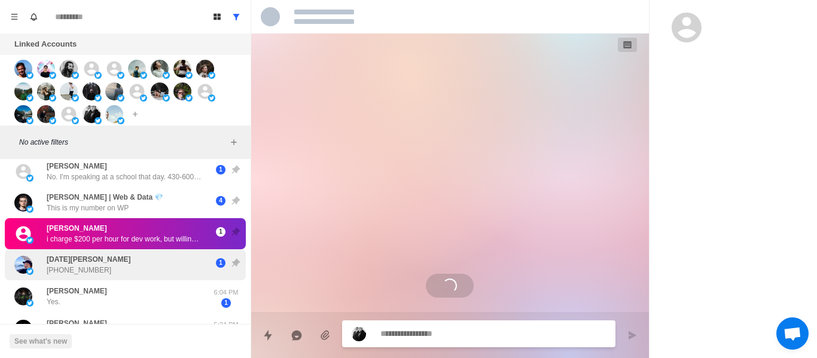
click at [80, 264] on div "[DATE][PERSON_NAME] [PHONE_NUMBER]" at bounding box center [89, 265] width 84 height 22
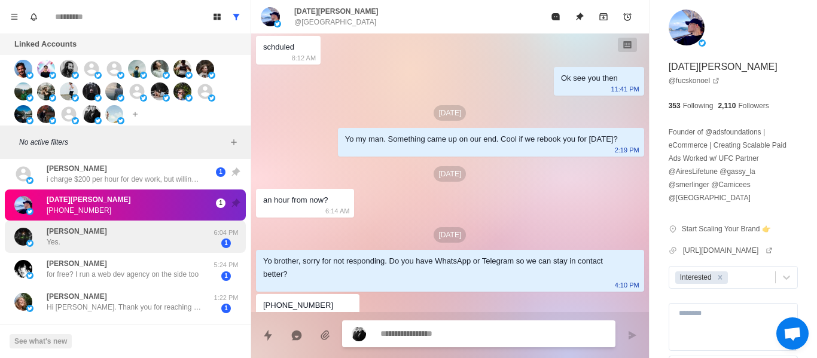
click at [96, 237] on div "[PERSON_NAME] Yes." at bounding box center [112, 236] width 197 height 23
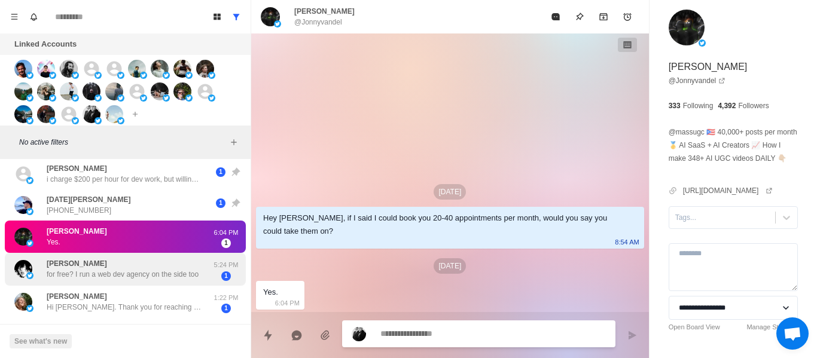
click at [81, 271] on p "for free? I run a web dev agency on the side too" at bounding box center [123, 274] width 152 height 11
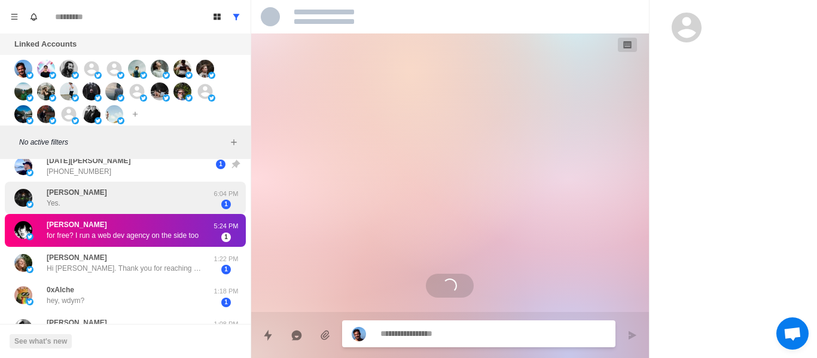
scroll to position [538, 0]
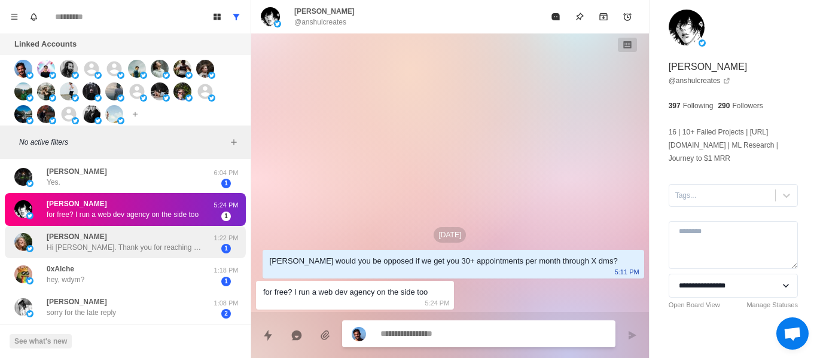
click at [121, 248] on p "Hi [PERSON_NAME]. Thank you for reaching out. I am not having clients at thw mo…" at bounding box center [124, 247] width 155 height 11
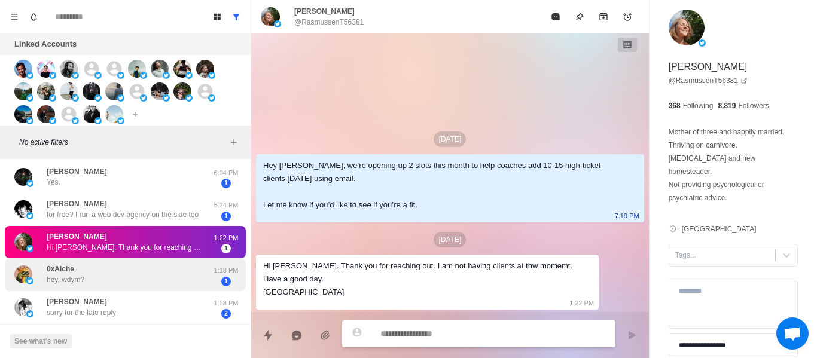
click at [105, 267] on div "0xAlche hey, wdym?" at bounding box center [112, 274] width 197 height 23
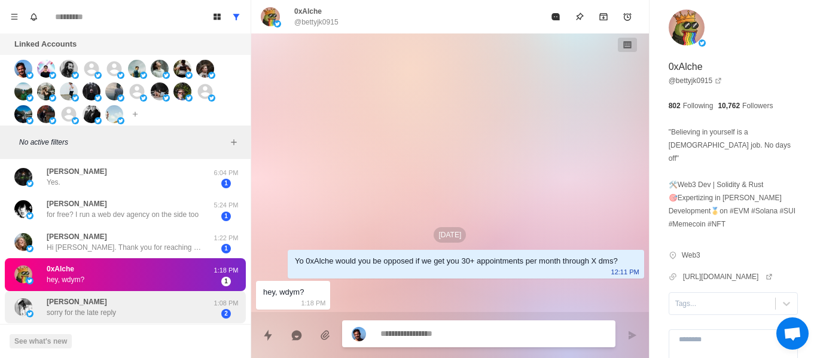
click at [115, 307] on p "sorry for the late reply" at bounding box center [81, 312] width 69 height 11
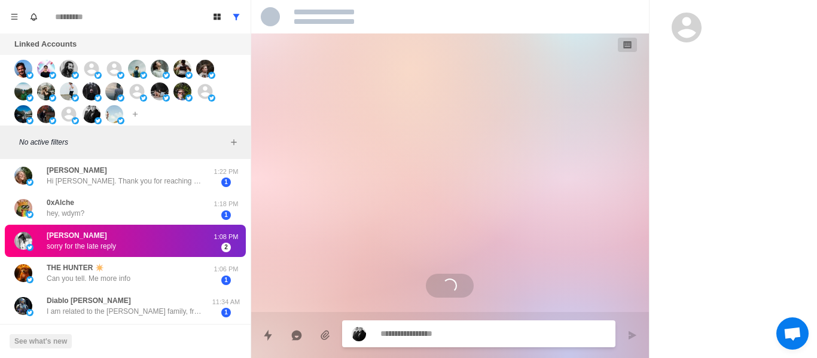
scroll to position [658, 0]
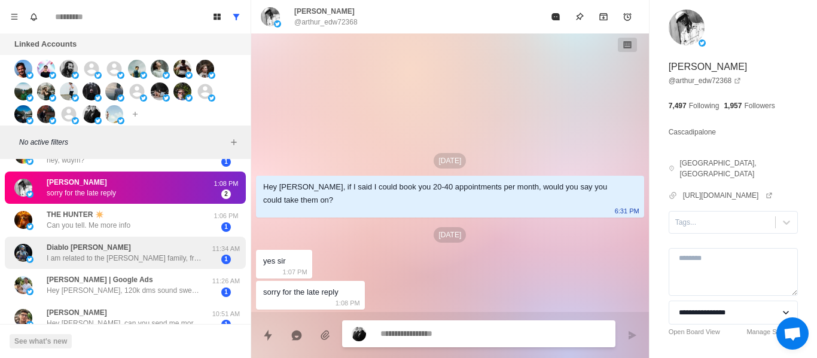
click at [108, 237] on div "Diablo [PERSON_NAME] I am related to the [PERSON_NAME] family, from [US_STATE] …" at bounding box center [125, 253] width 241 height 33
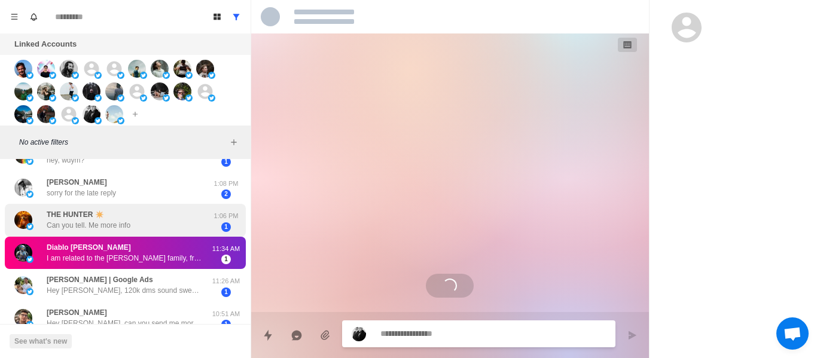
click at [112, 234] on div "THE HUNTER ✴️ Can you tell. Me more info 1:06 PM 1" at bounding box center [125, 220] width 241 height 33
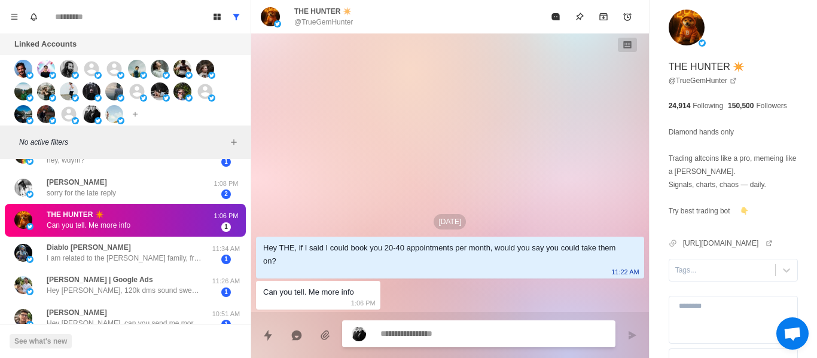
drag, startPoint x: 166, startPoint y: 261, endPoint x: 475, endPoint y: 77, distance: 359.5
click at [164, 261] on p "I am related to the [PERSON_NAME] family, from [US_STATE]" at bounding box center [124, 258] width 155 height 11
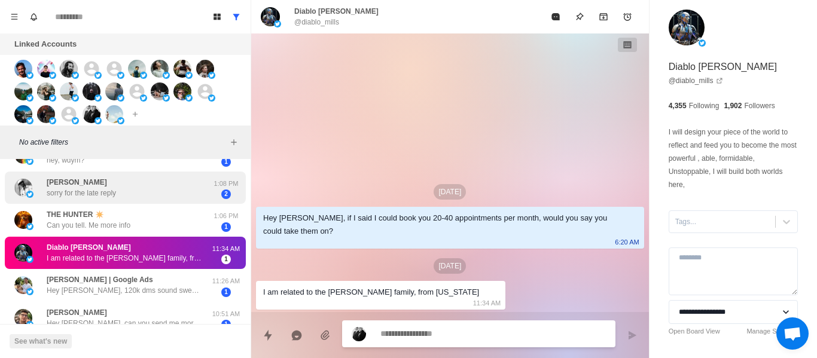
scroll to position [2, 0]
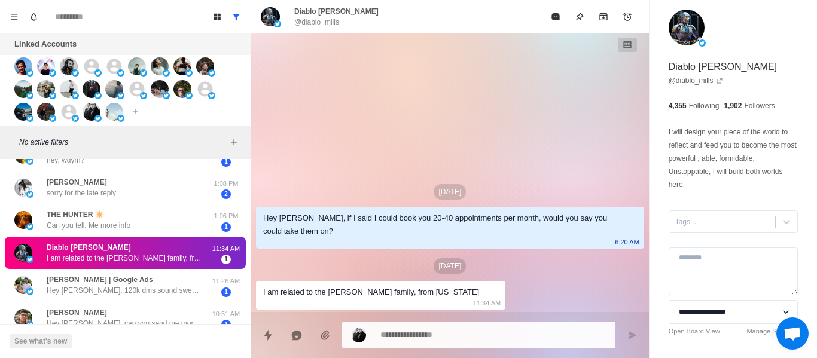
drag, startPoint x: 187, startPoint y: 290, endPoint x: 236, endPoint y: 205, distance: 98.6
click at [185, 290] on p "Hey [PERSON_NAME], 120k dms sound sweet, do you handle leadlists as well?" at bounding box center [124, 290] width 155 height 11
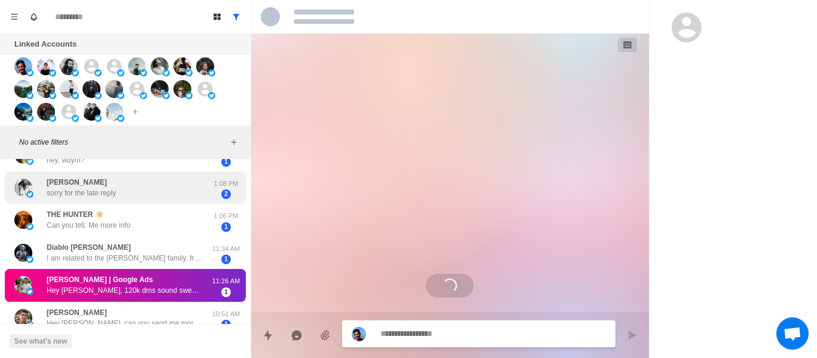
scroll to position [718, 0]
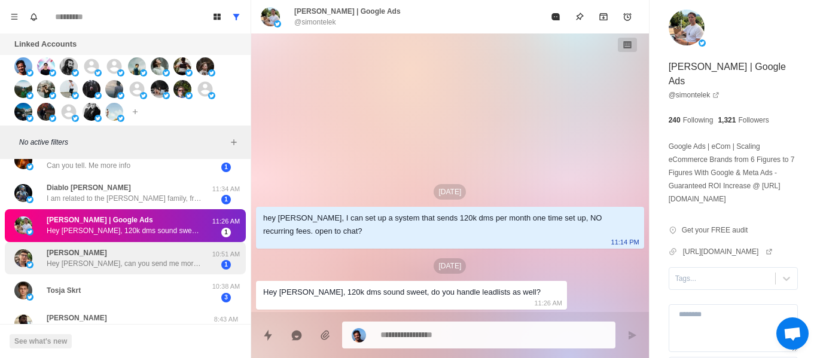
click at [134, 251] on div "[PERSON_NAME] Hey [PERSON_NAME], can you send me more info please? Appreciate y…" at bounding box center [124, 259] width 155 height 22
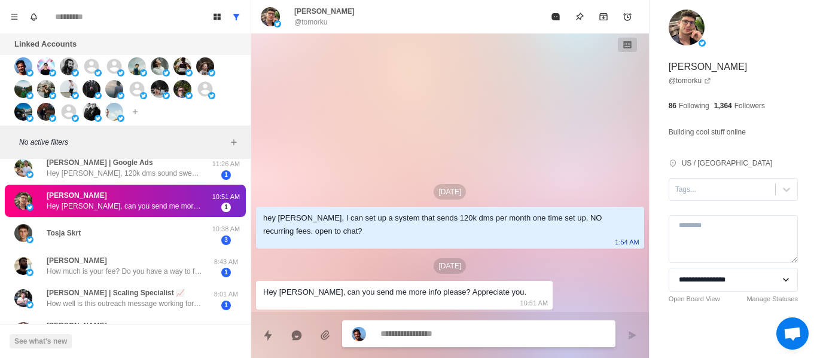
scroll to position [837, 0]
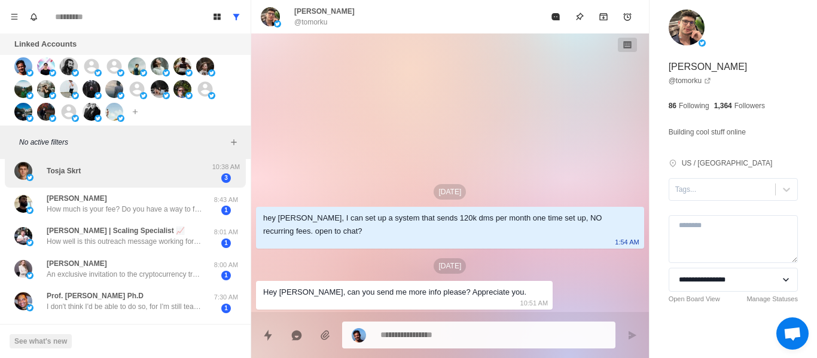
click at [130, 178] on div "Tosja Skrt" at bounding box center [112, 171] width 197 height 23
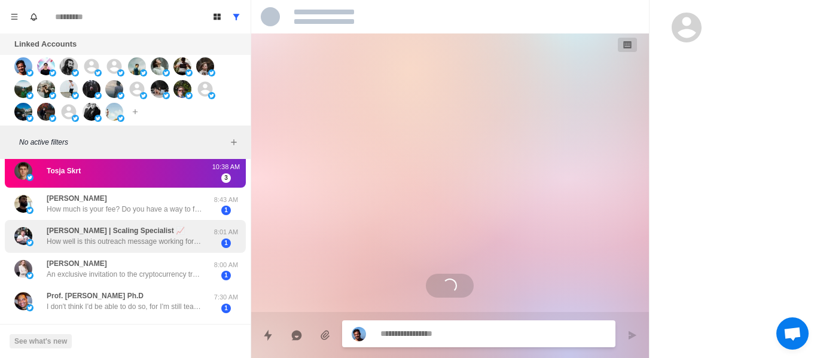
click at [123, 202] on div "[PERSON_NAME] How much is your fee? Do you have a way to filter out inactive ac…" at bounding box center [124, 204] width 155 height 22
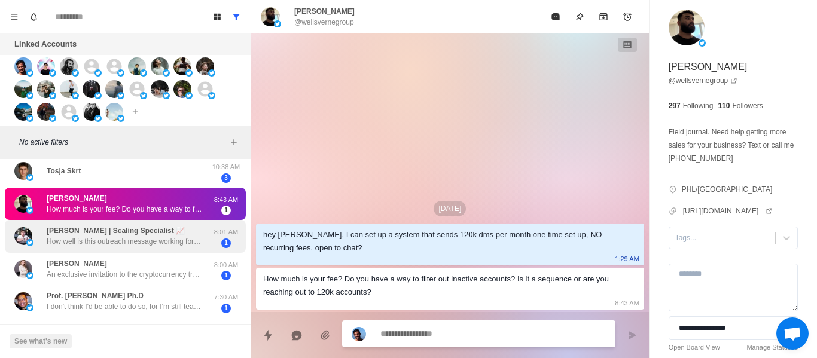
click at [159, 242] on p "How well is this outreach message working for you?" at bounding box center [124, 241] width 155 height 11
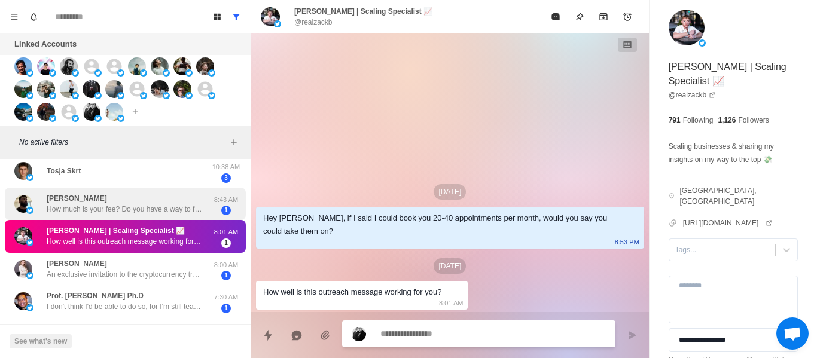
scroll to position [897, 0]
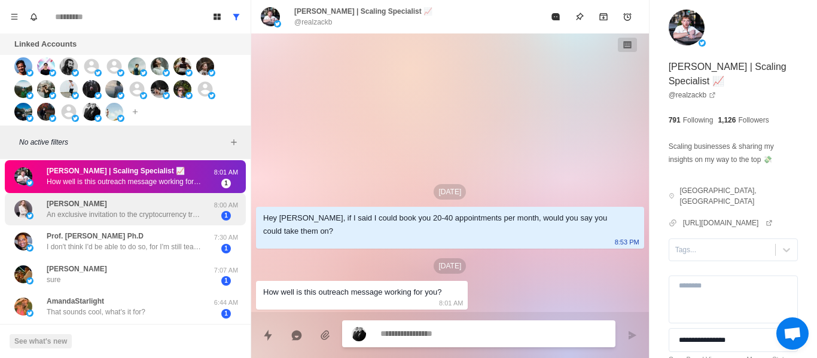
click at [146, 206] on div "[PERSON_NAME] An exclusive invitation to the cryptocurrency trading community! …" at bounding box center [124, 210] width 155 height 22
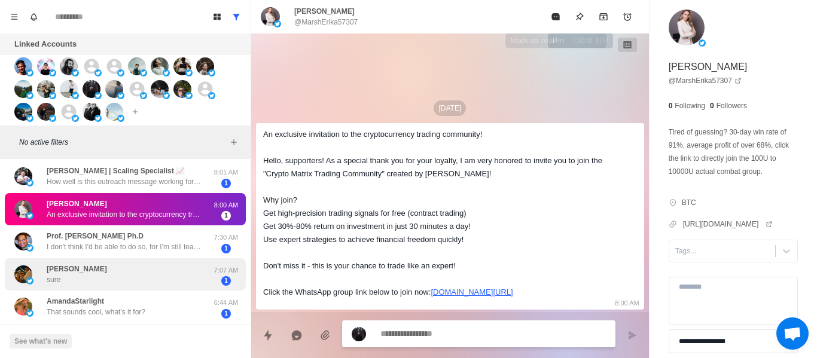
click at [551, 20] on icon "Mark as read" at bounding box center [556, 17] width 10 height 10
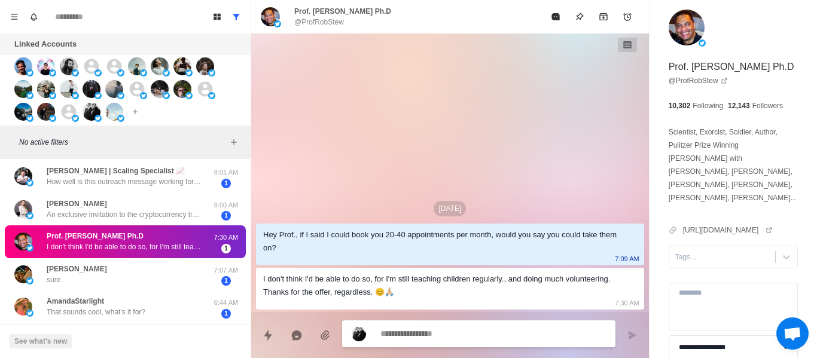
drag, startPoint x: 113, startPoint y: 276, endPoint x: 114, endPoint y: 239, distance: 37.7
click at [113, 275] on div "[PERSON_NAME] sure" at bounding box center [112, 274] width 197 height 23
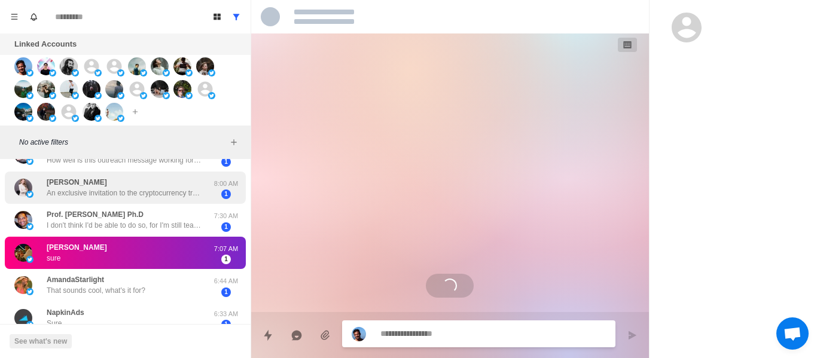
scroll to position [957, 0]
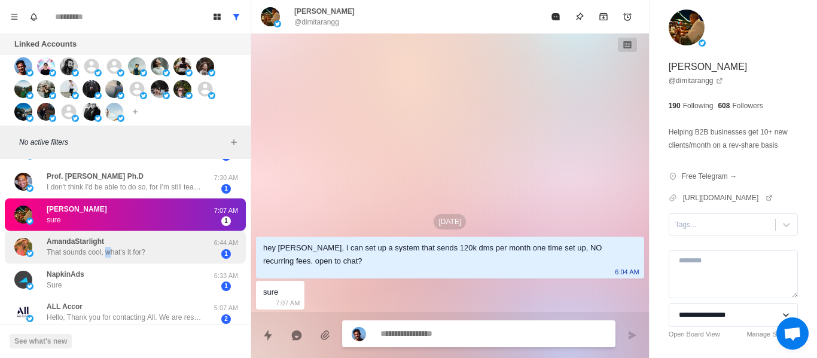
click at [106, 248] on p "That sounds cool, what's it for?" at bounding box center [96, 252] width 99 height 11
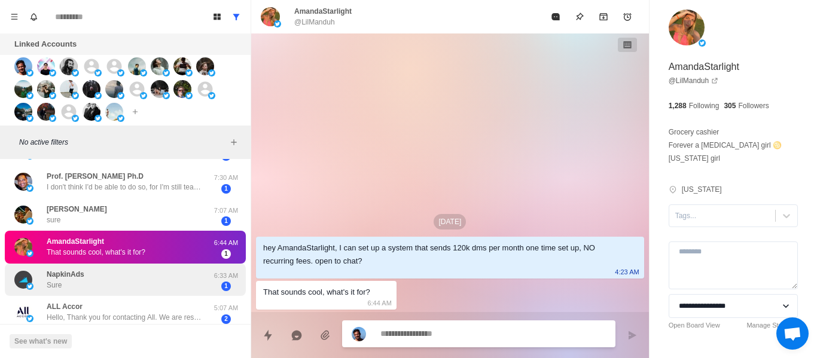
click at [126, 282] on div "NapkinAds Sure" at bounding box center [112, 279] width 197 height 23
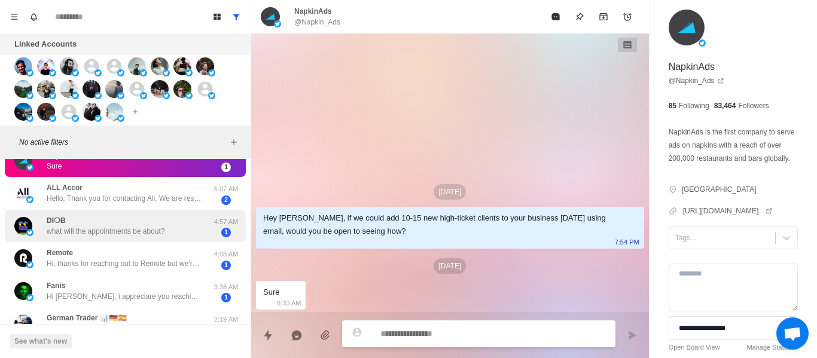
scroll to position [1076, 0]
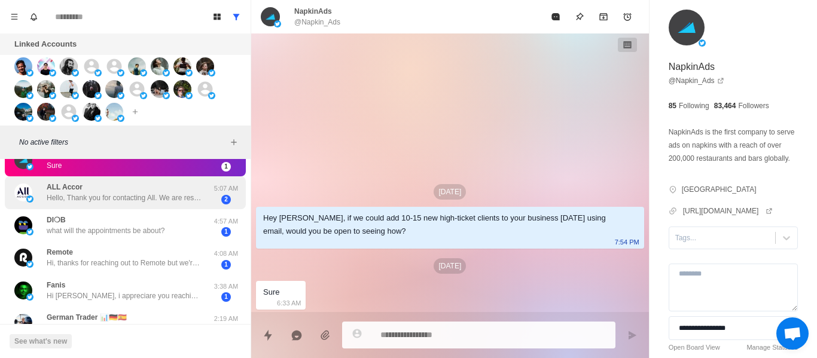
click at [128, 199] on p "Hello, Thank you for contacting All. We are responding to your request regardin…" at bounding box center [124, 198] width 155 height 11
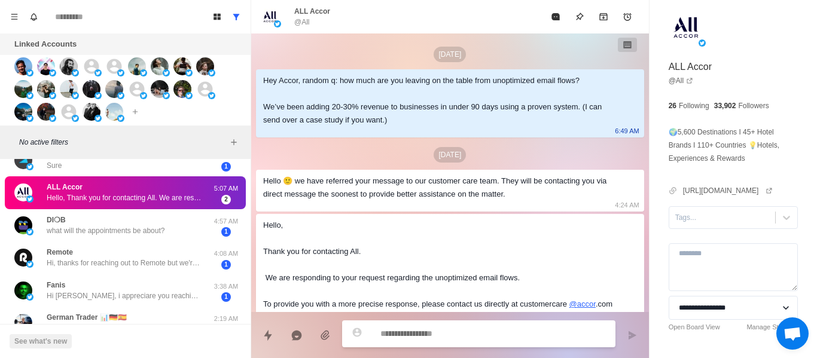
scroll to position [1, 0]
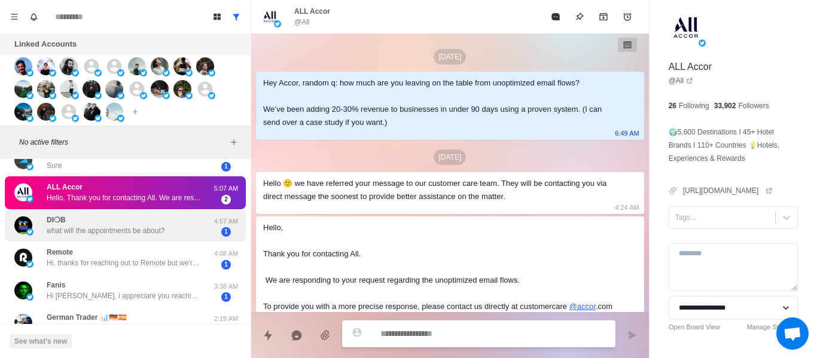
click at [106, 228] on p "what will the appointments be about?" at bounding box center [106, 230] width 118 height 11
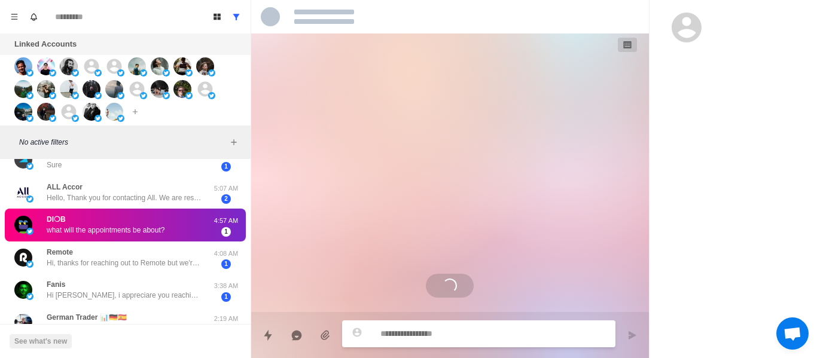
scroll to position [0, 0]
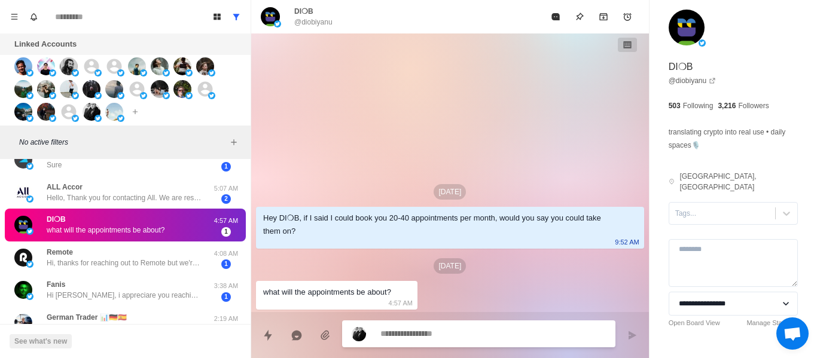
click at [117, 239] on div "DI❍B what will the appointments be about? 4:57 AM 1" at bounding box center [125, 225] width 241 height 33
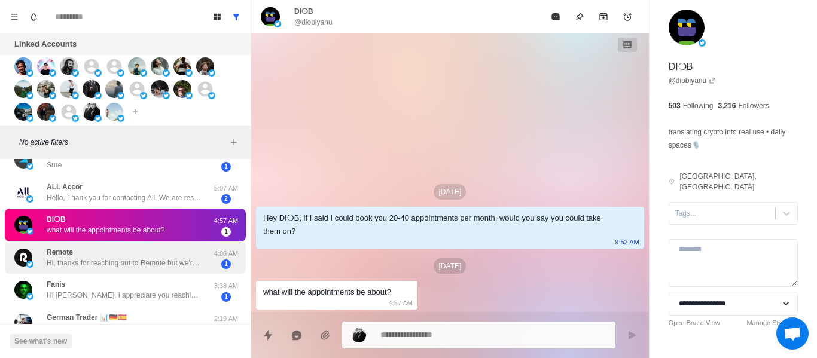
click at [117, 242] on div "Remote Hi, thanks for reaching out to Remote but we're not interested at this t…" at bounding box center [125, 258] width 241 height 33
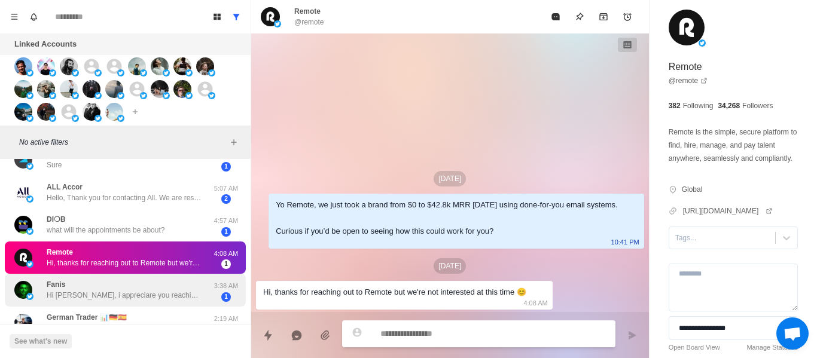
click at [94, 285] on div "Fanis Hi [PERSON_NAME], i appreciare you reaching out but currenlty we're worki…" at bounding box center [124, 290] width 155 height 22
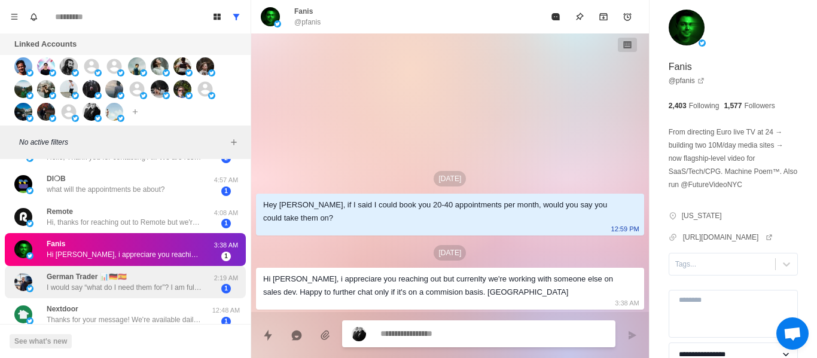
scroll to position [1104, 0]
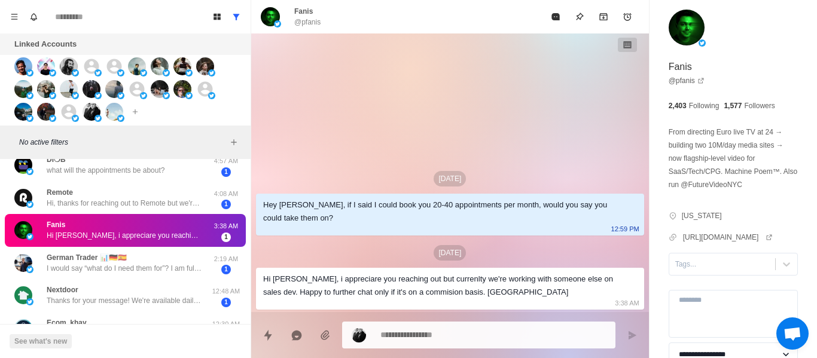
drag, startPoint x: 94, startPoint y: 243, endPoint x: 134, endPoint y: 261, distance: 44.1
click at [95, 243] on div "Fanis Hi [PERSON_NAME], i appreciare you reaching out but currenlty we're worki…" at bounding box center [125, 230] width 241 height 33
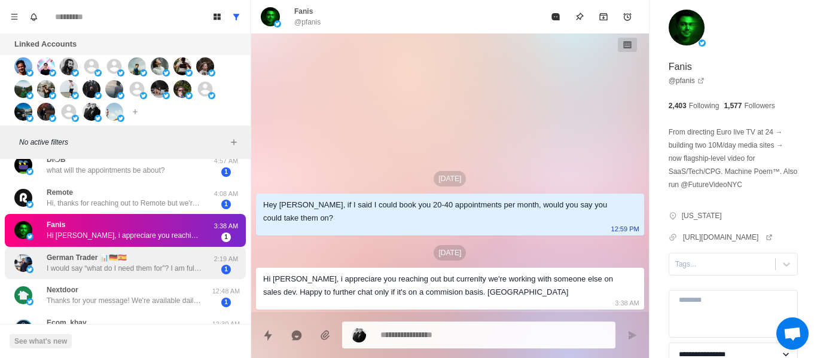
click at [134, 263] on div "German Trader 📊🇩🇪🇪🇸 I would say “what do I need them for”? I am full time trade…" at bounding box center [124, 263] width 155 height 22
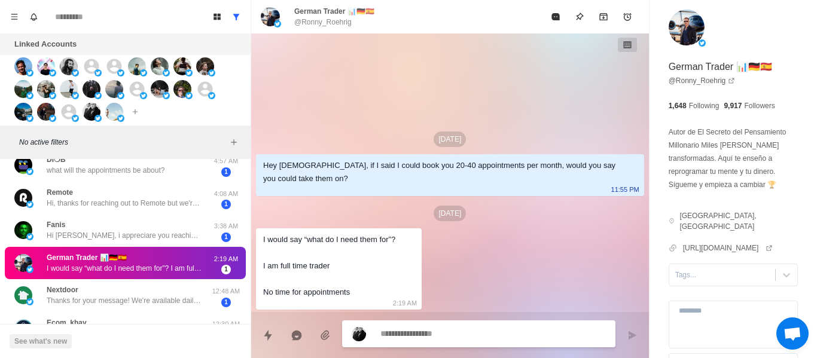
scroll to position [1164, 0]
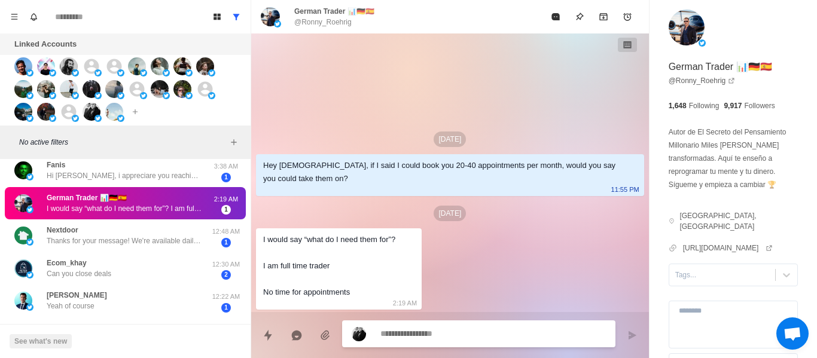
click at [89, 219] on div "German Trader 📊🇩🇪🇪🇸 I would say “what do I need them for”? I am full time trade…" at bounding box center [125, 203] width 241 height 33
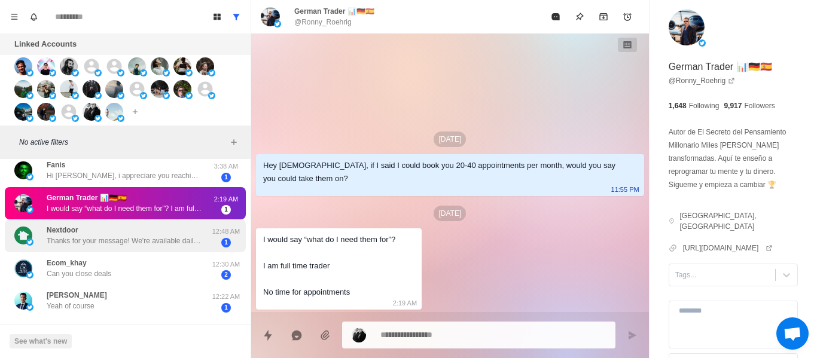
click at [117, 235] on div "Nextdoor Thanks for your message! We're available daily from 9am-9pm PST. We'll…" at bounding box center [124, 236] width 155 height 22
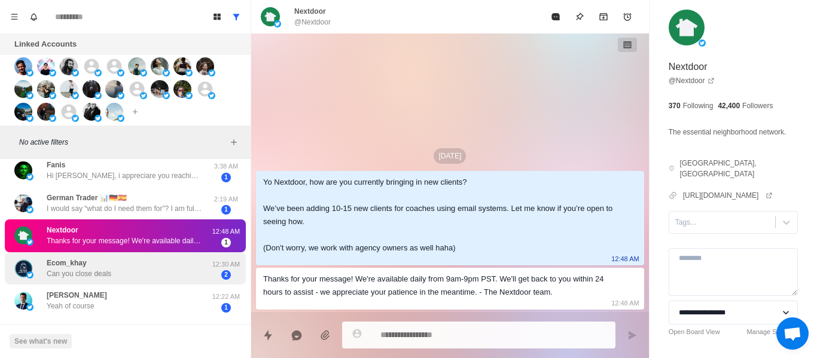
drag, startPoint x: 175, startPoint y: 270, endPoint x: 182, endPoint y: 281, distance: 12.9
click at [175, 271] on div "Ecom_khay Can you close deals" at bounding box center [112, 268] width 197 height 23
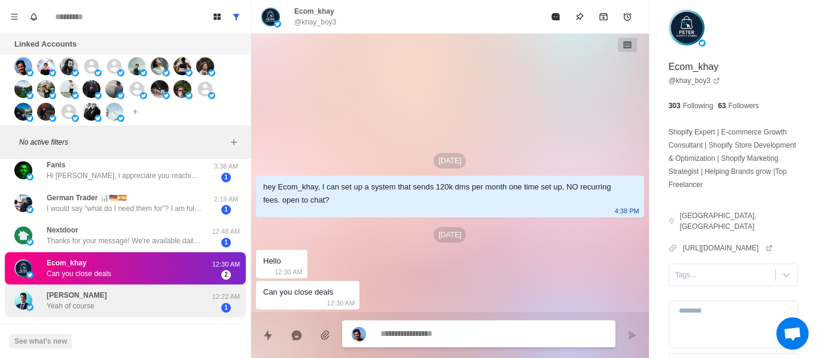
click at [175, 299] on div "[PERSON_NAME] Yeah of course" at bounding box center [112, 300] width 197 height 23
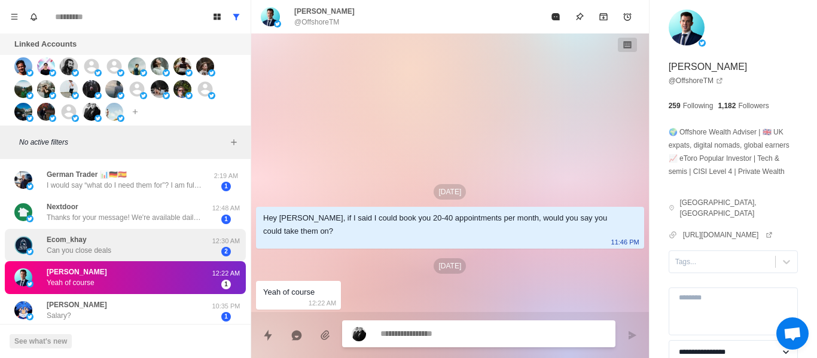
scroll to position [1216, 0]
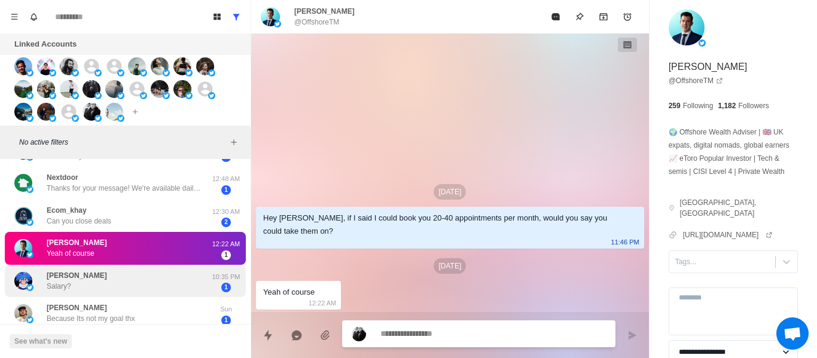
click at [116, 276] on div "[PERSON_NAME] Salary?" at bounding box center [112, 281] width 197 height 23
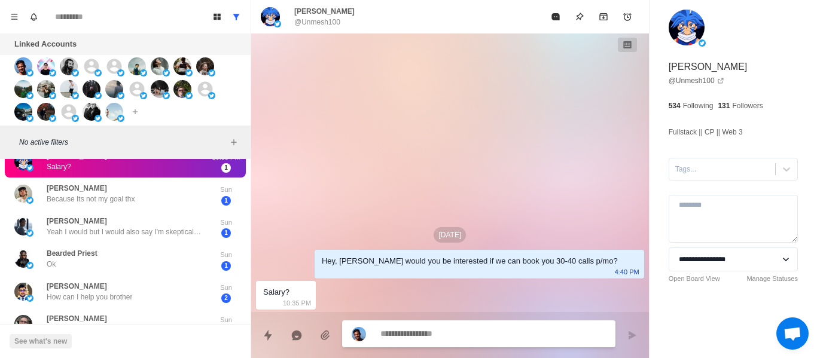
scroll to position [1276, 0]
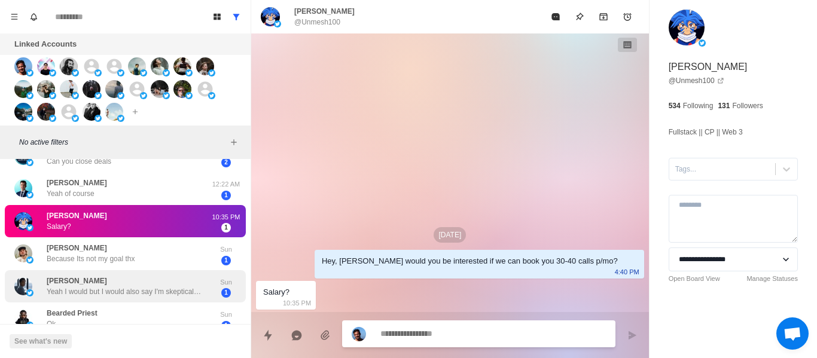
drag, startPoint x: 72, startPoint y: 240, endPoint x: 205, endPoint y: 278, distance: 138.7
click at [69, 240] on div "[PERSON_NAME] Because Its not my goal thx Sun 1" at bounding box center [125, 253] width 241 height 33
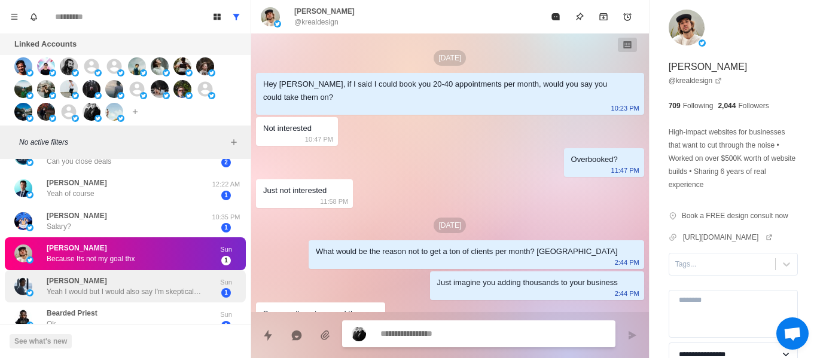
scroll to position [22, 0]
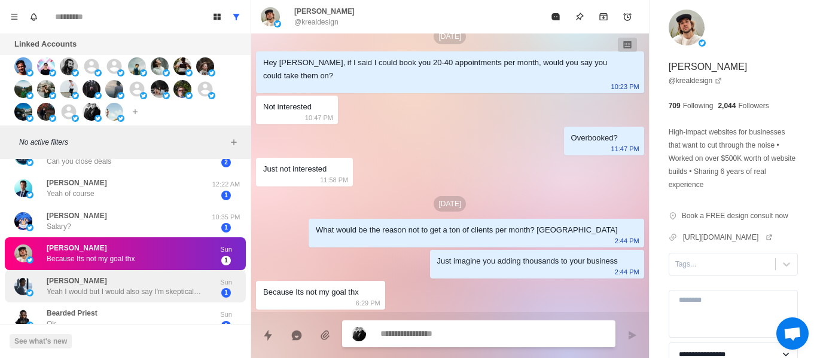
click at [143, 286] on p "Yeah I would but I would also say I'm skeptical it can prove any more valuable …" at bounding box center [124, 291] width 155 height 11
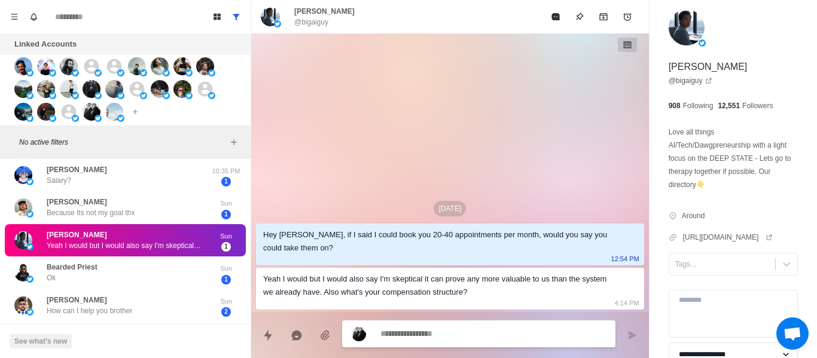
scroll to position [1336, 0]
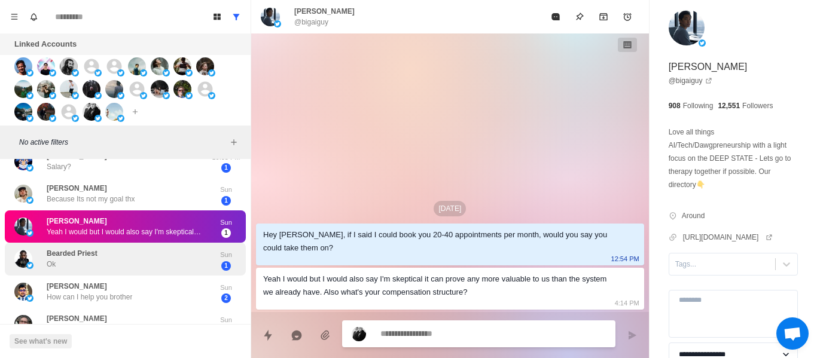
click at [80, 254] on p "Bearded Priest" at bounding box center [72, 253] width 51 height 11
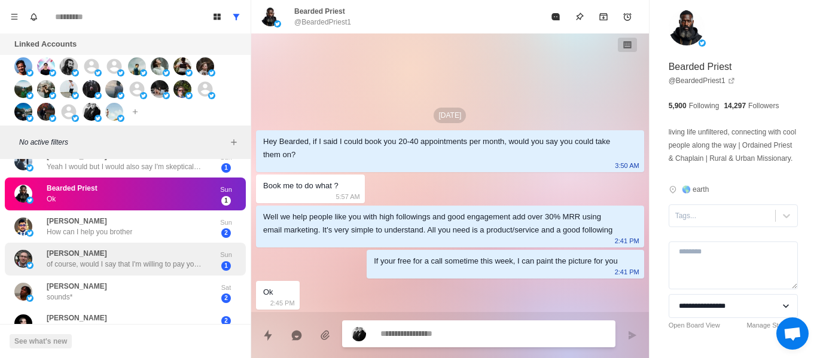
scroll to position [1396, 0]
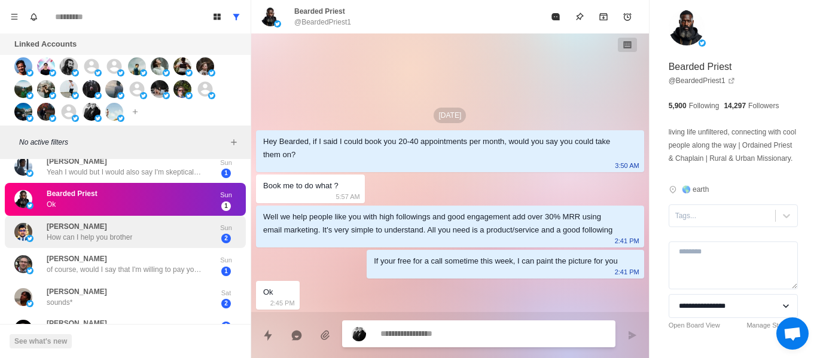
click at [129, 233] on p "How can I help you brother" at bounding box center [90, 237] width 86 height 11
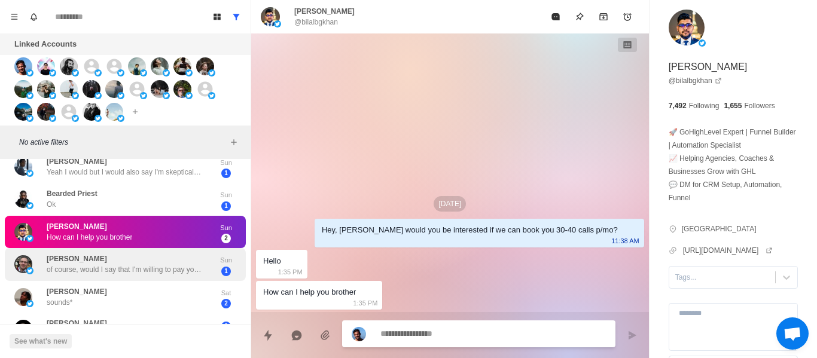
click at [176, 263] on div "[PERSON_NAME] of course, would I say that I'm willing to pay you $500 USD for e…" at bounding box center [124, 265] width 155 height 22
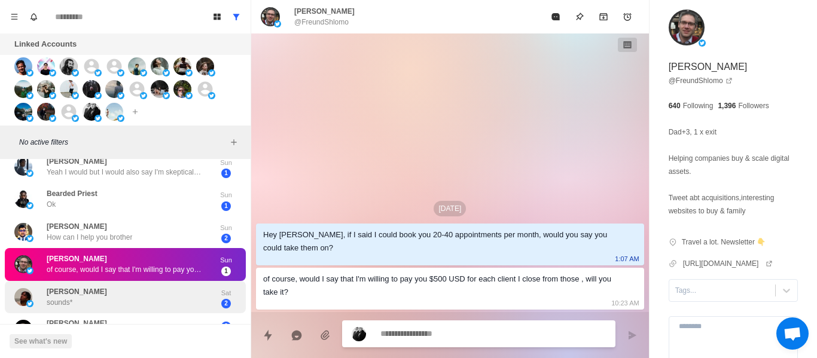
click at [131, 297] on div "[PERSON_NAME] sounds*" at bounding box center [112, 297] width 197 height 23
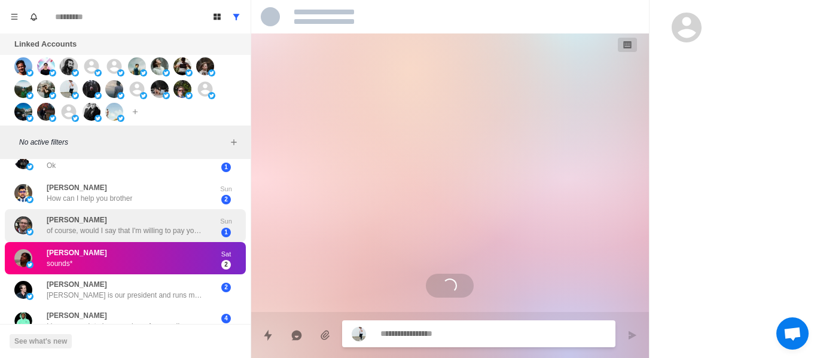
scroll to position [1455, 0]
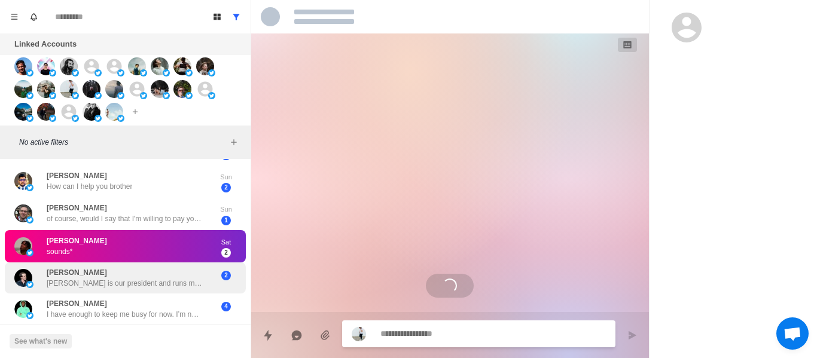
click at [115, 267] on div "[PERSON_NAME] [PERSON_NAME] is our president and runs marketing" at bounding box center [124, 278] width 155 height 22
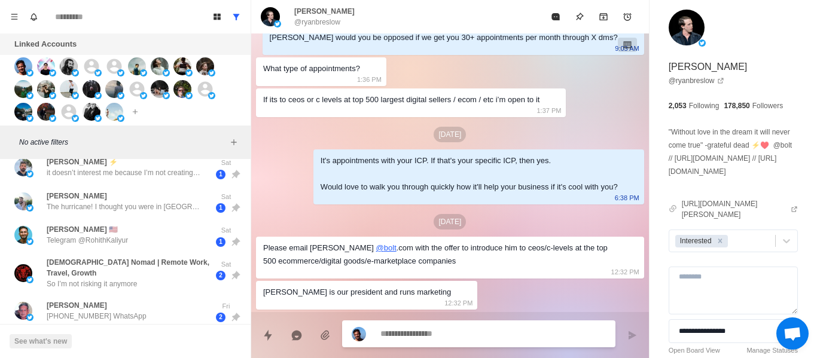
scroll to position [0, 0]
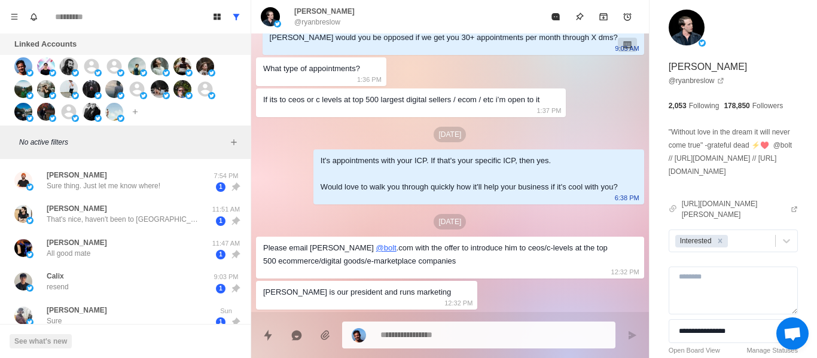
type textarea "*"
